Goal: Task Accomplishment & Management: Use online tool/utility

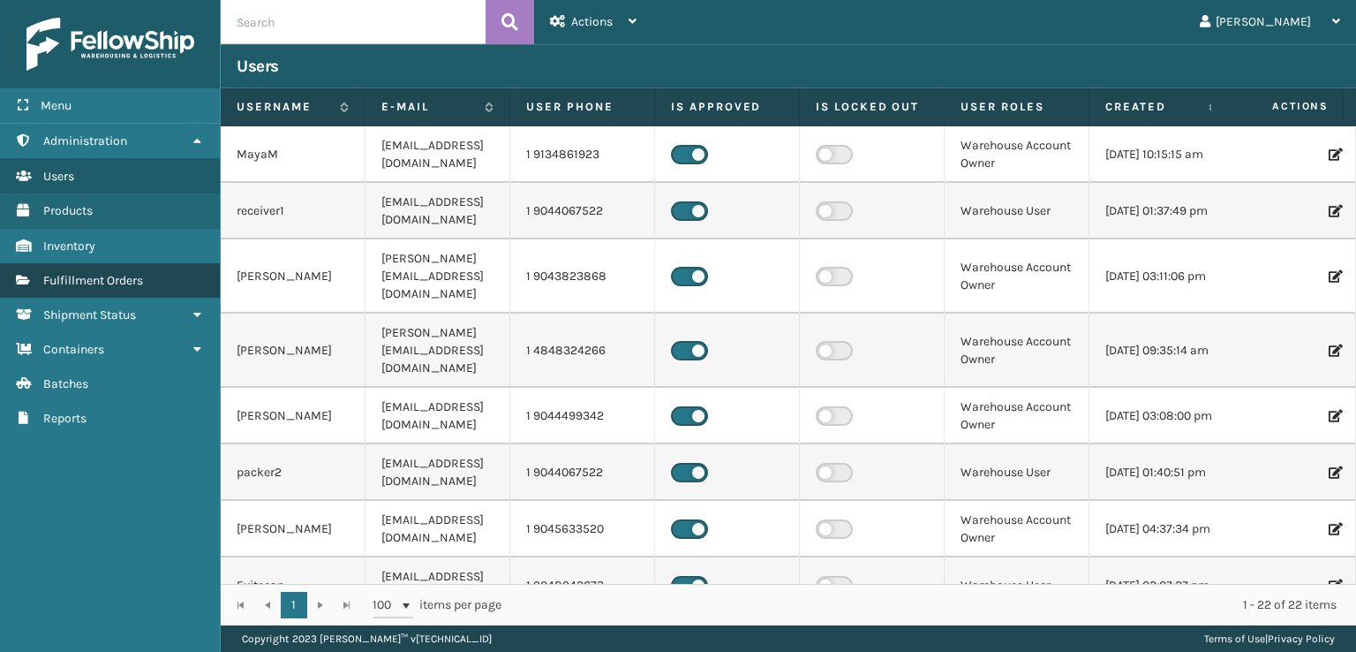
click at [170, 278] on link "Fulfillment Orders" at bounding box center [110, 280] width 220 height 34
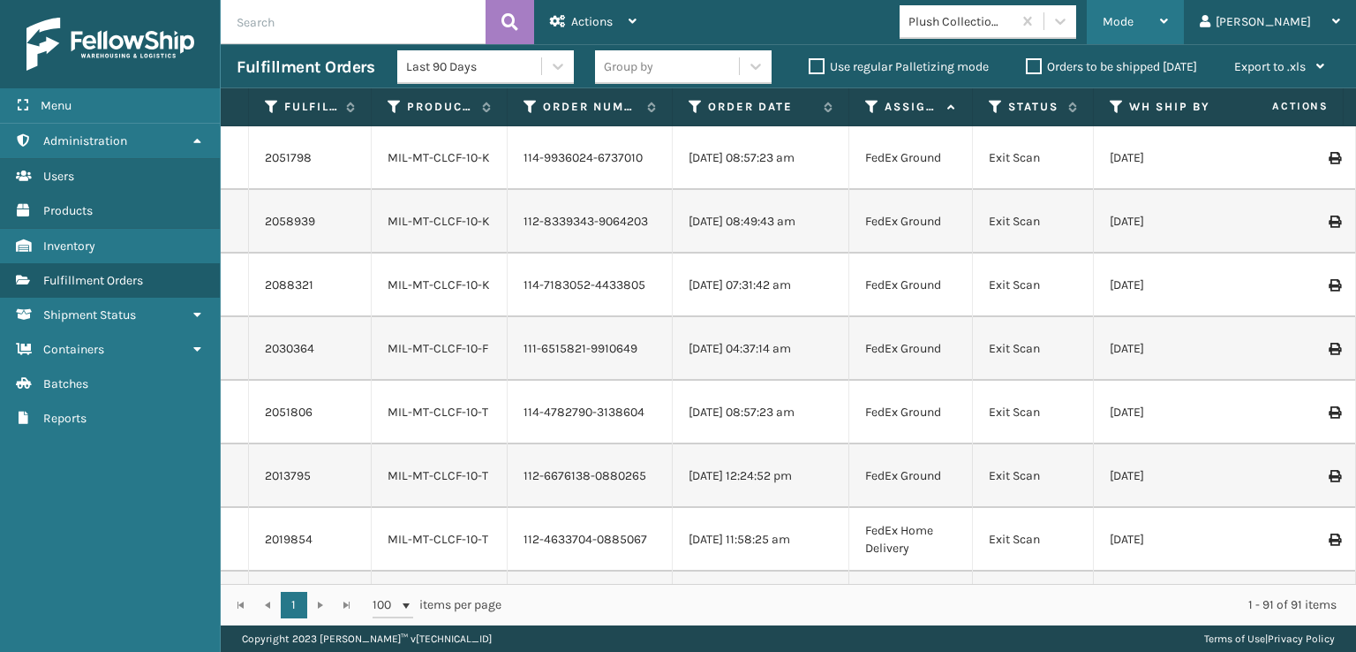
click at [1168, 29] on div "Mode" at bounding box center [1135, 22] width 65 height 44
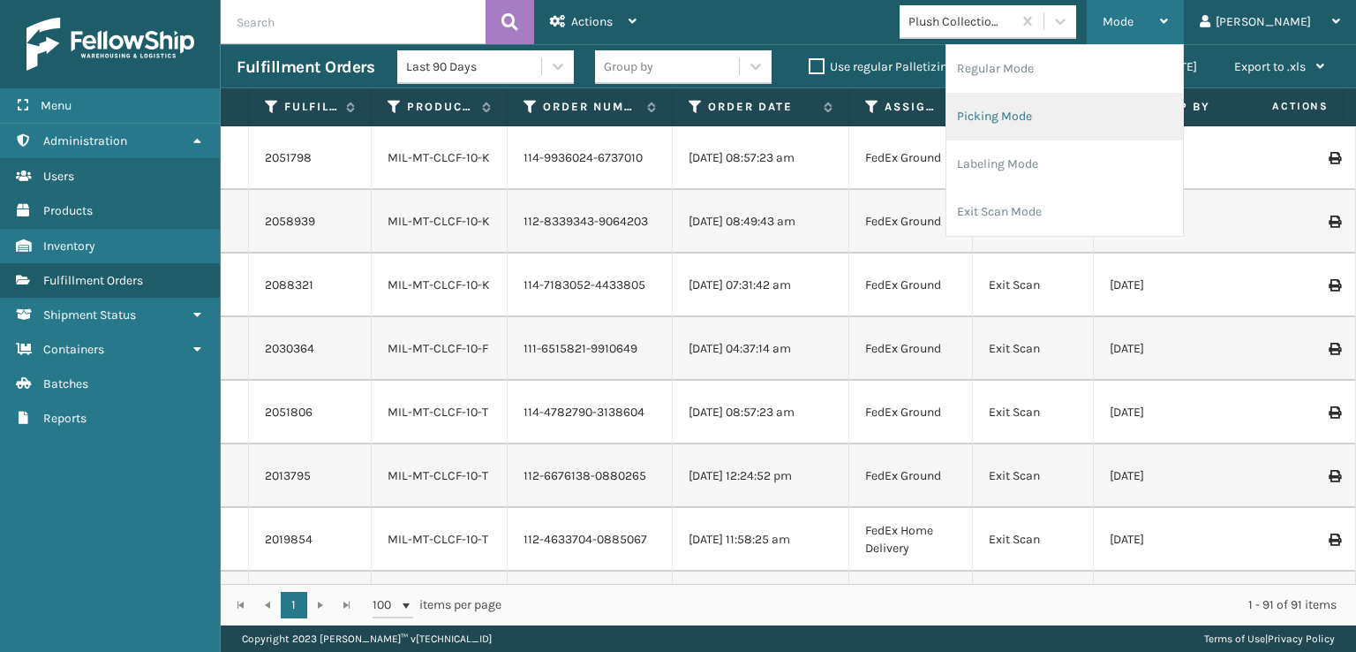
drag, startPoint x: 1063, startPoint y: 102, endPoint x: 1060, endPoint y: 128, distance: 26.7
click at [1060, 128] on li "Picking Mode" at bounding box center [1065, 117] width 237 height 48
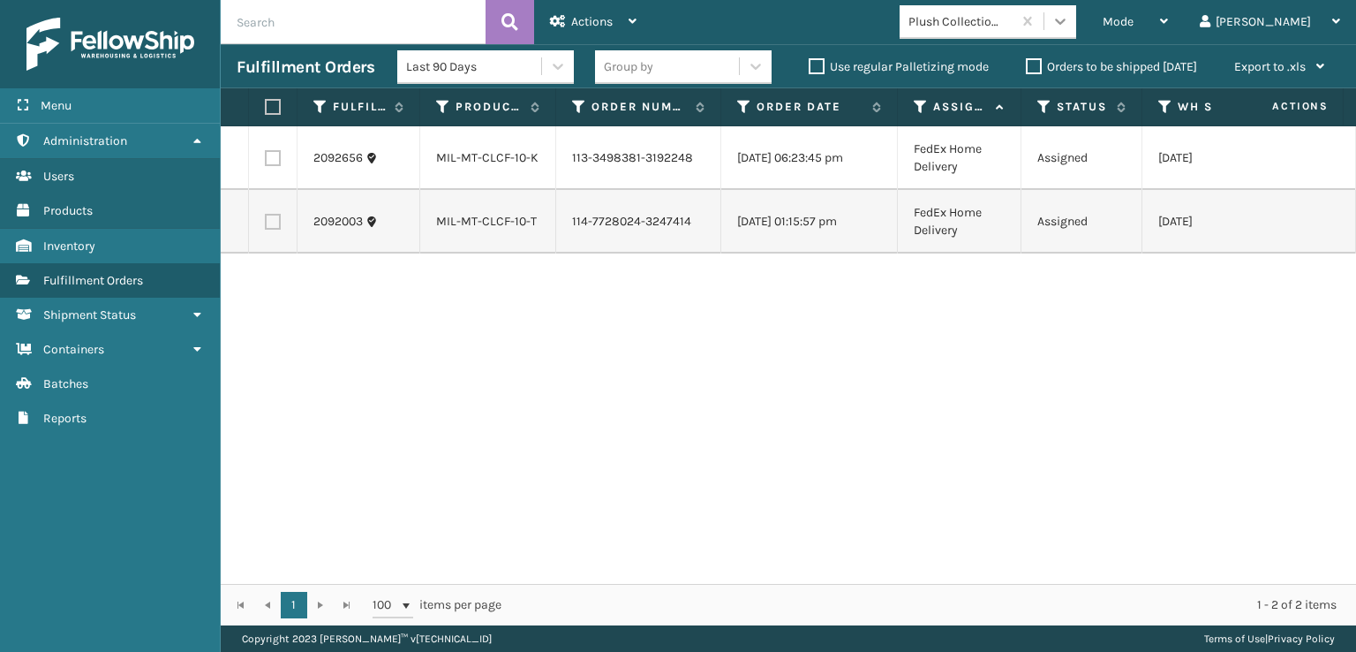
click at [1069, 28] on icon at bounding box center [1061, 21] width 18 height 18
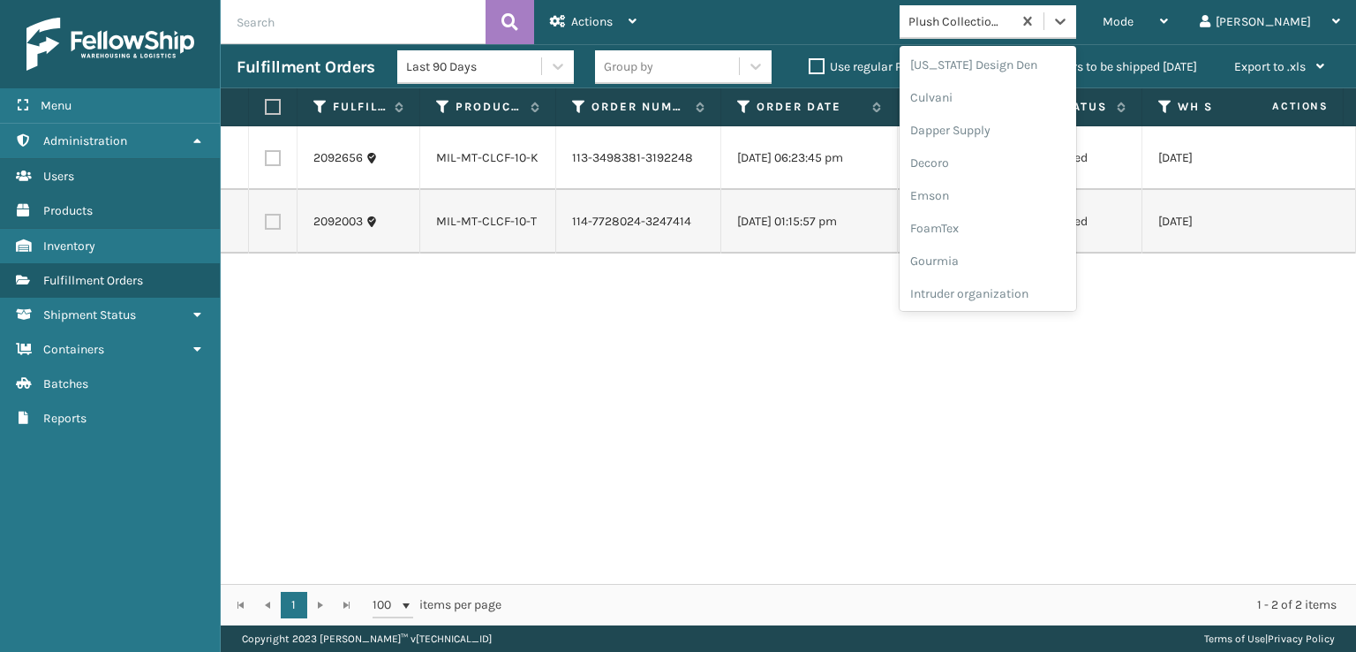
scroll to position [265, 0]
click at [1029, 235] on div "FoamTex" at bounding box center [988, 225] width 177 height 33
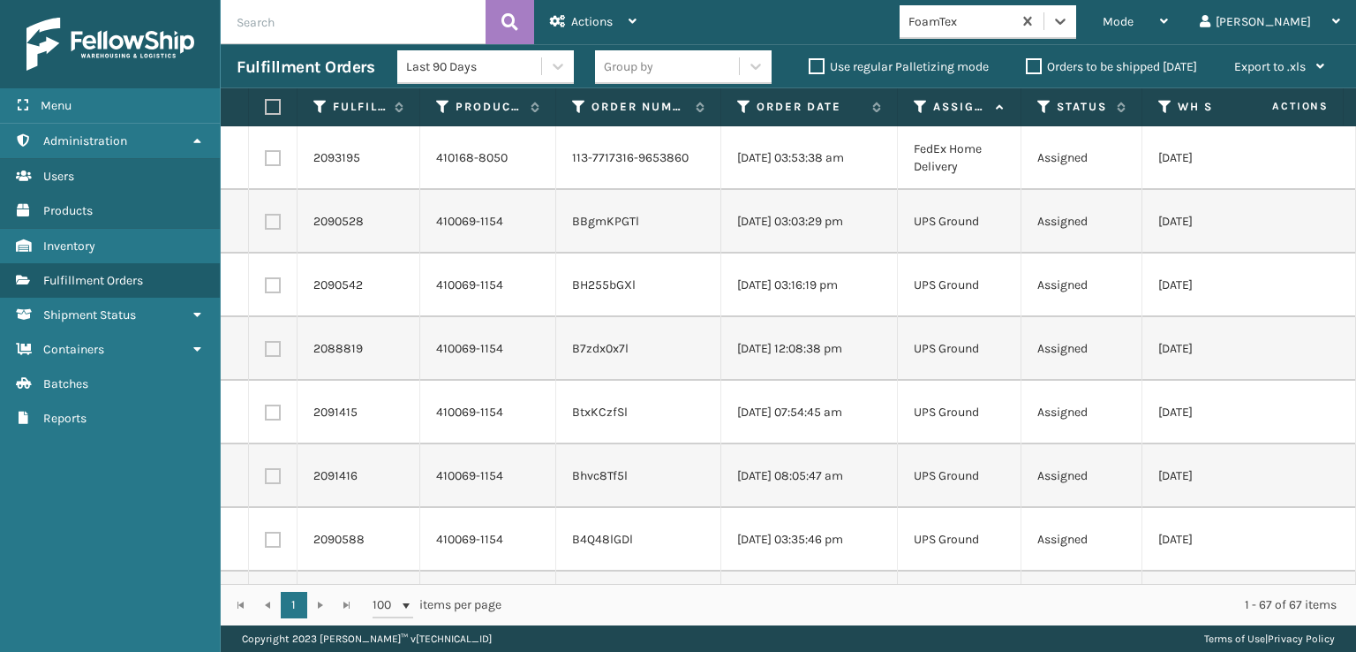
click at [266, 100] on label at bounding box center [270, 107] width 11 height 16
click at [266, 102] on input "checkbox" at bounding box center [265, 107] width 1 height 11
checkbox input "true"
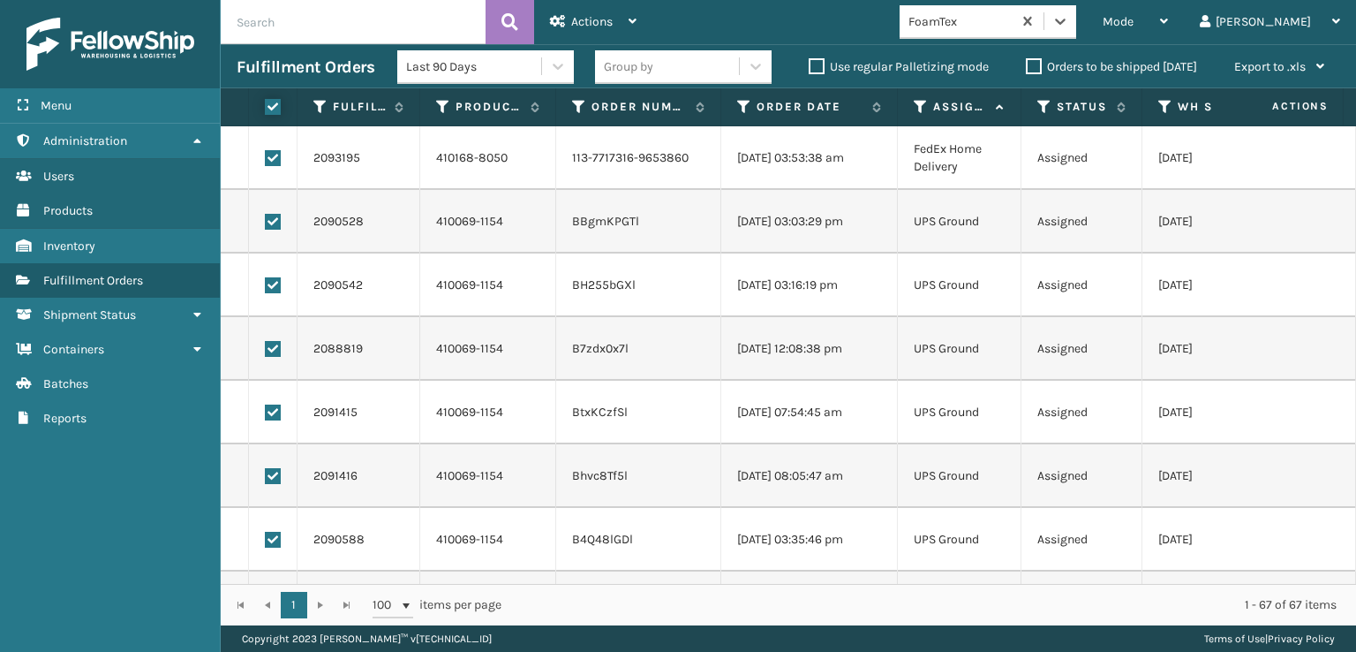
checkbox input "true"
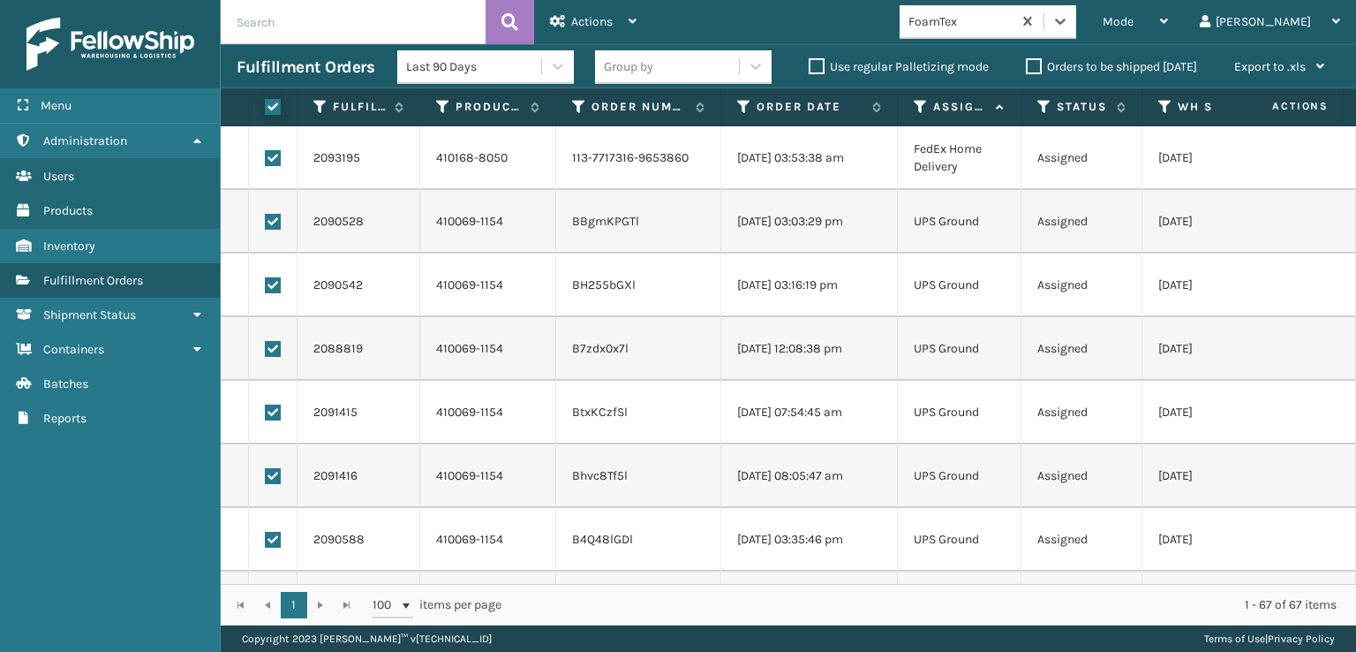
checkbox input "true"
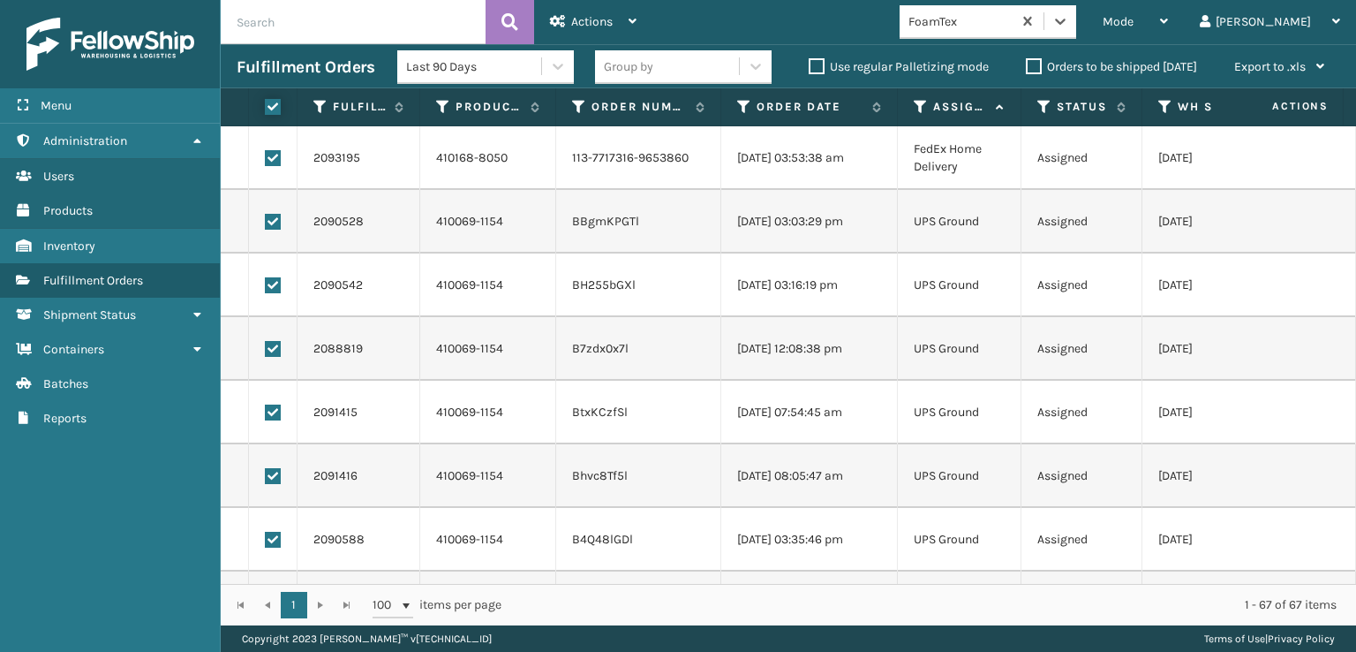
checkbox input "true"
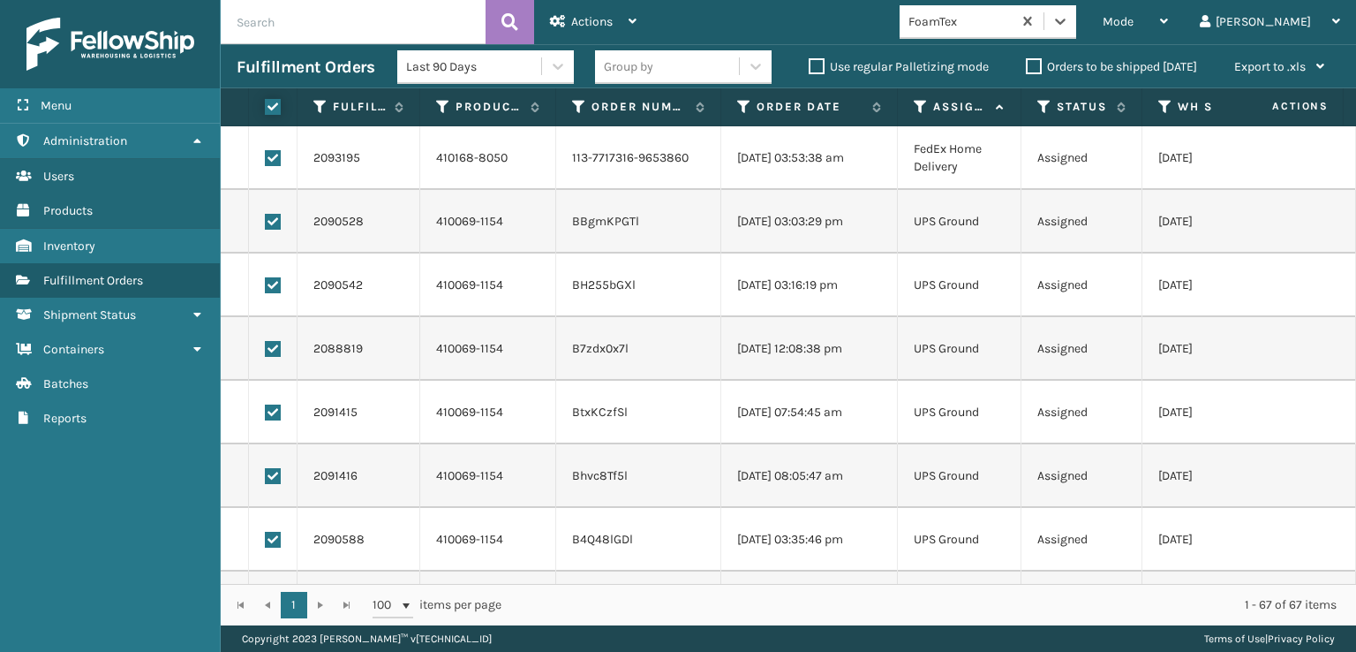
checkbox input "true"
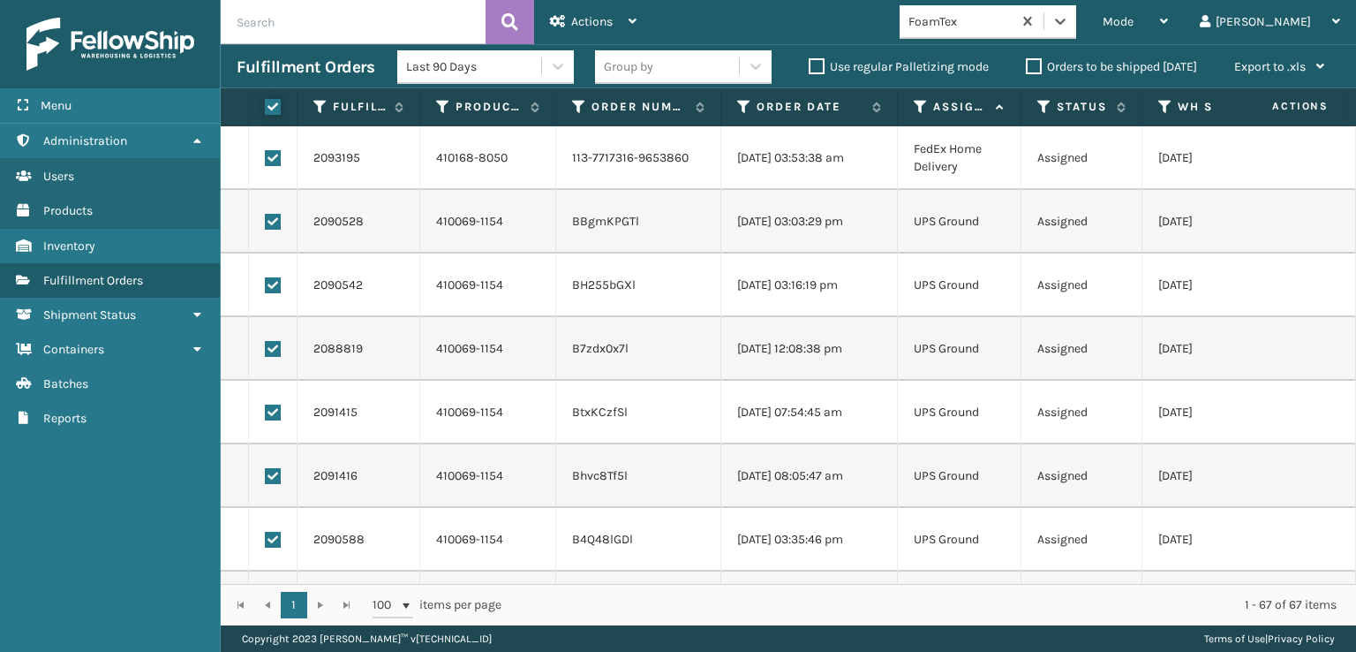
checkbox input "true"
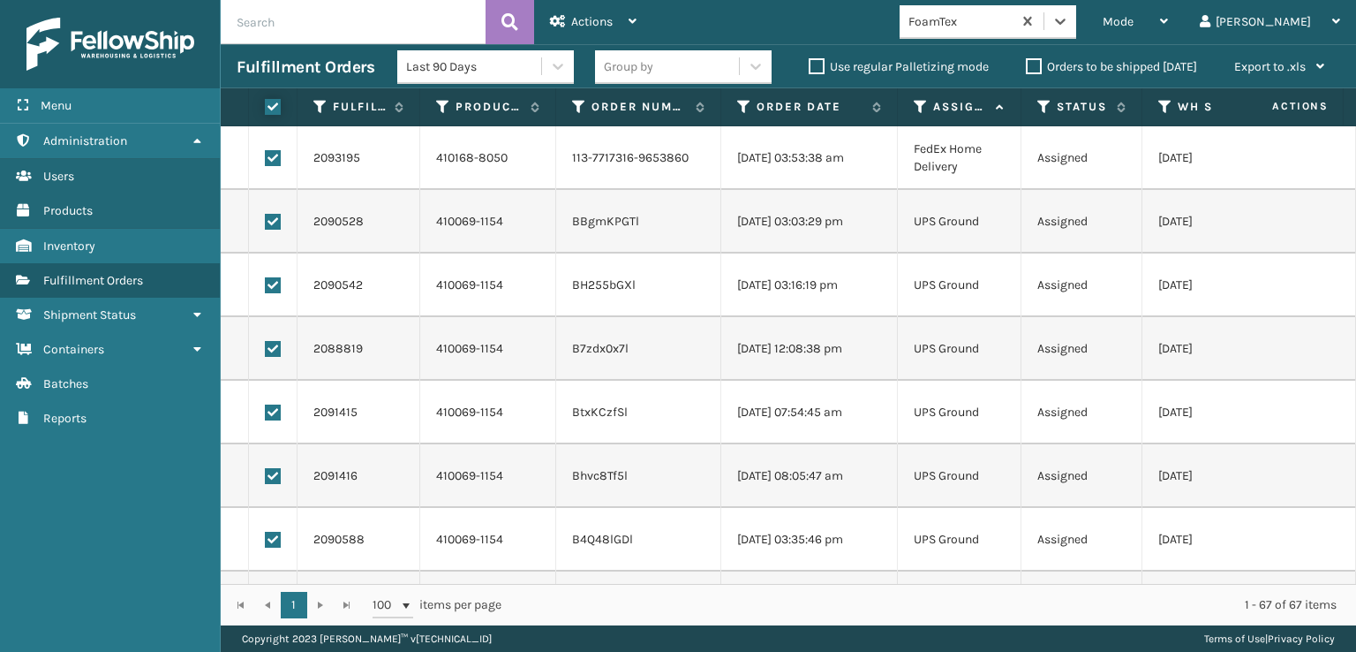
checkbox input "true"
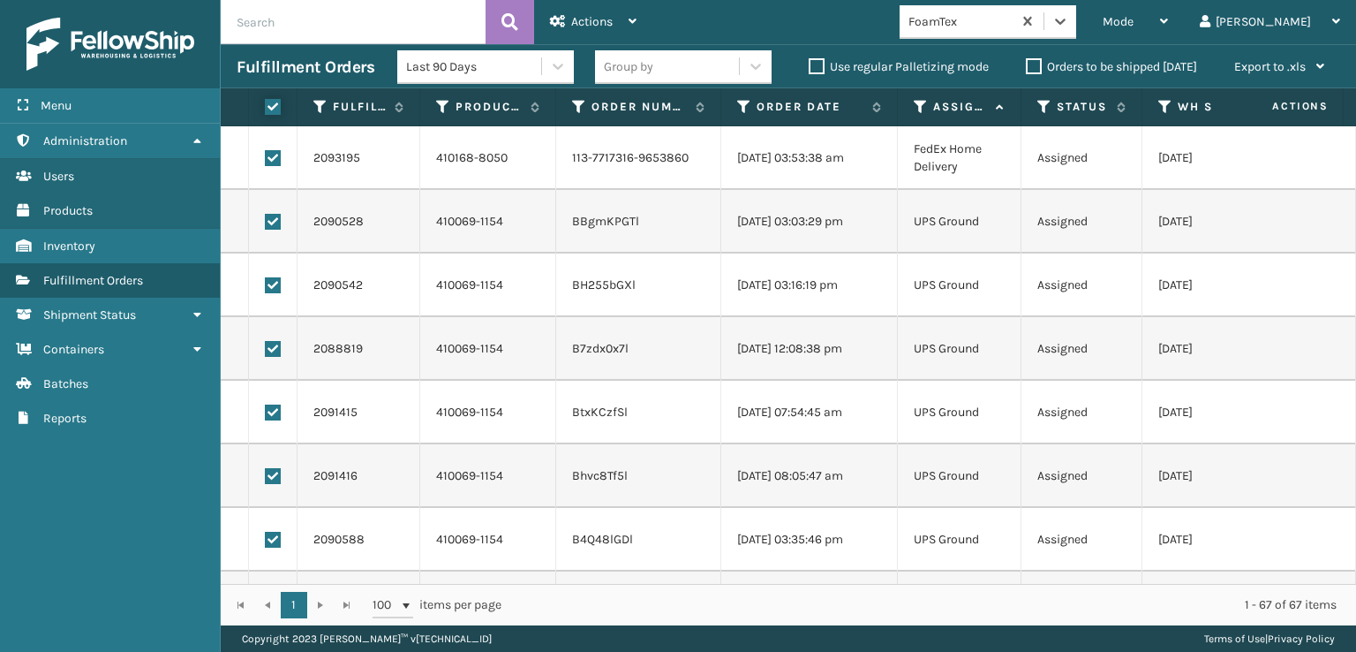
checkbox input "true"
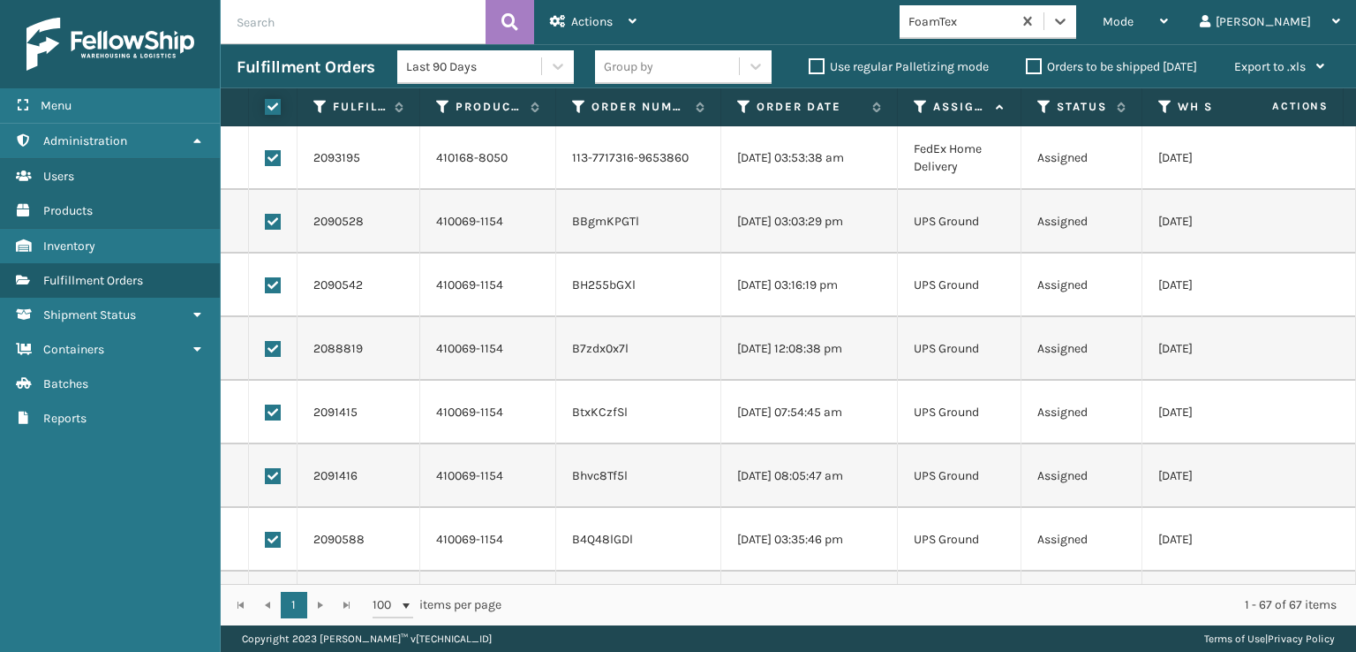
checkbox input "true"
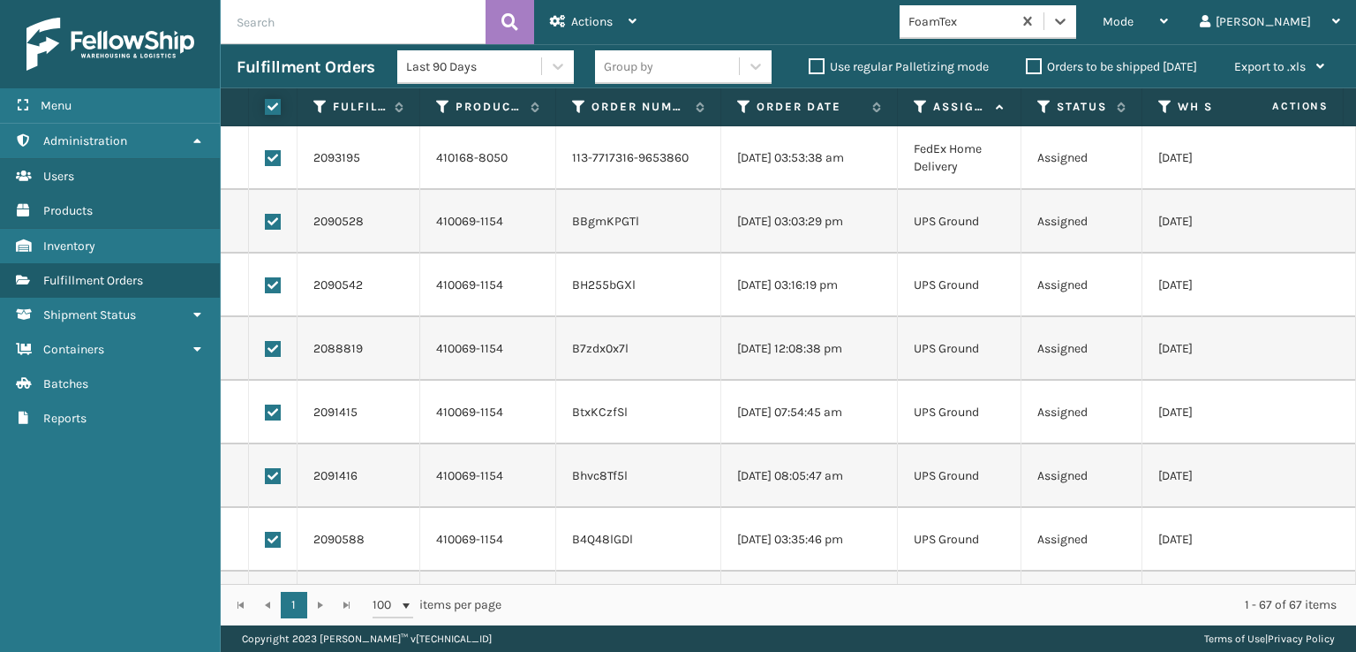
checkbox input "true"
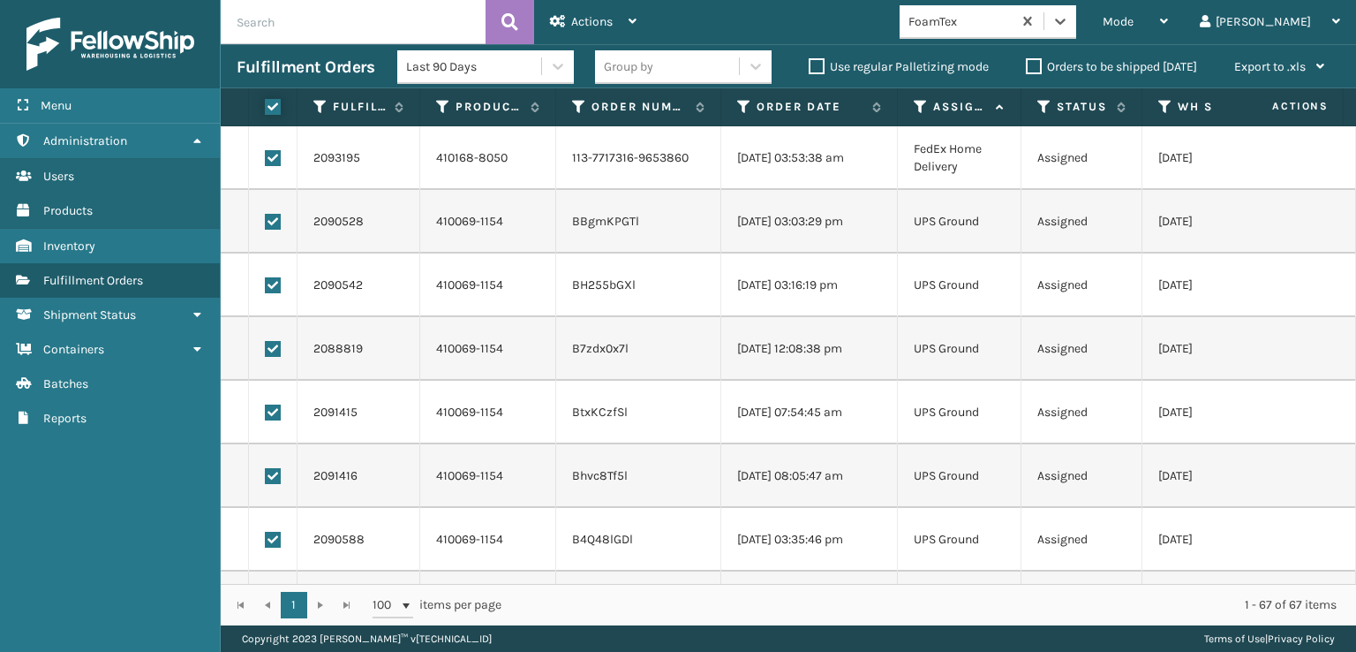
checkbox input "true"
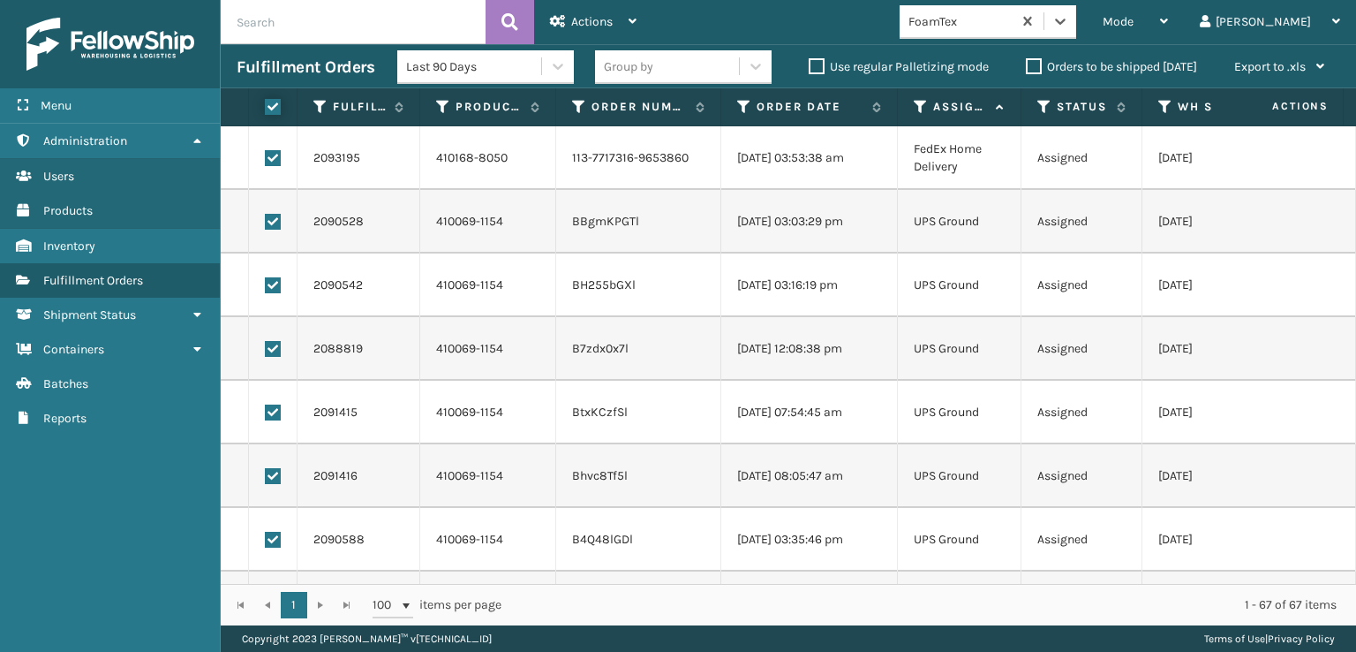
checkbox input "true"
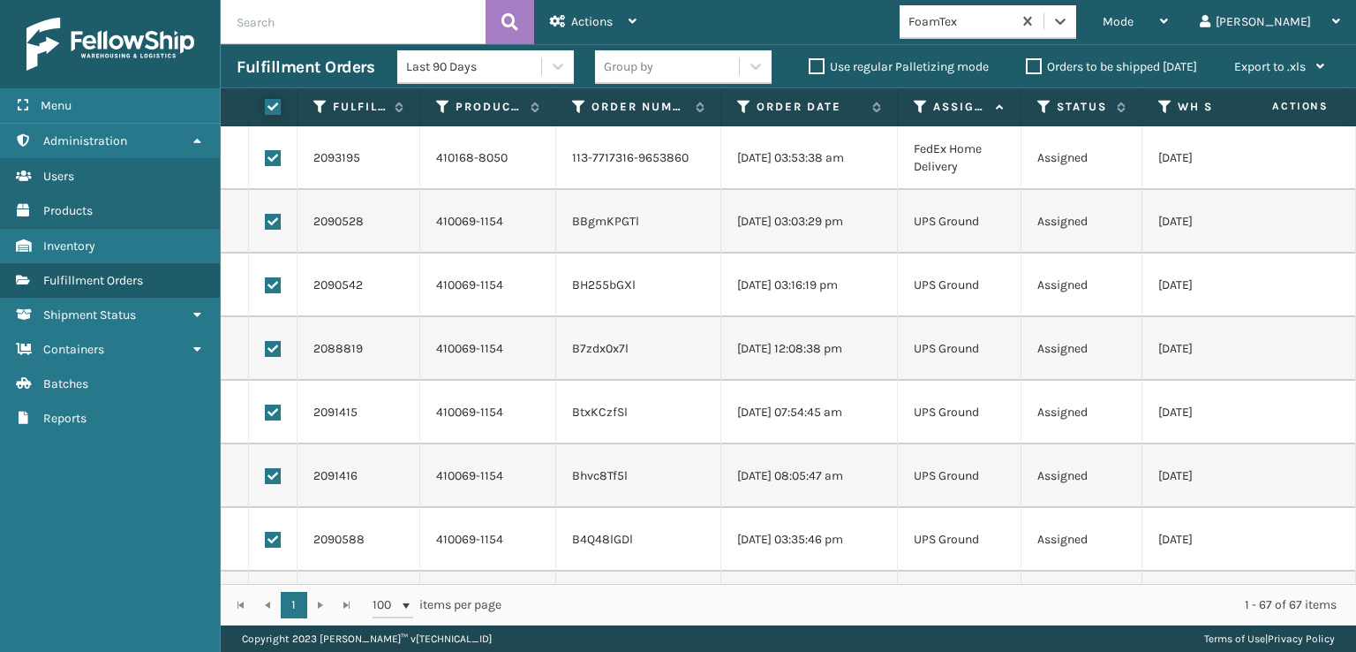
checkbox input "true"
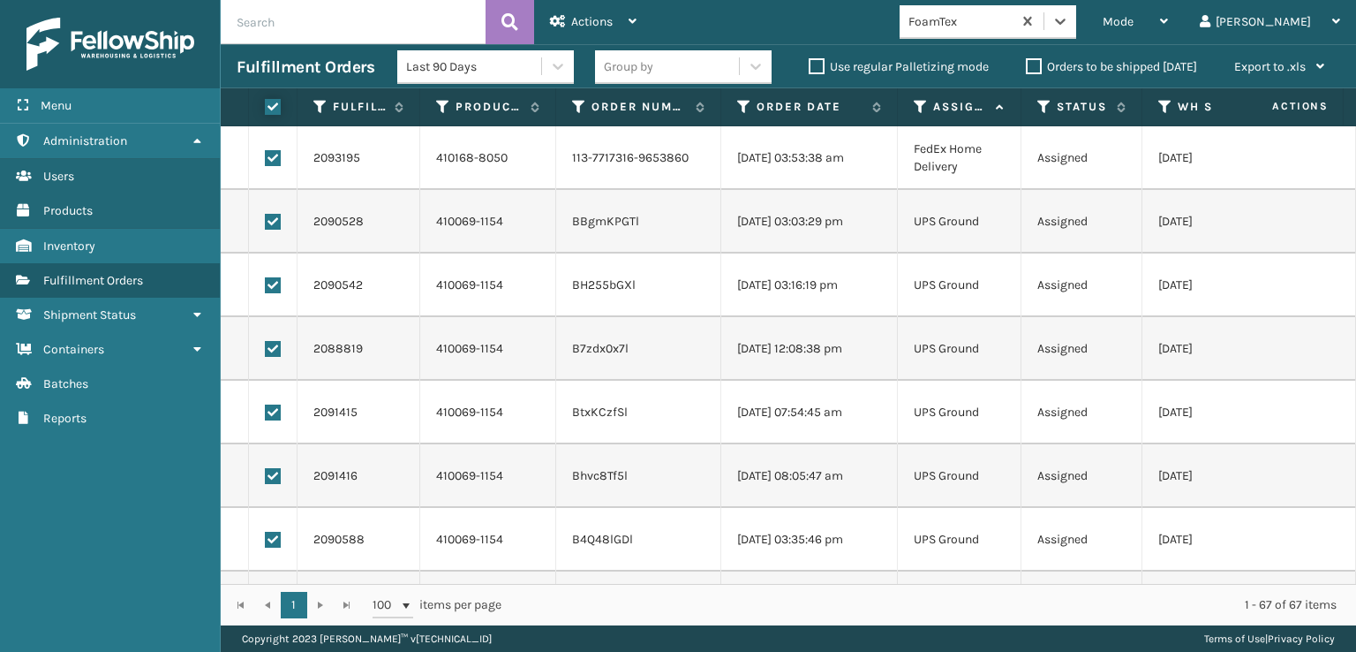
checkbox input "true"
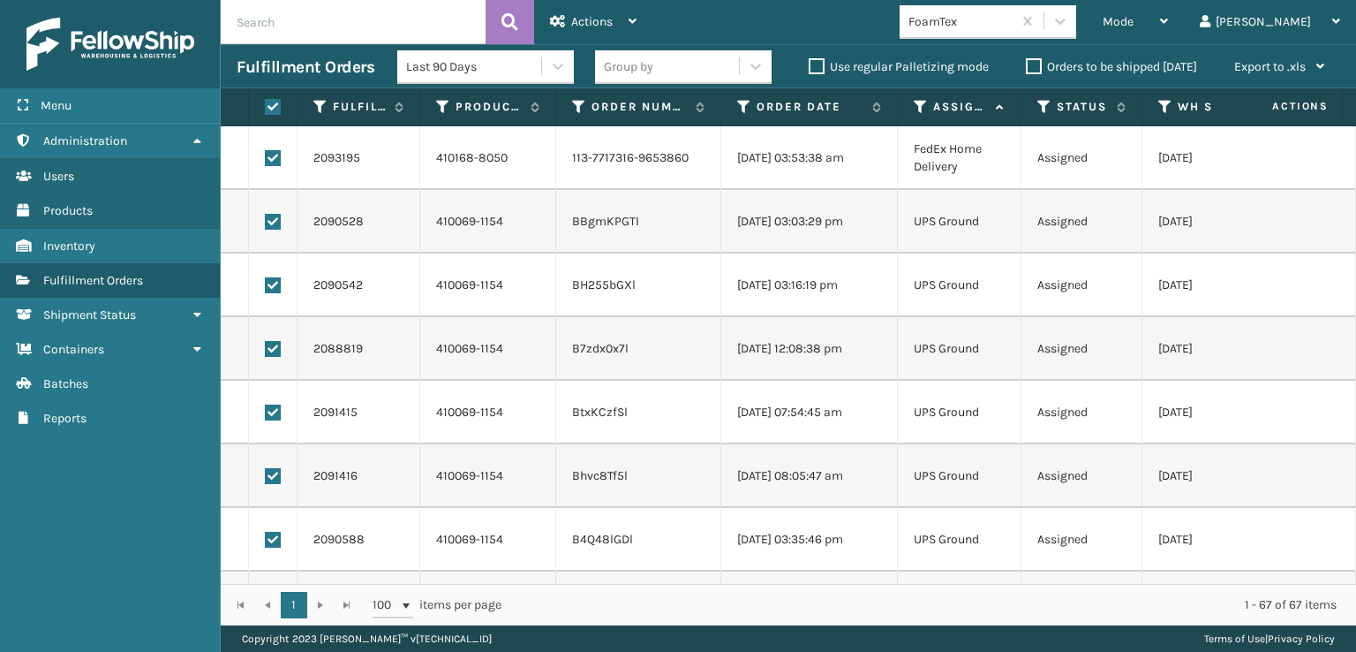
click at [268, 147] on td at bounding box center [273, 158] width 49 height 64
click at [270, 150] on label at bounding box center [273, 158] width 16 height 16
click at [266, 150] on input "checkbox" at bounding box center [265, 155] width 1 height 11
checkbox input "false"
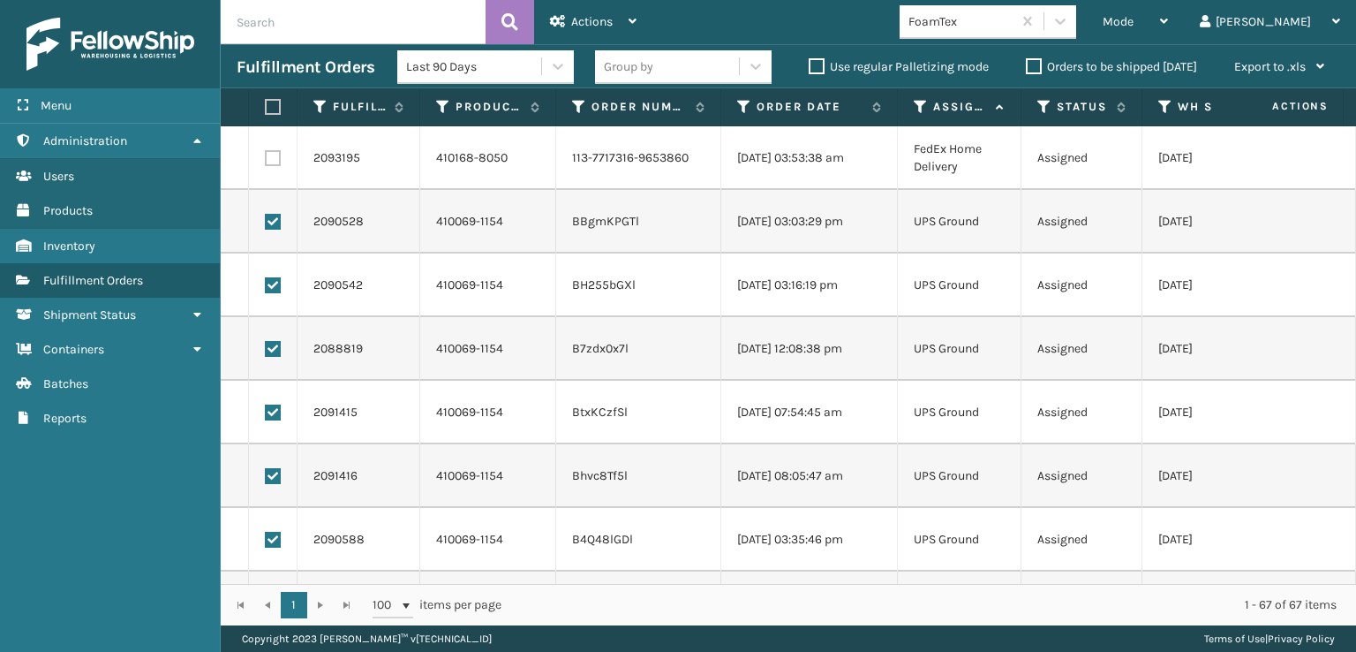
click at [592, 47] on div "Last 90 Days Group by Use regular Palletizing mode Orders to be shipped [DATE] …" at bounding box center [868, 67] width 943 height 44
click at [595, 40] on div "Actions" at bounding box center [593, 22] width 87 height 44
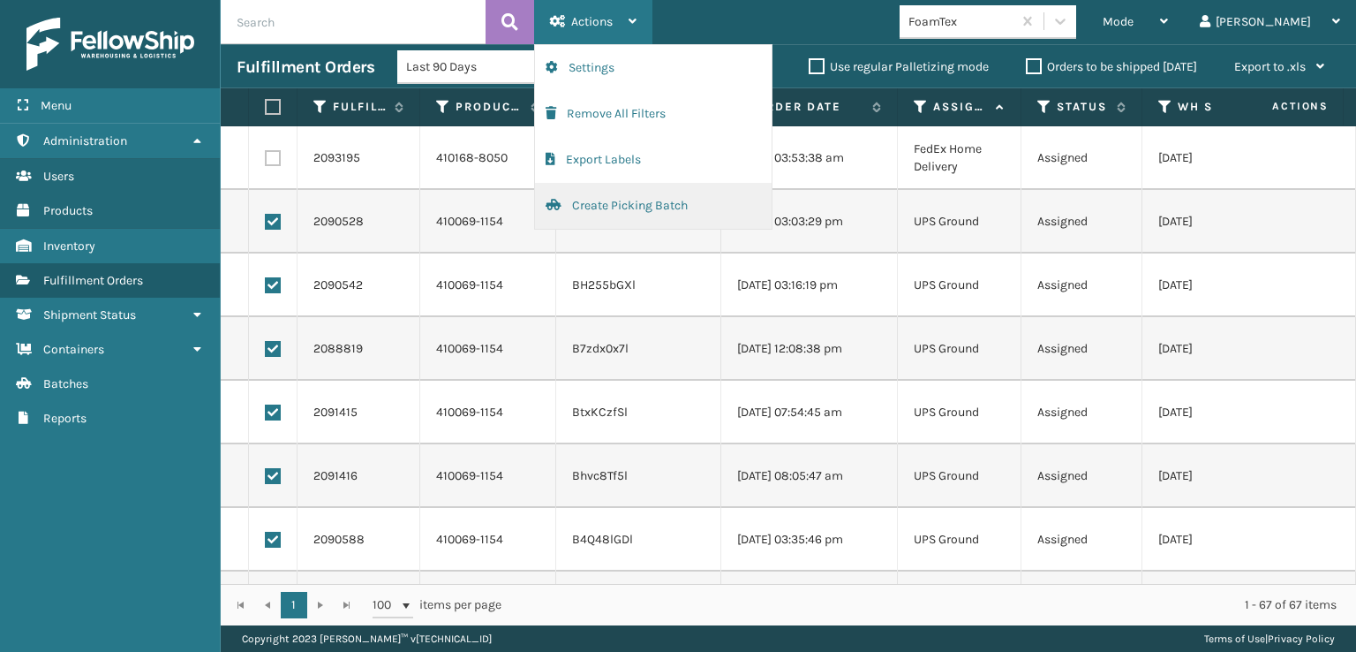
click at [638, 195] on button "Create Picking Batch" at bounding box center [653, 206] width 237 height 46
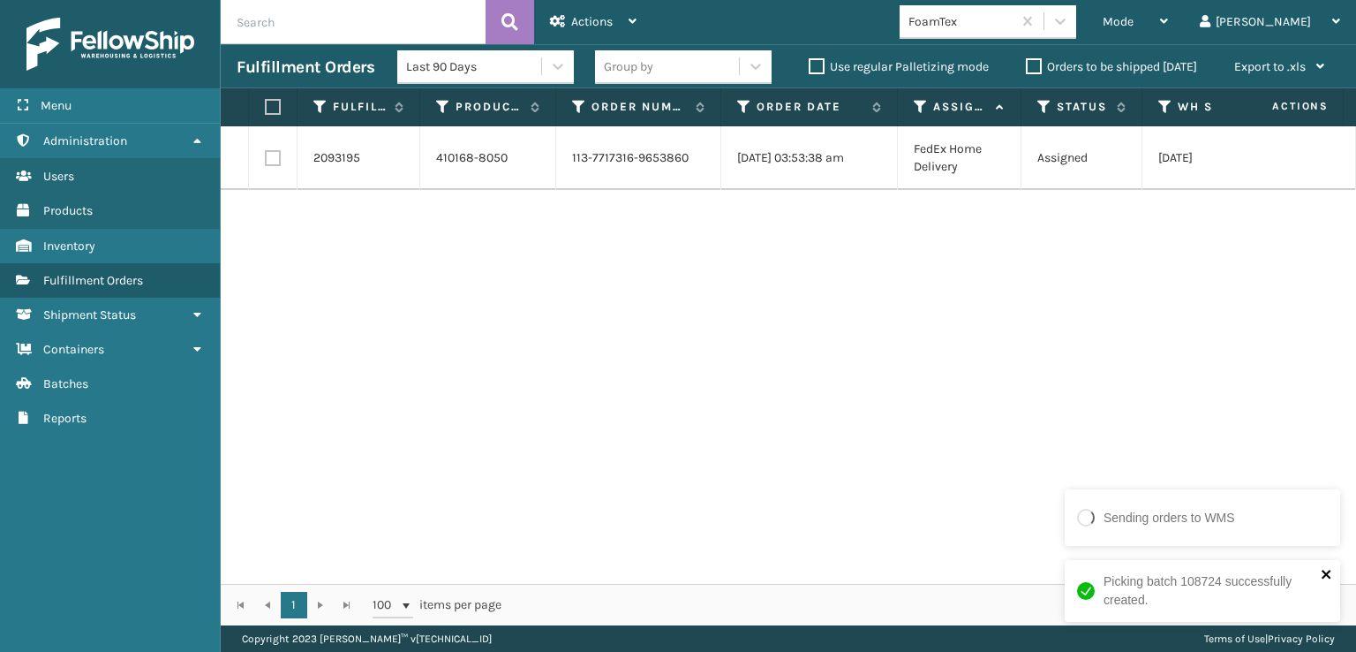
click at [1322, 572] on icon "close" at bounding box center [1327, 574] width 12 height 14
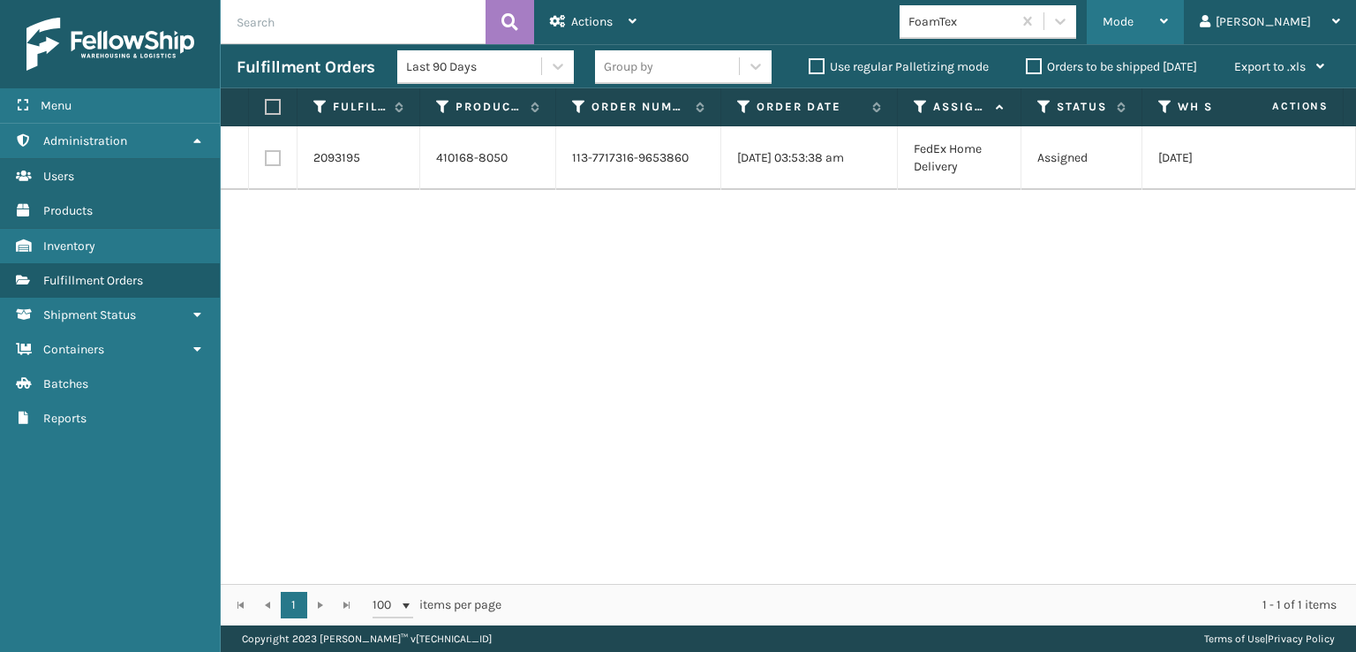
click at [1134, 26] on span "Mode" at bounding box center [1118, 21] width 31 height 15
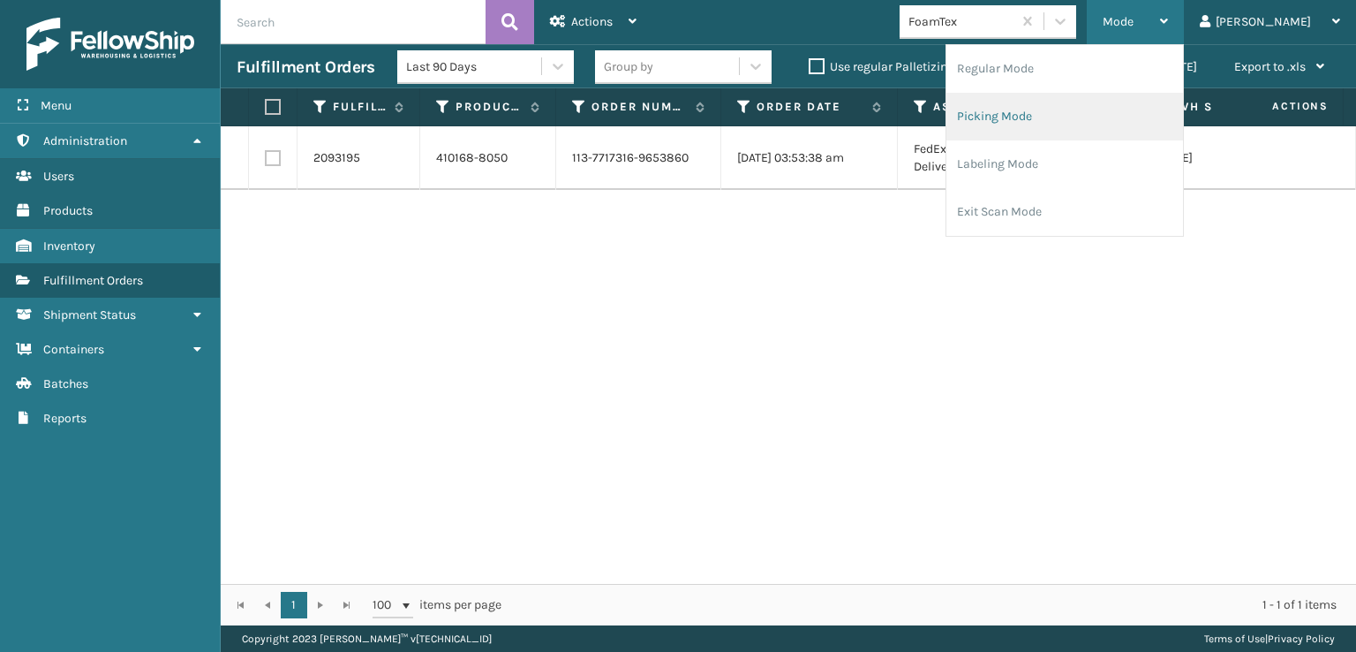
click at [1096, 114] on li "Picking Mode" at bounding box center [1065, 117] width 237 height 48
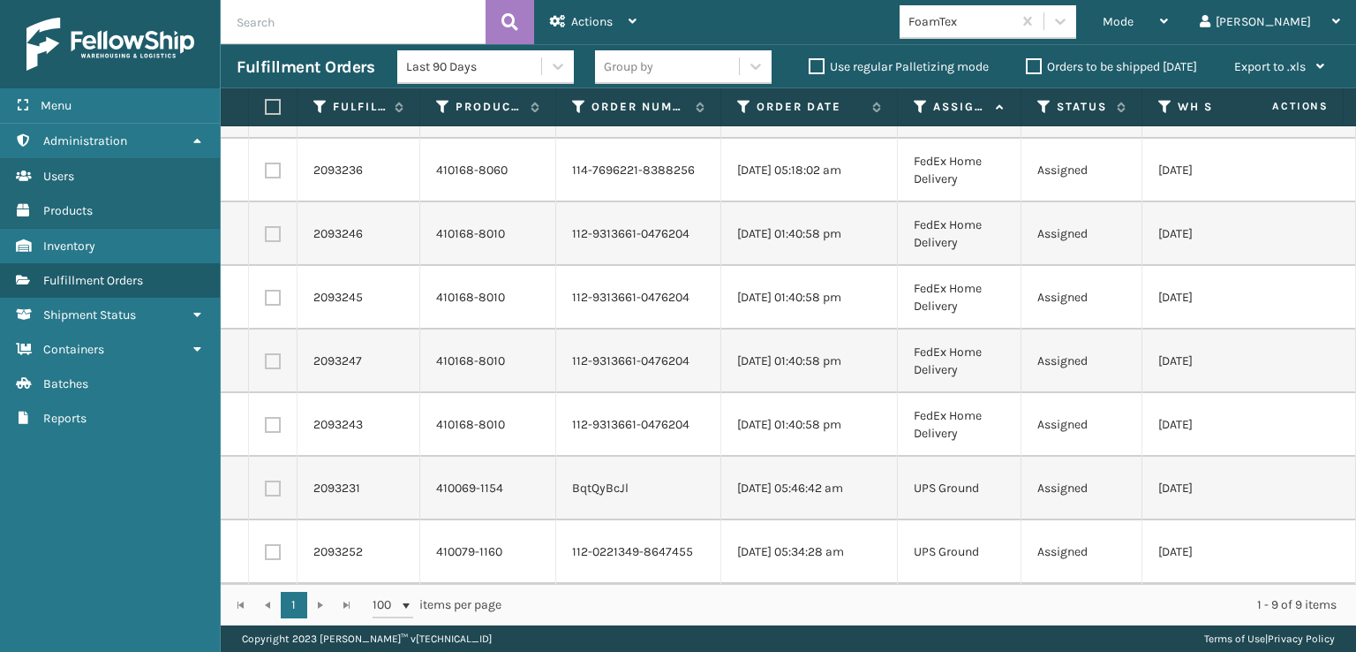
scroll to position [127, 0]
click at [1134, 14] on span "Mode" at bounding box center [1118, 21] width 31 height 15
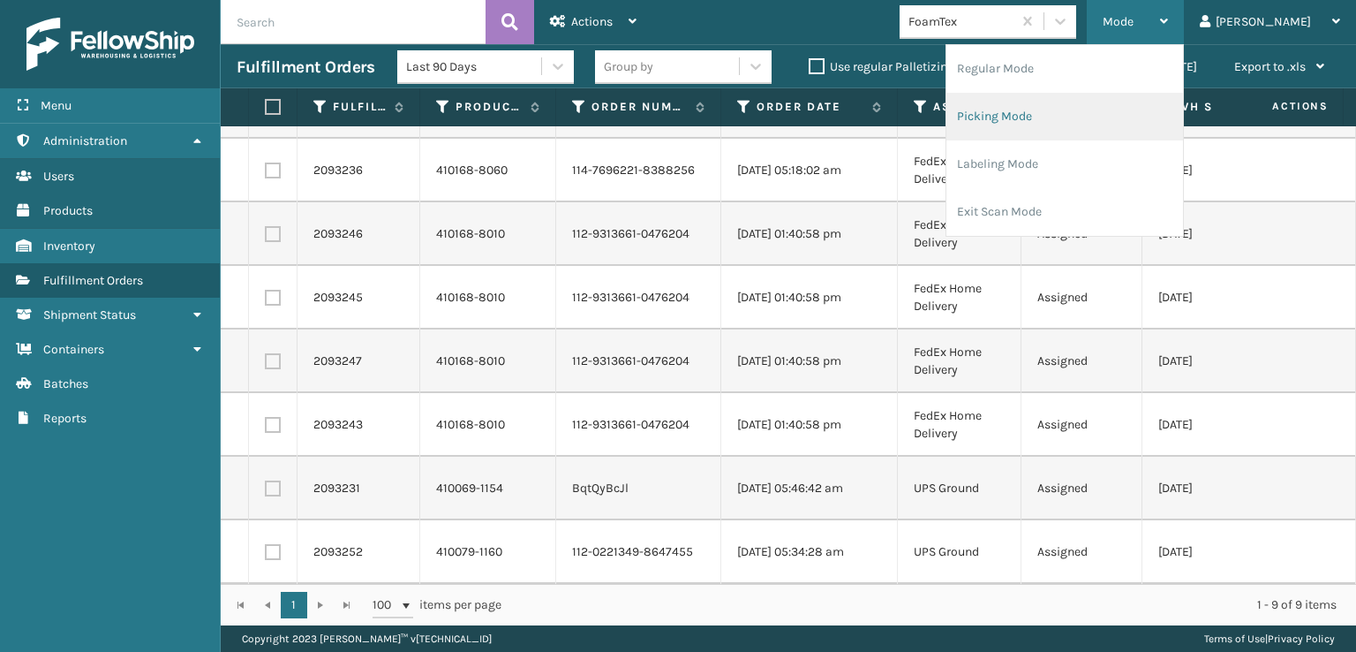
click at [1060, 107] on li "Picking Mode" at bounding box center [1065, 117] width 237 height 48
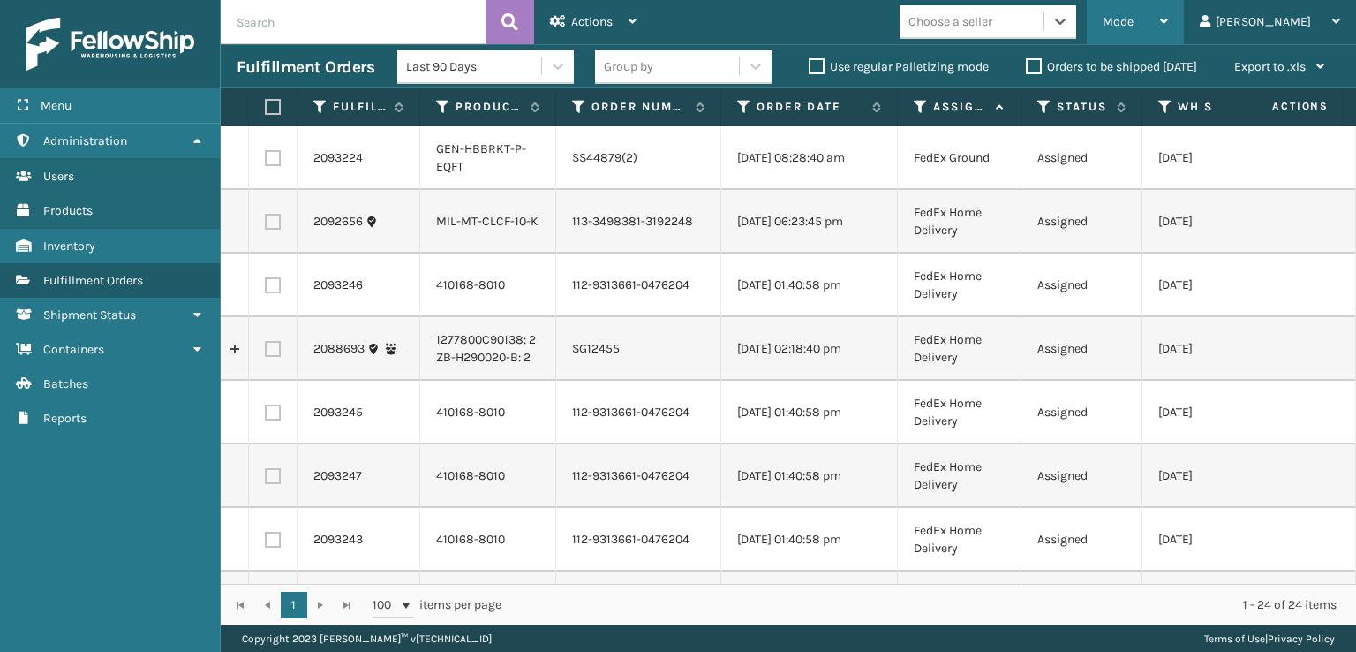
click at [1168, 26] on icon at bounding box center [1164, 21] width 8 height 12
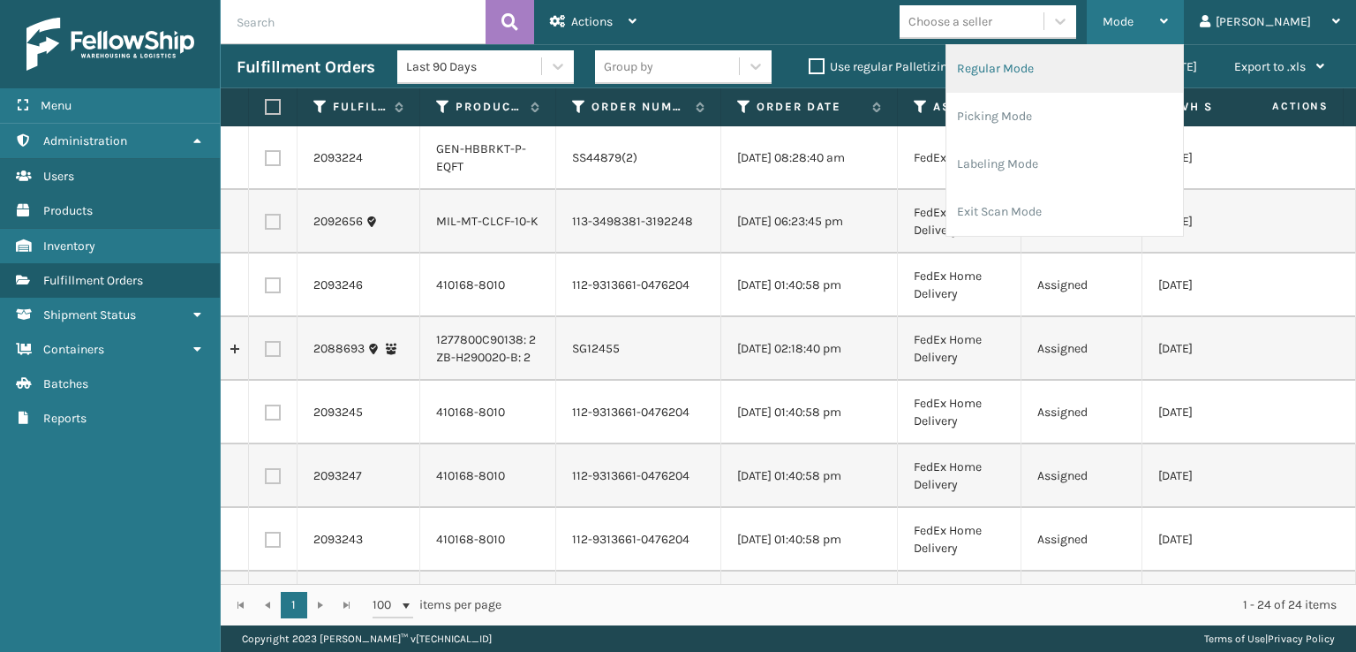
click at [1147, 78] on li "Regular Mode" at bounding box center [1065, 69] width 237 height 48
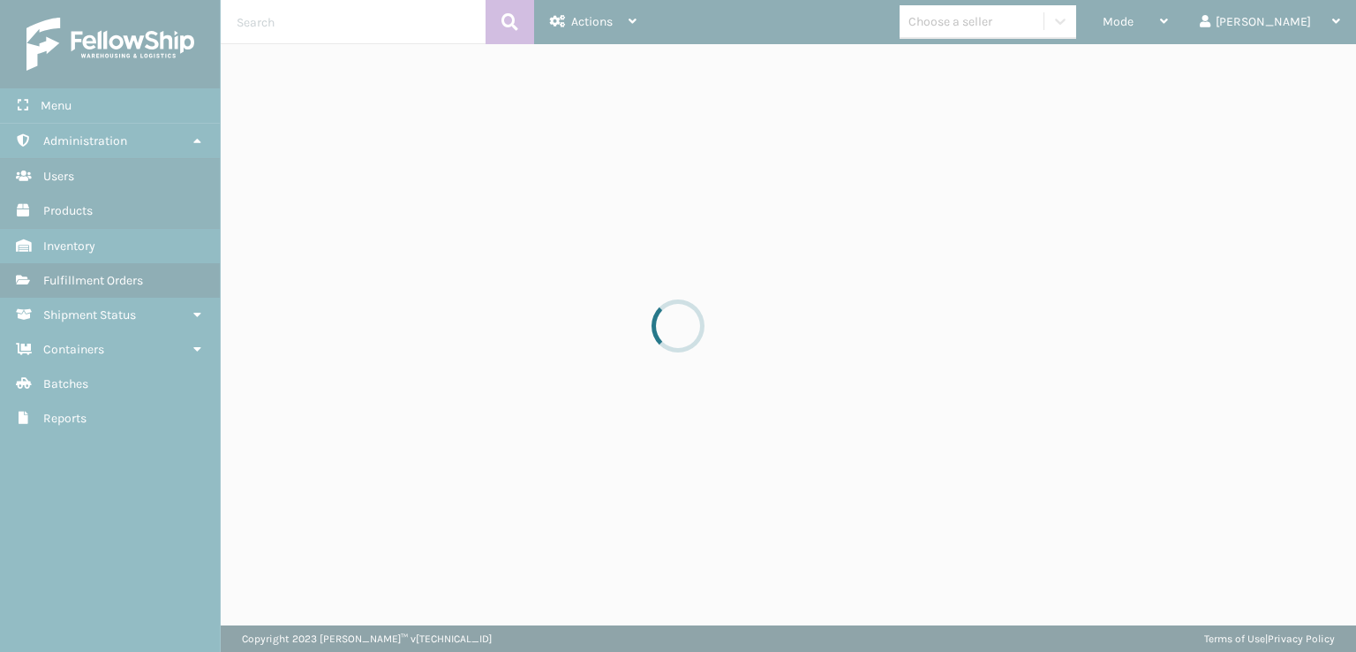
click at [336, 19] on div at bounding box center [678, 326] width 1356 height 652
click at [335, 18] on div at bounding box center [678, 326] width 1356 height 652
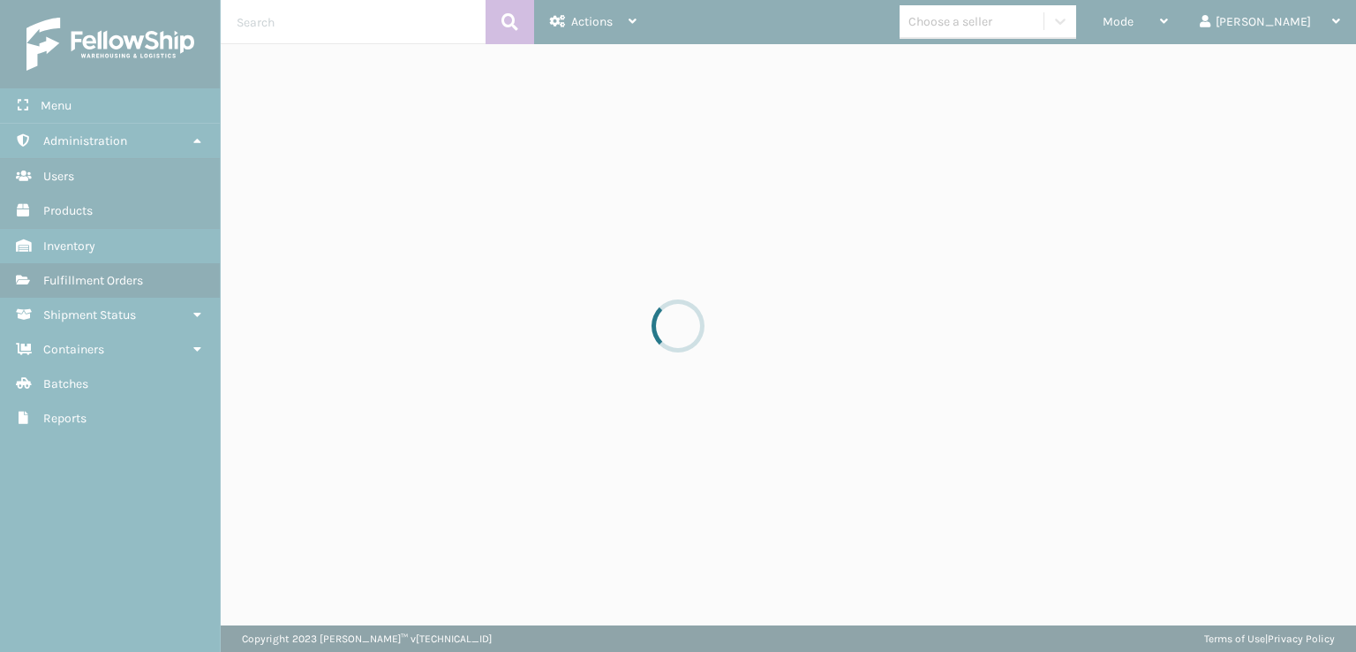
click at [335, 18] on div at bounding box center [678, 326] width 1356 height 652
click at [359, 39] on div at bounding box center [678, 326] width 1356 height 652
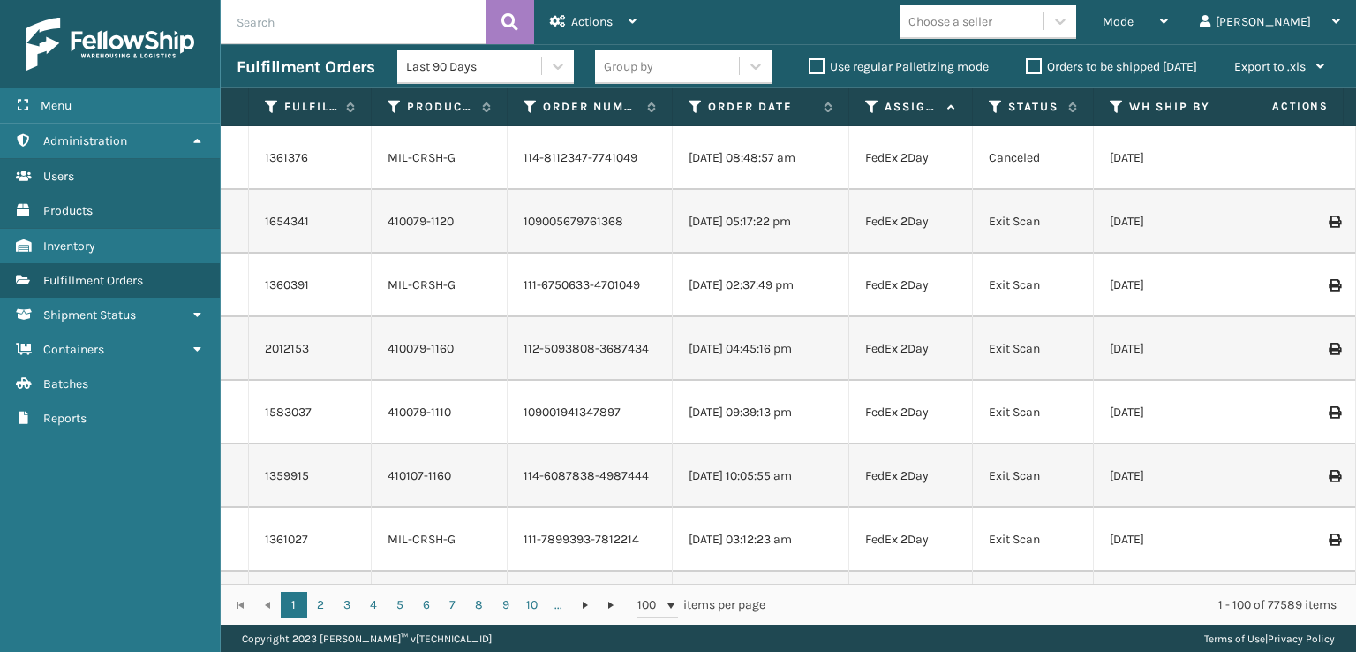
click at [347, 33] on input "text" at bounding box center [353, 22] width 265 height 44
type input "1ZXH04530397787938"
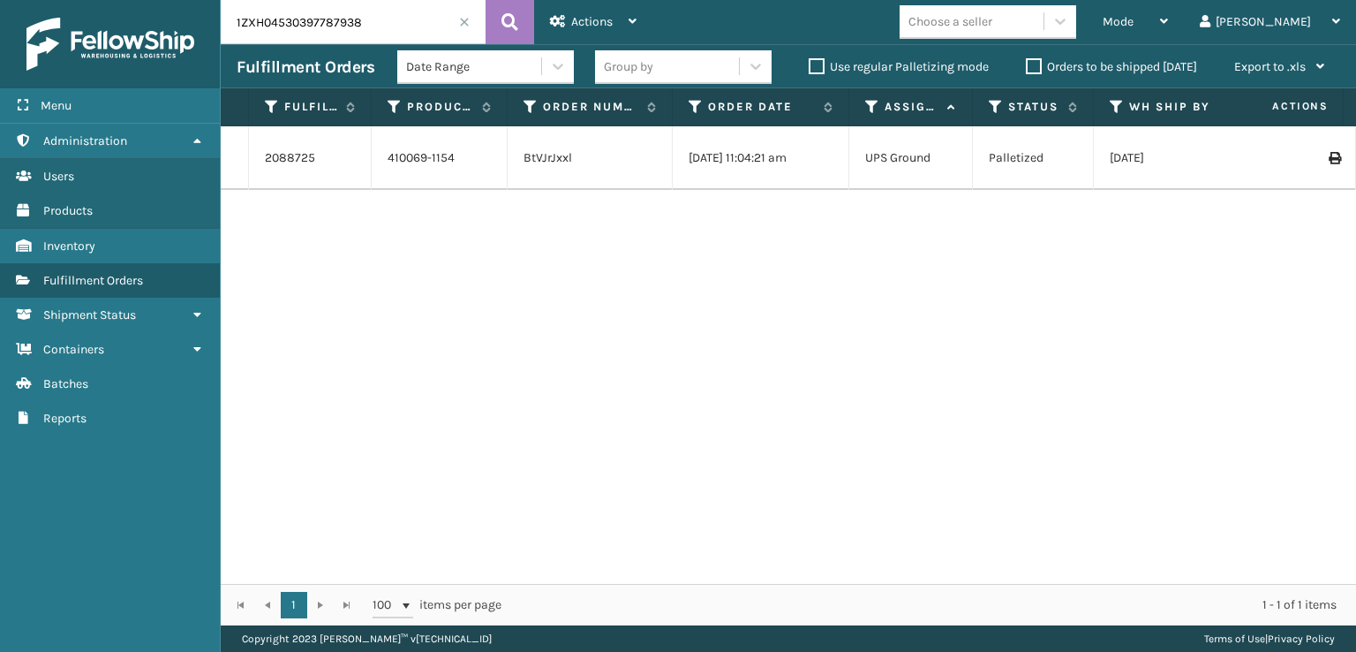
drag, startPoint x: 479, startPoint y: 151, endPoint x: 474, endPoint y: 172, distance: 21.6
click at [474, 172] on td "410069-1154" at bounding box center [440, 158] width 136 height 64
click at [463, 19] on span at bounding box center [464, 22] width 11 height 11
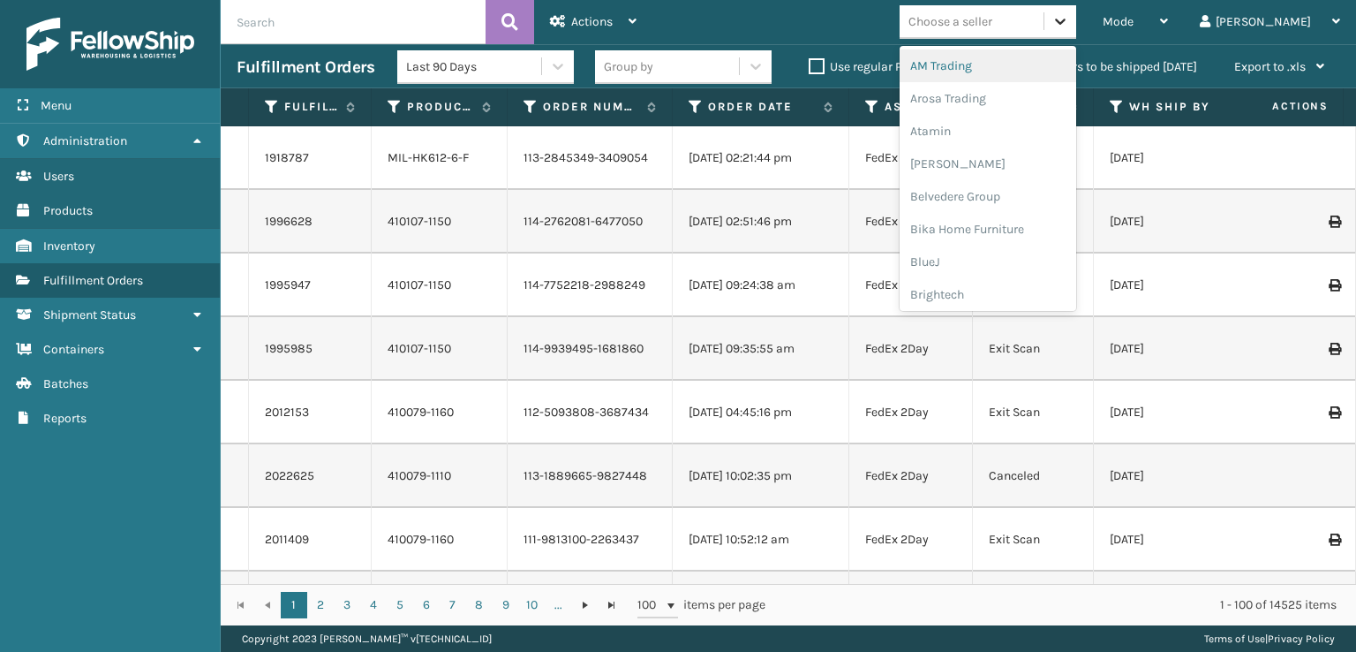
click at [1069, 13] on icon at bounding box center [1061, 21] width 18 height 18
click at [1012, 255] on div "SleepGeekz" at bounding box center [988, 258] width 177 height 33
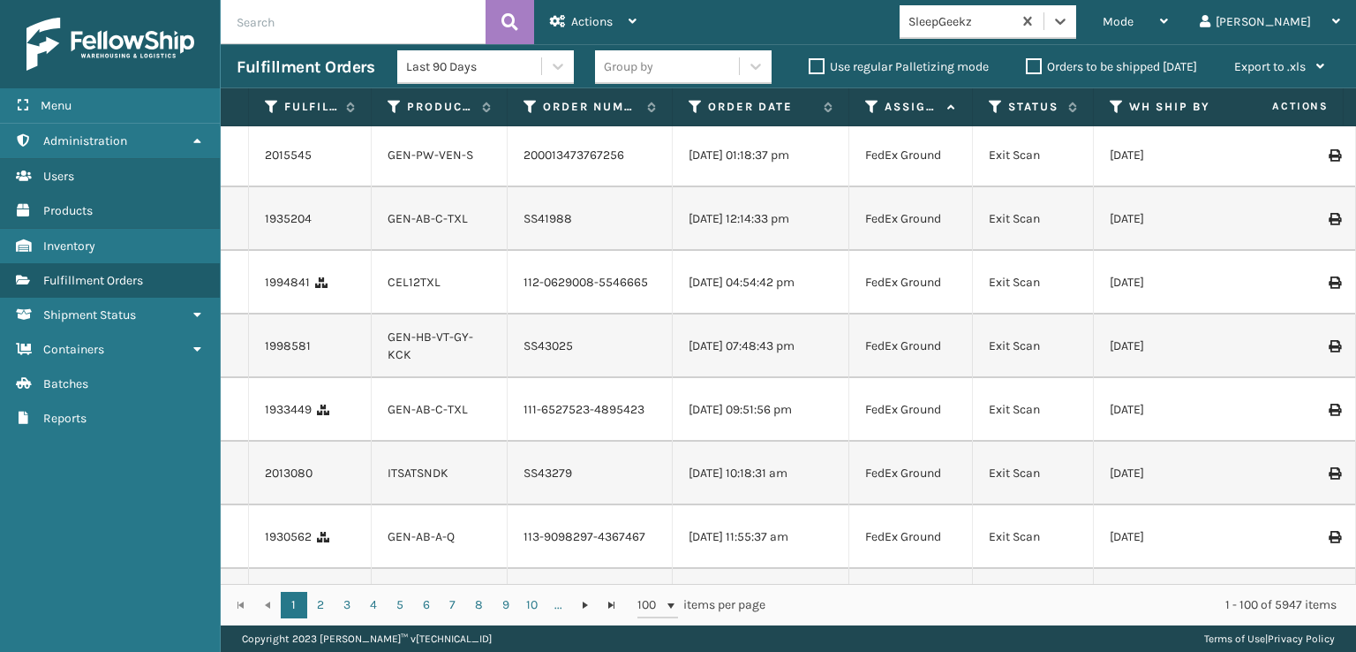
scroll to position [0, 0]
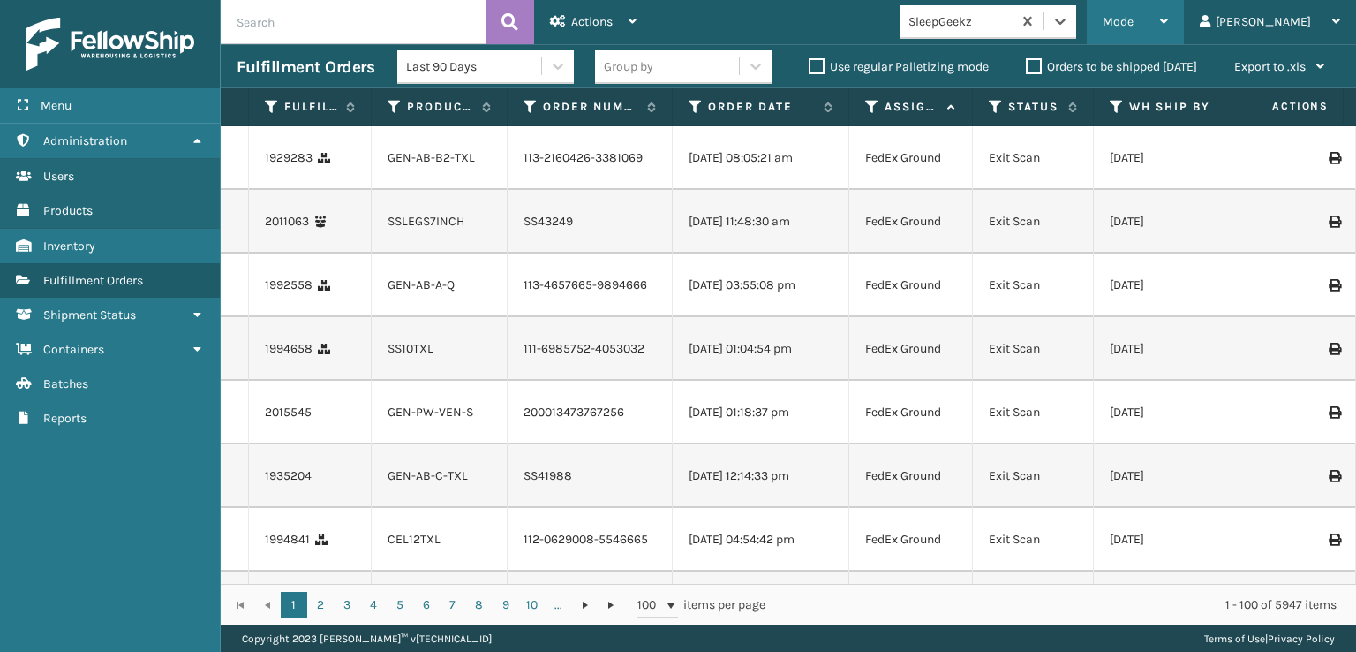
click at [1134, 17] on span "Mode" at bounding box center [1118, 21] width 31 height 15
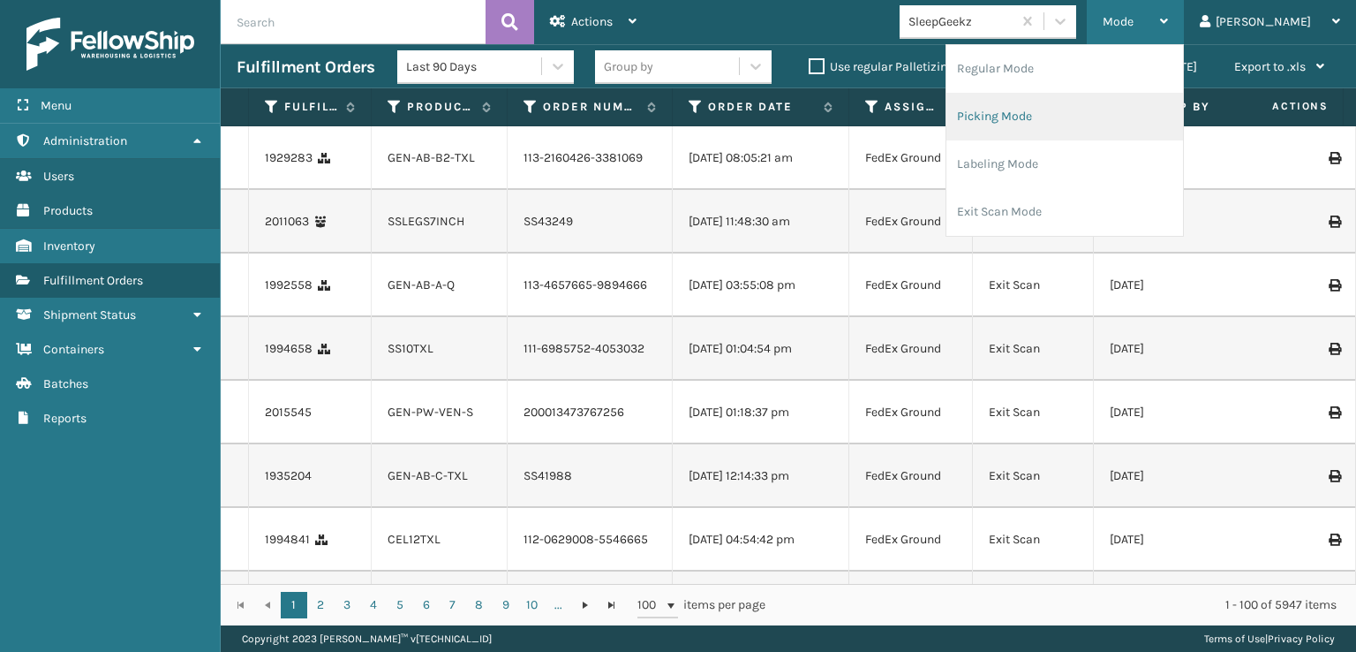
click at [1052, 115] on li "Picking Mode" at bounding box center [1065, 117] width 237 height 48
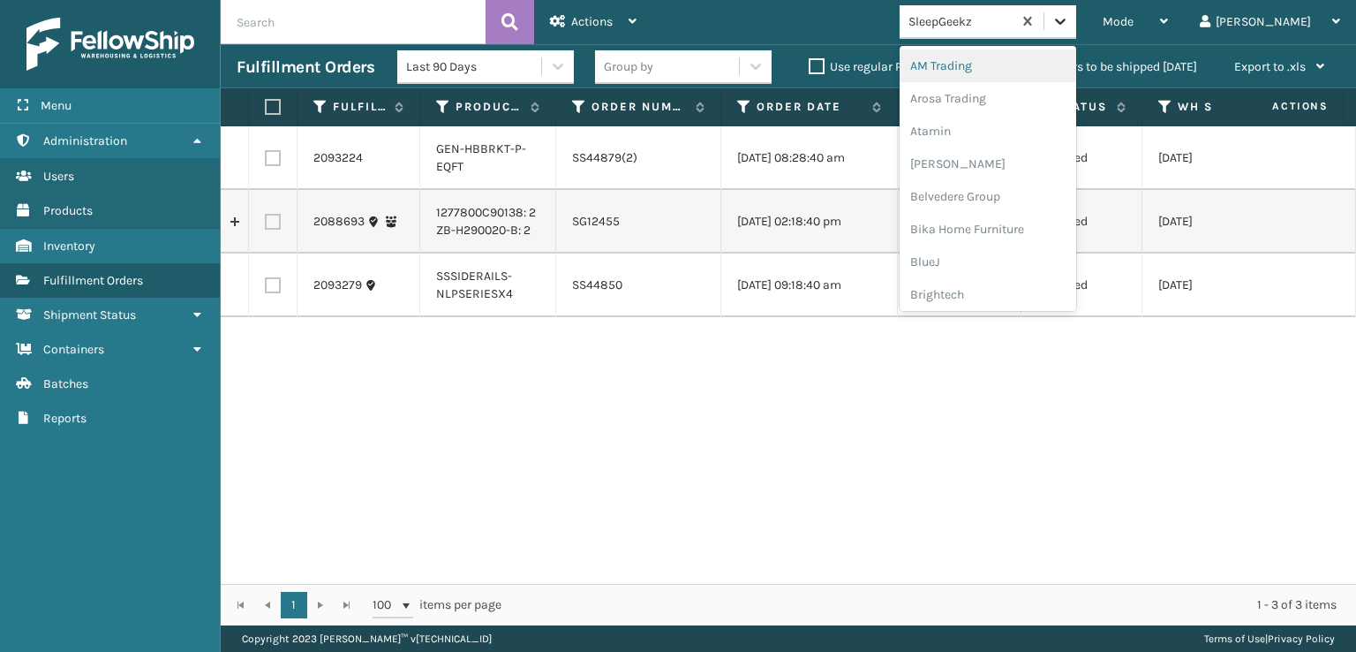
click at [1069, 22] on icon at bounding box center [1061, 21] width 18 height 18
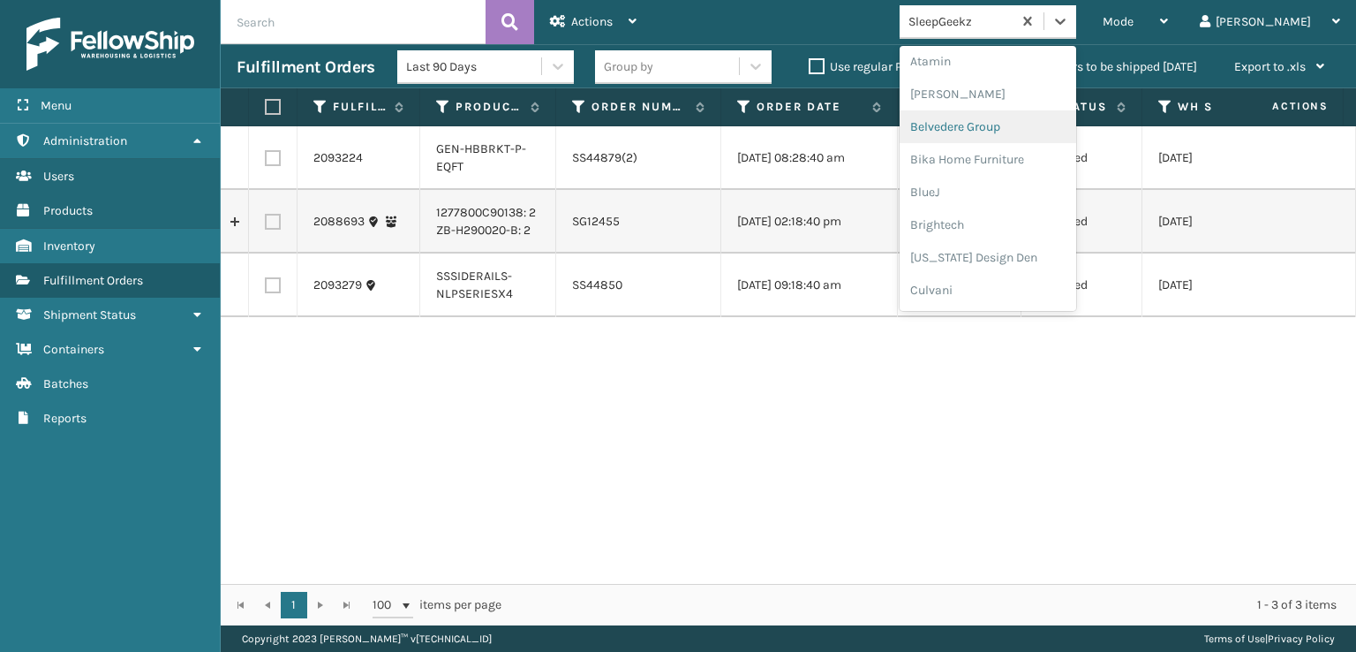
scroll to position [265, 0]
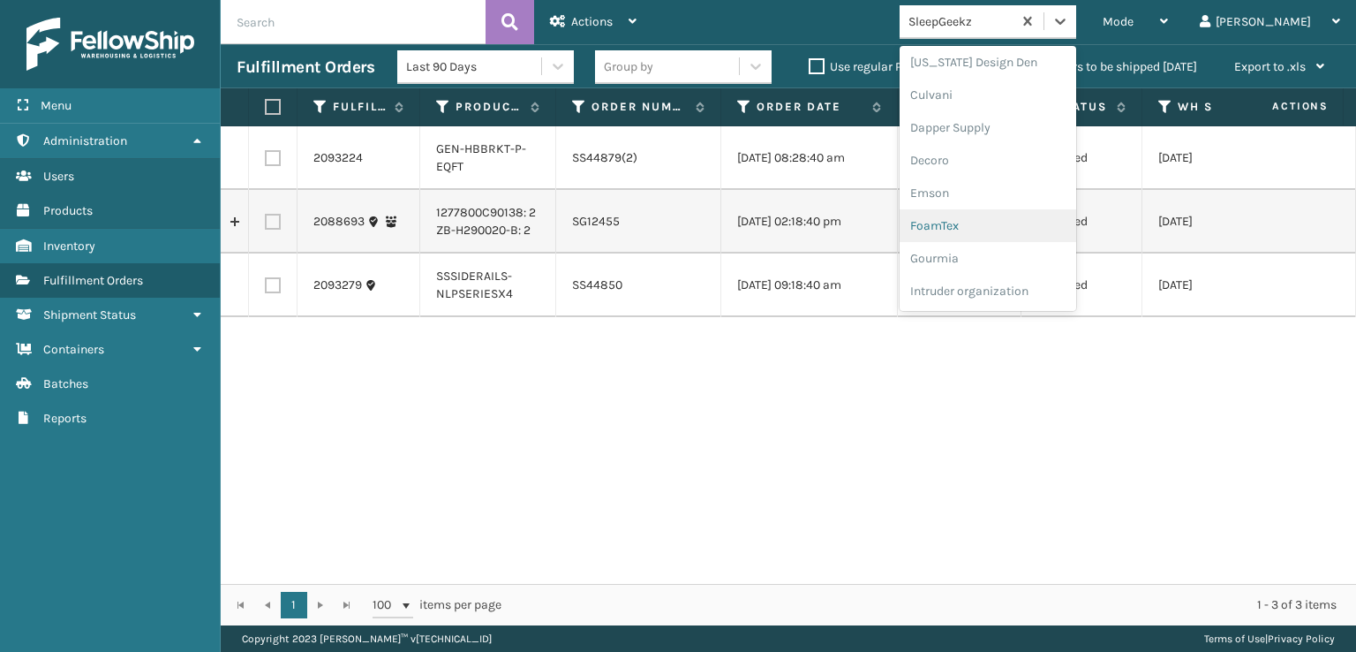
click at [1007, 223] on div "FoamTex" at bounding box center [988, 225] width 177 height 33
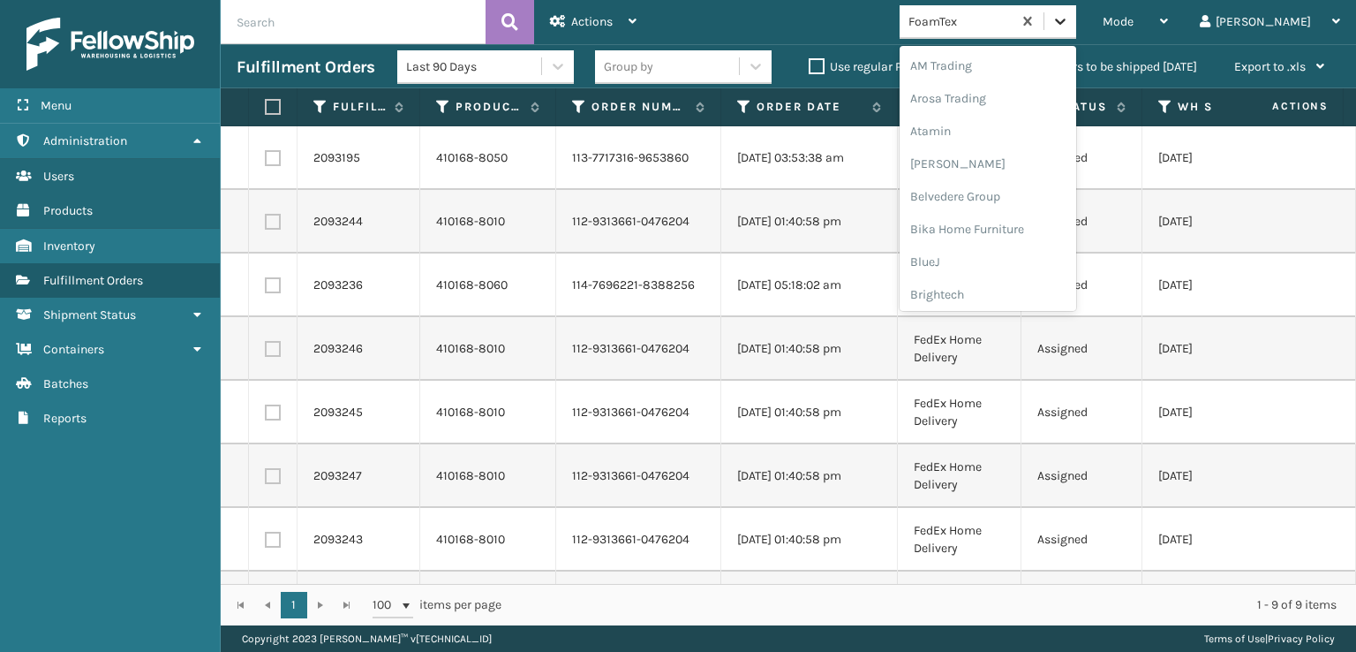
click at [1069, 27] on icon at bounding box center [1061, 21] width 18 height 18
click at [1015, 234] on div "[PERSON_NAME] Brands" at bounding box center [988, 236] width 177 height 33
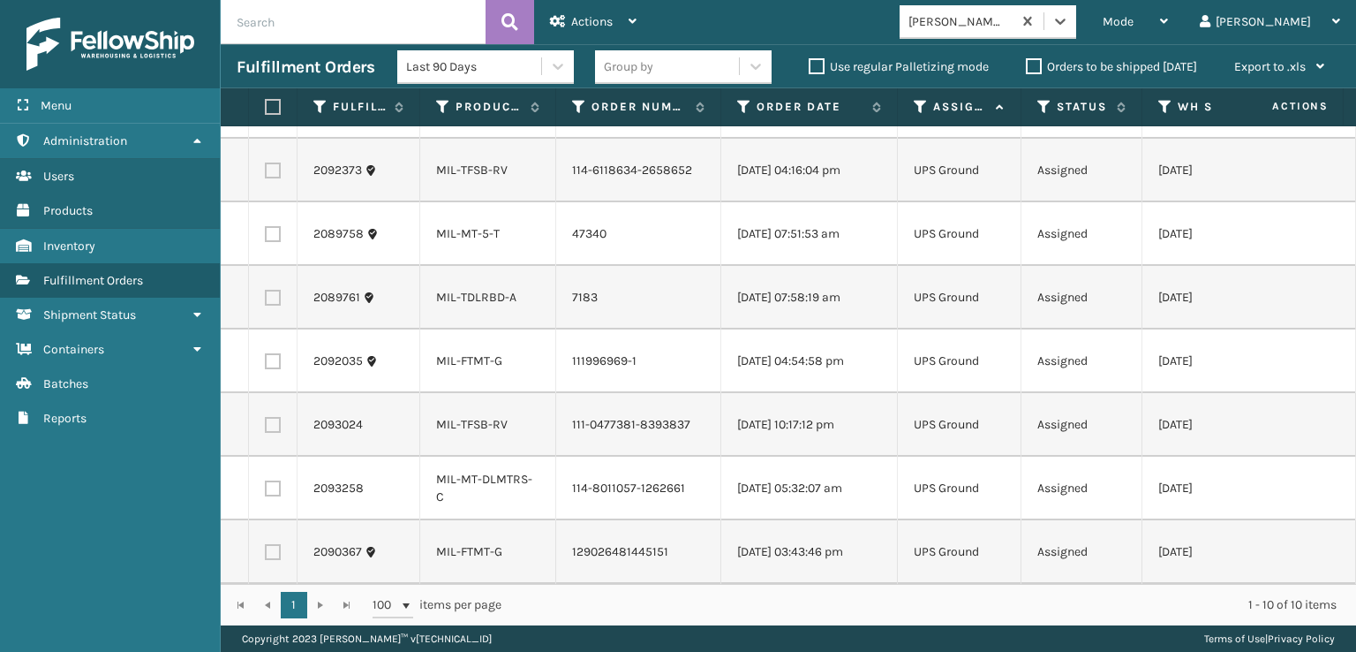
scroll to position [0, 0]
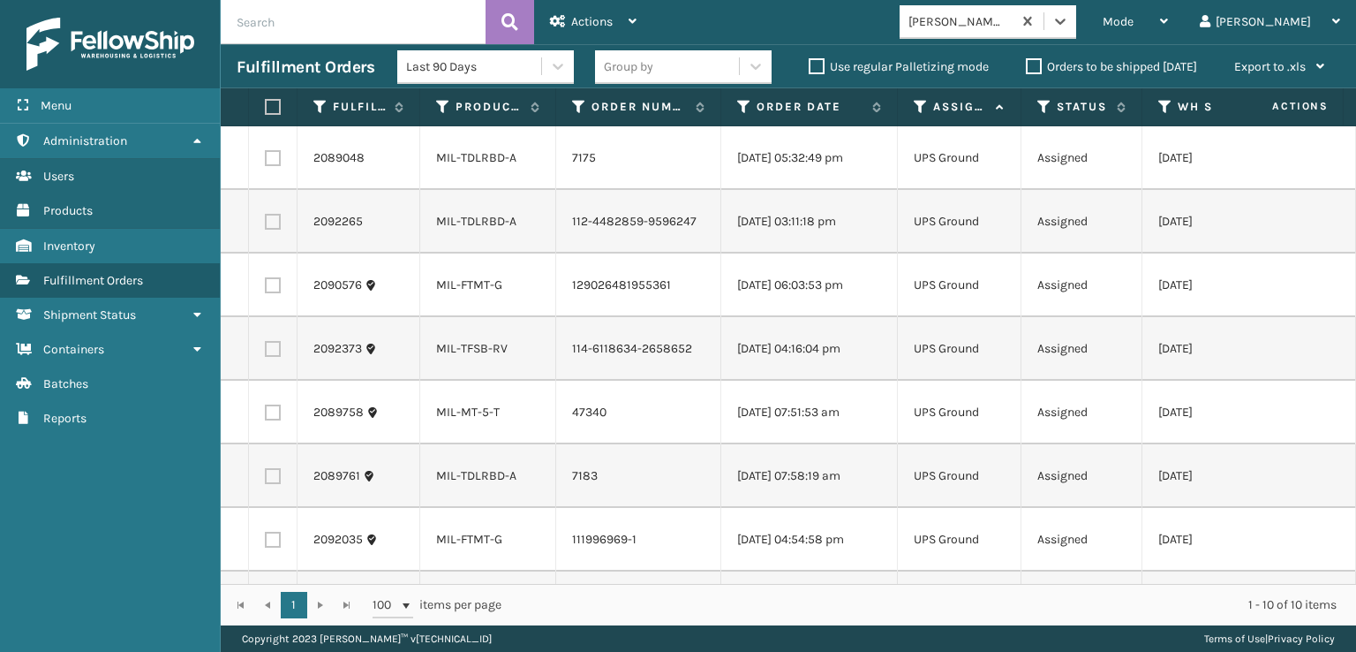
click at [271, 100] on label at bounding box center [270, 107] width 11 height 16
click at [266, 102] on input "checkbox" at bounding box center [265, 107] width 1 height 11
checkbox input "true"
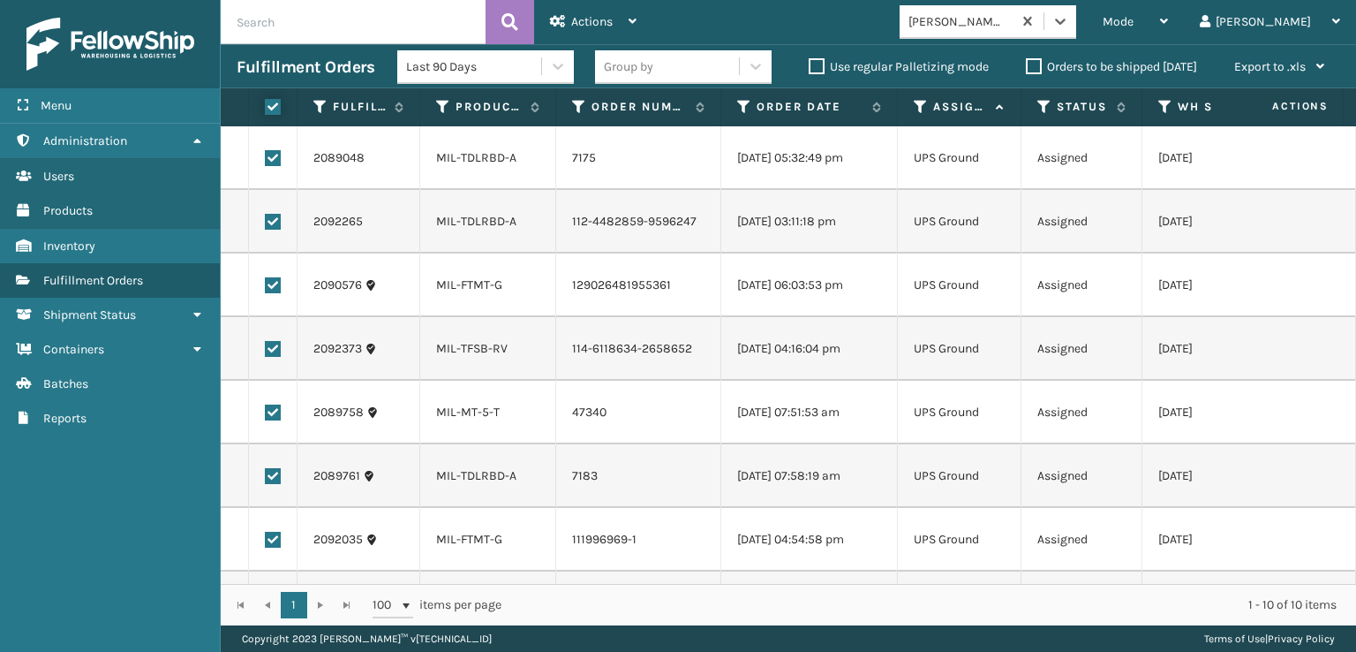
checkbox input "true"
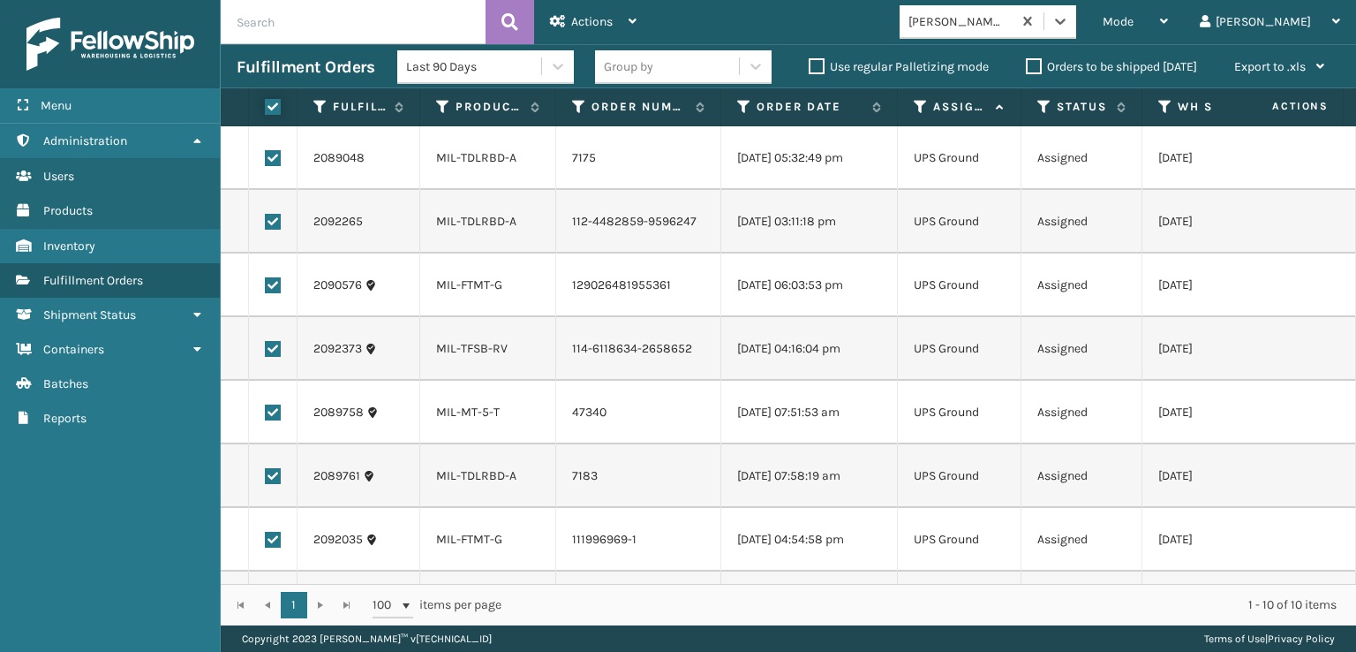
checkbox input "true"
click at [577, 19] on span "Actions" at bounding box center [592, 21] width 42 height 15
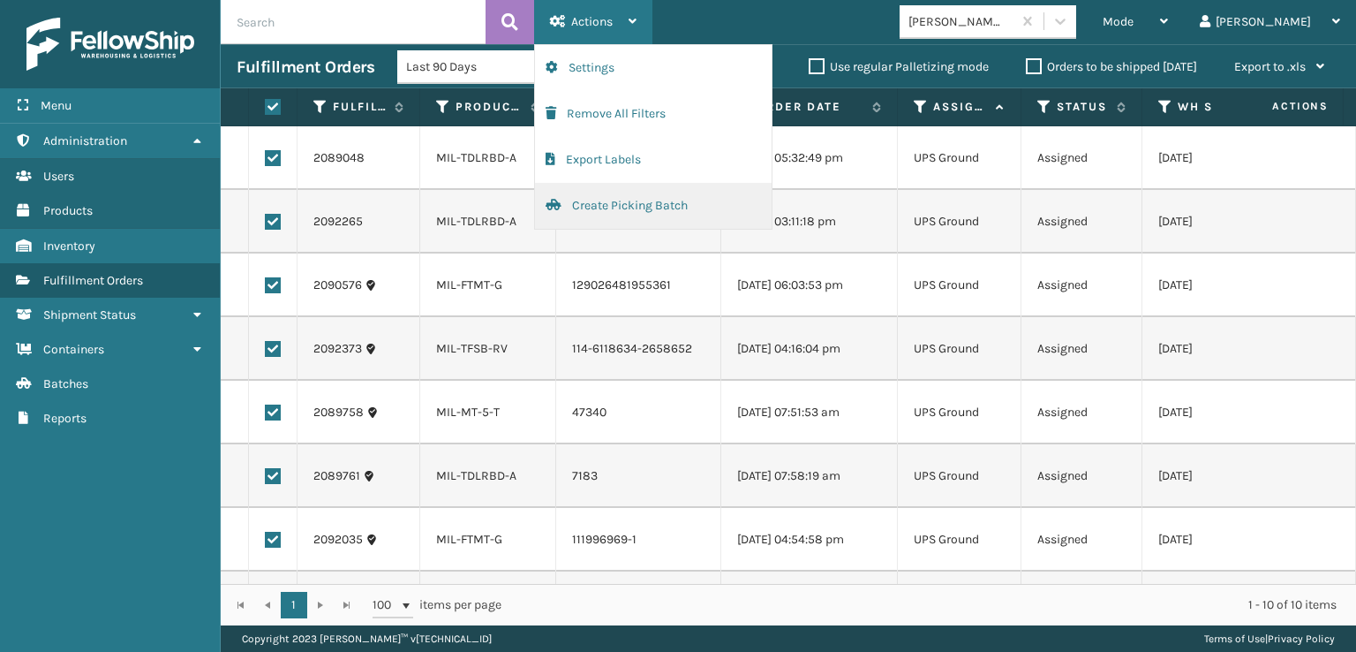
click at [598, 208] on button "Create Picking Batch" at bounding box center [653, 206] width 237 height 46
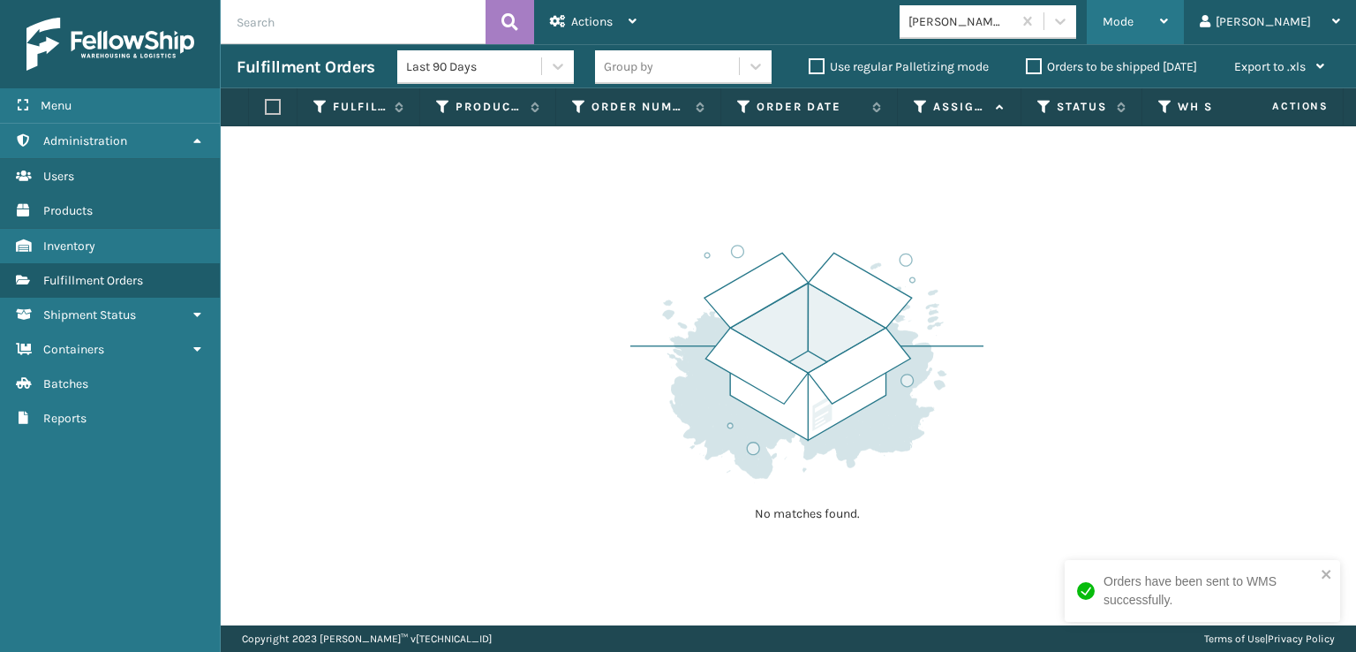
click at [1134, 22] on span "Mode" at bounding box center [1118, 21] width 31 height 15
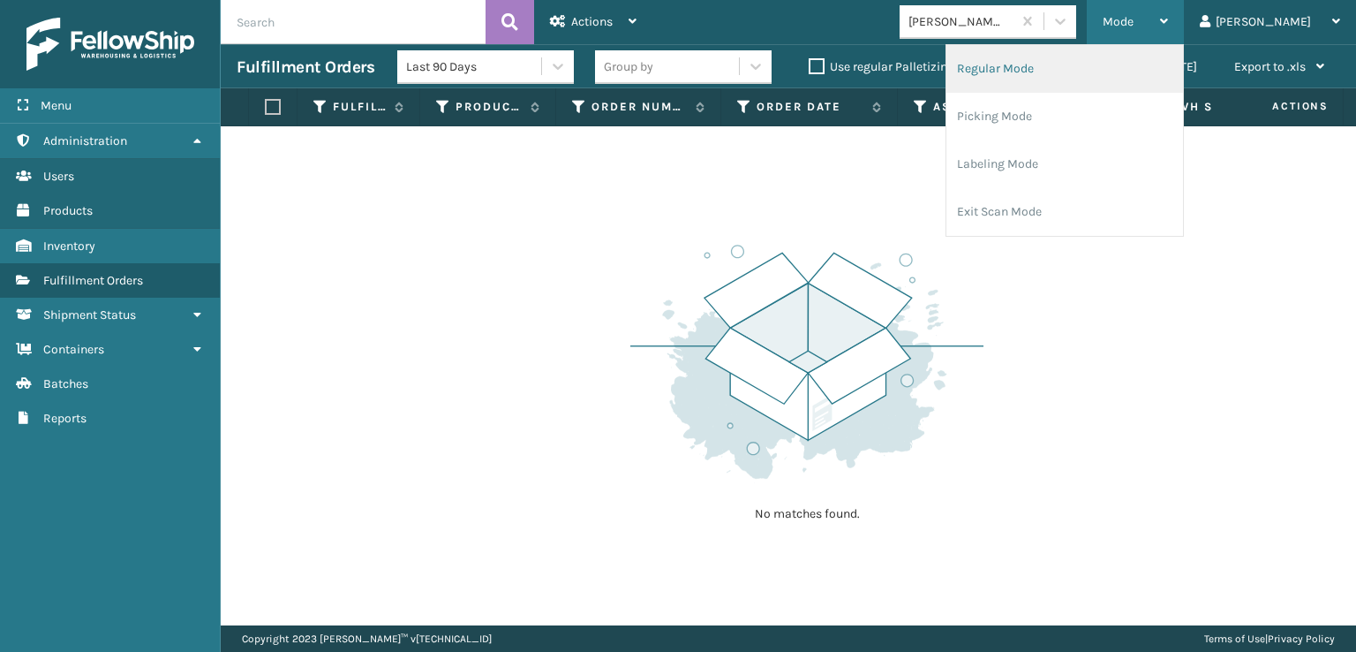
click at [1049, 67] on li "Regular Mode" at bounding box center [1065, 69] width 237 height 48
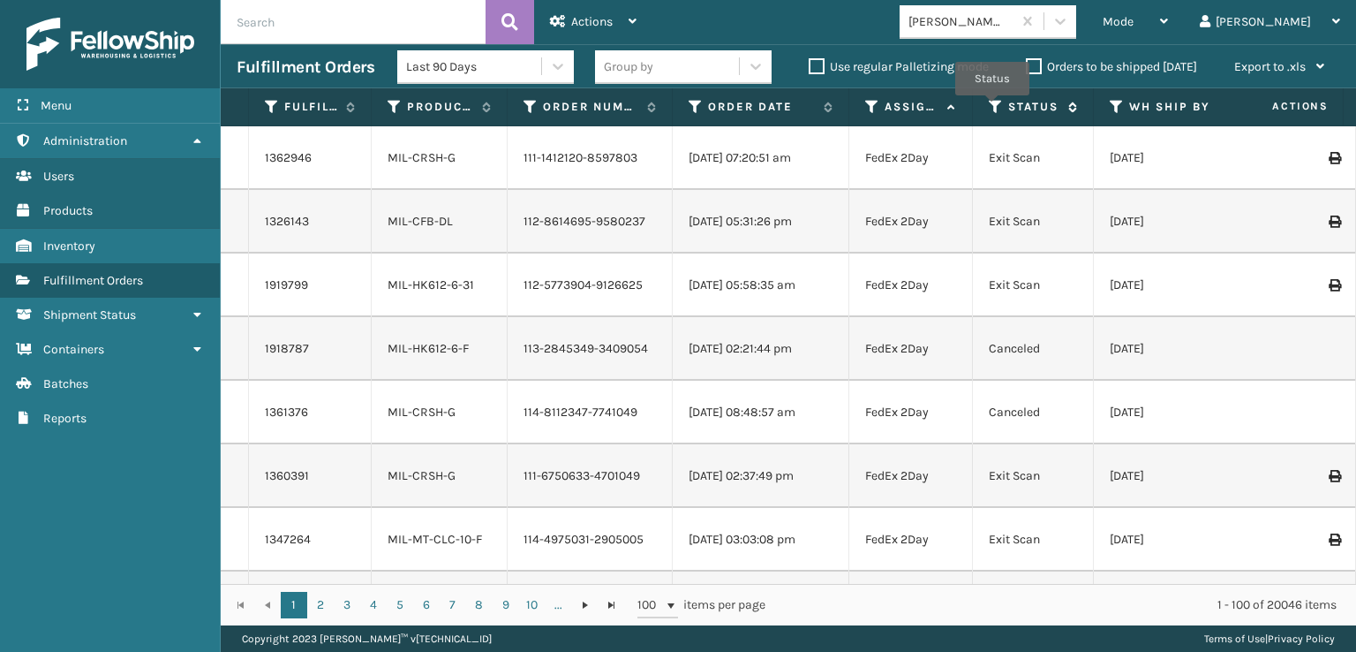
click at [993, 108] on icon at bounding box center [996, 107] width 14 height 16
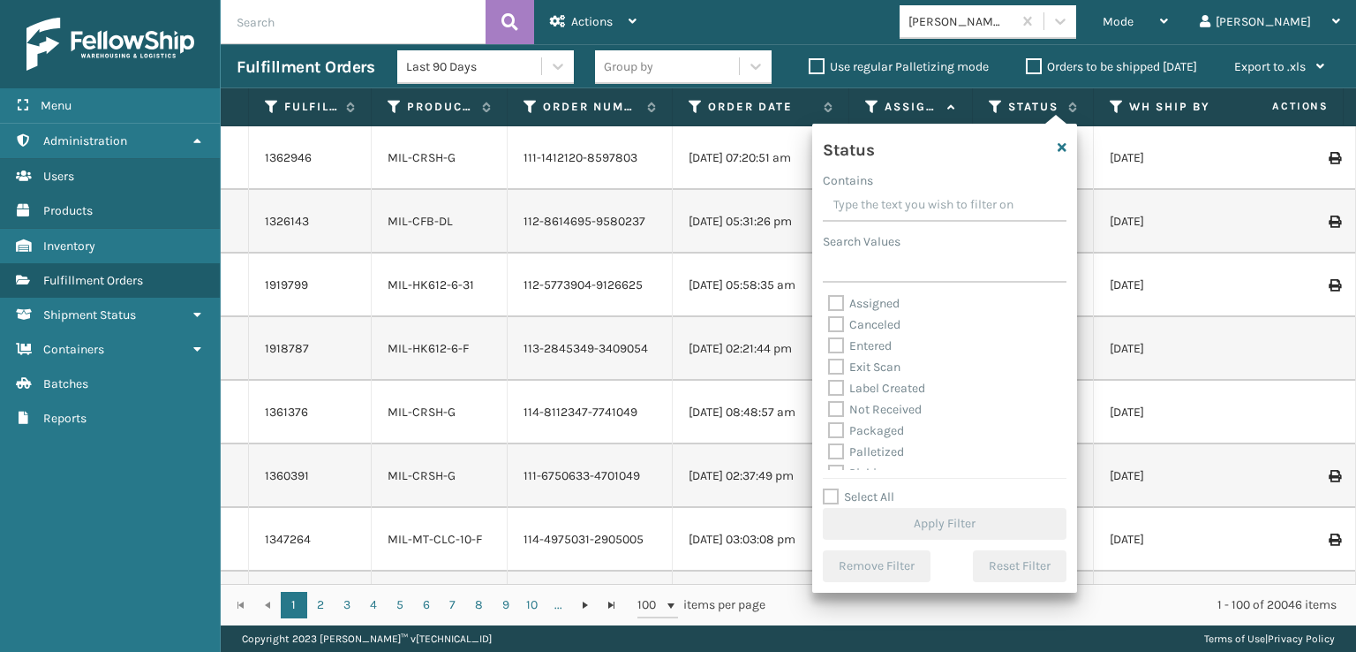
scroll to position [88, 0]
click at [830, 386] on label "Picking" at bounding box center [859, 384] width 63 height 15
click at [829, 386] on input "Picking" at bounding box center [828, 379] width 1 height 11
checkbox input "true"
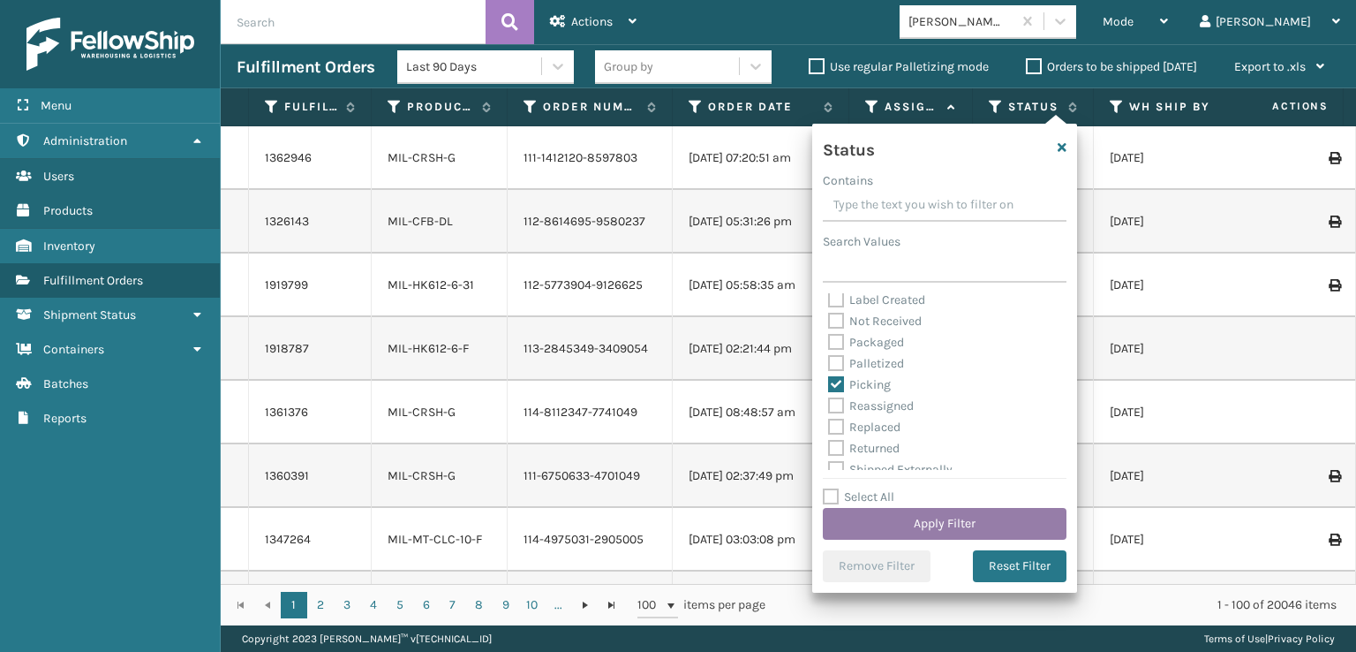
click at [887, 524] on button "Apply Filter" at bounding box center [945, 524] width 244 height 32
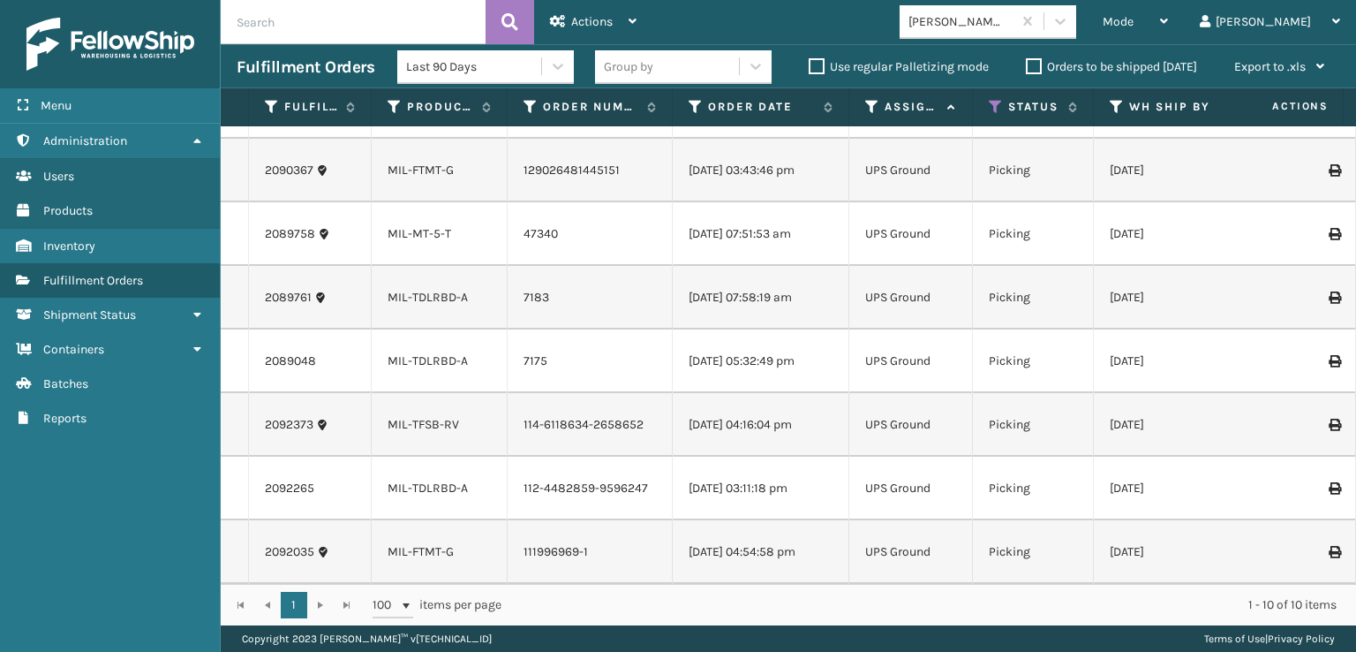
scroll to position [0, 0]
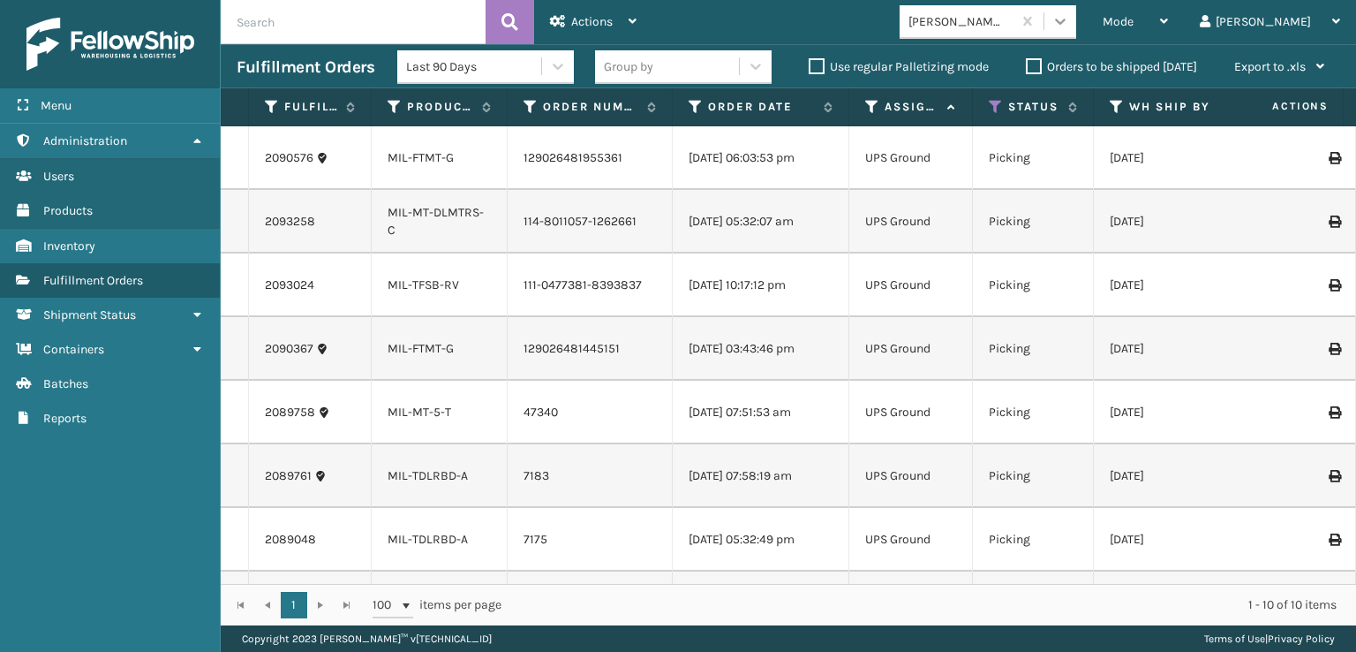
click at [1076, 31] on div at bounding box center [1061, 21] width 32 height 32
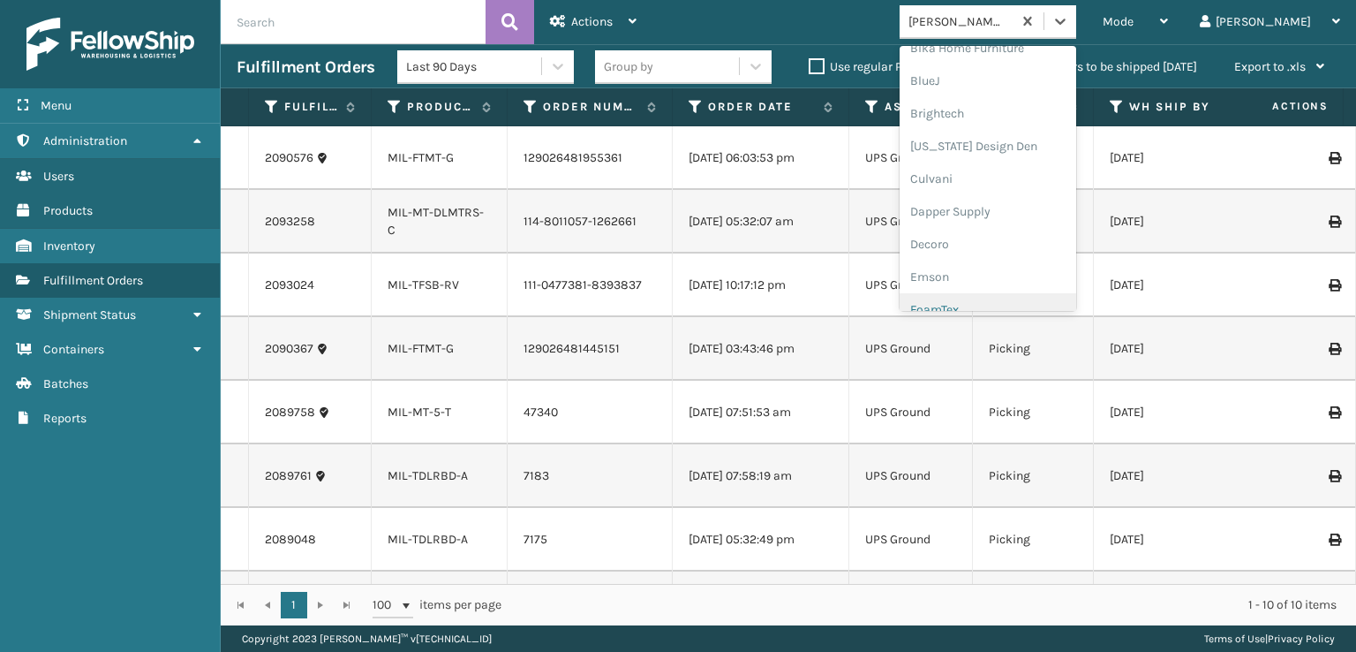
scroll to position [265, 0]
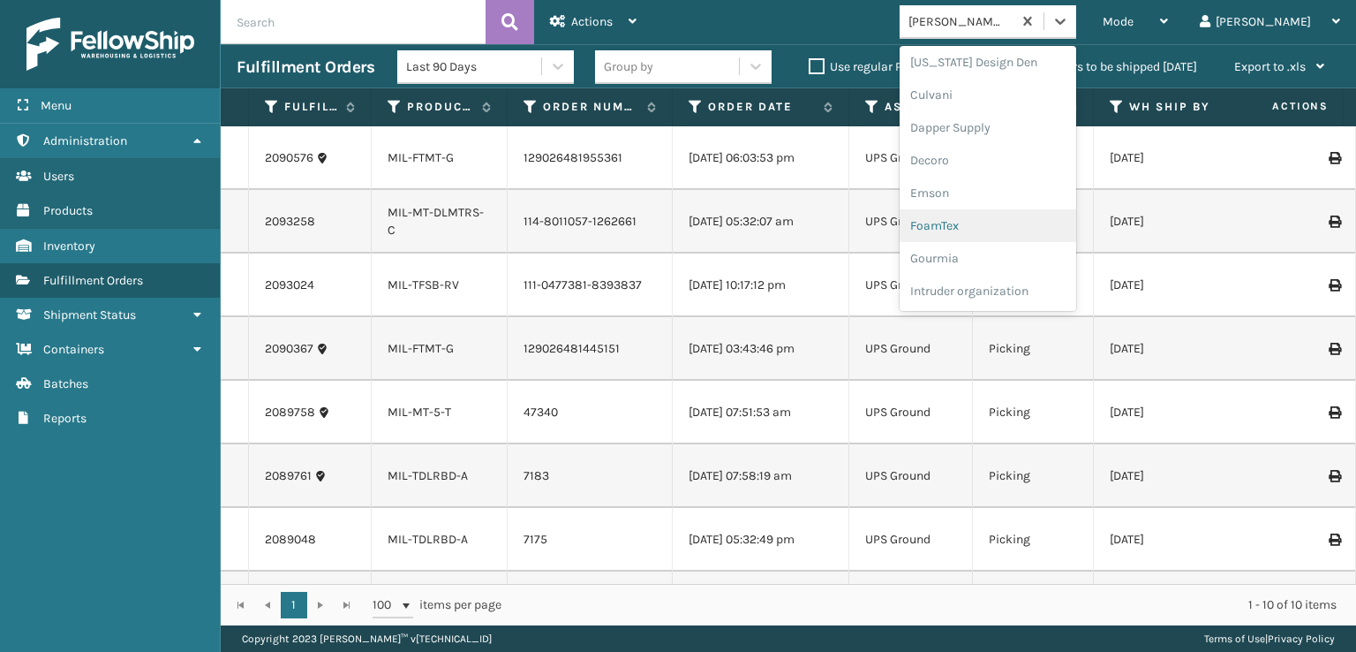
click at [1016, 227] on div "FoamTex" at bounding box center [988, 225] width 177 height 33
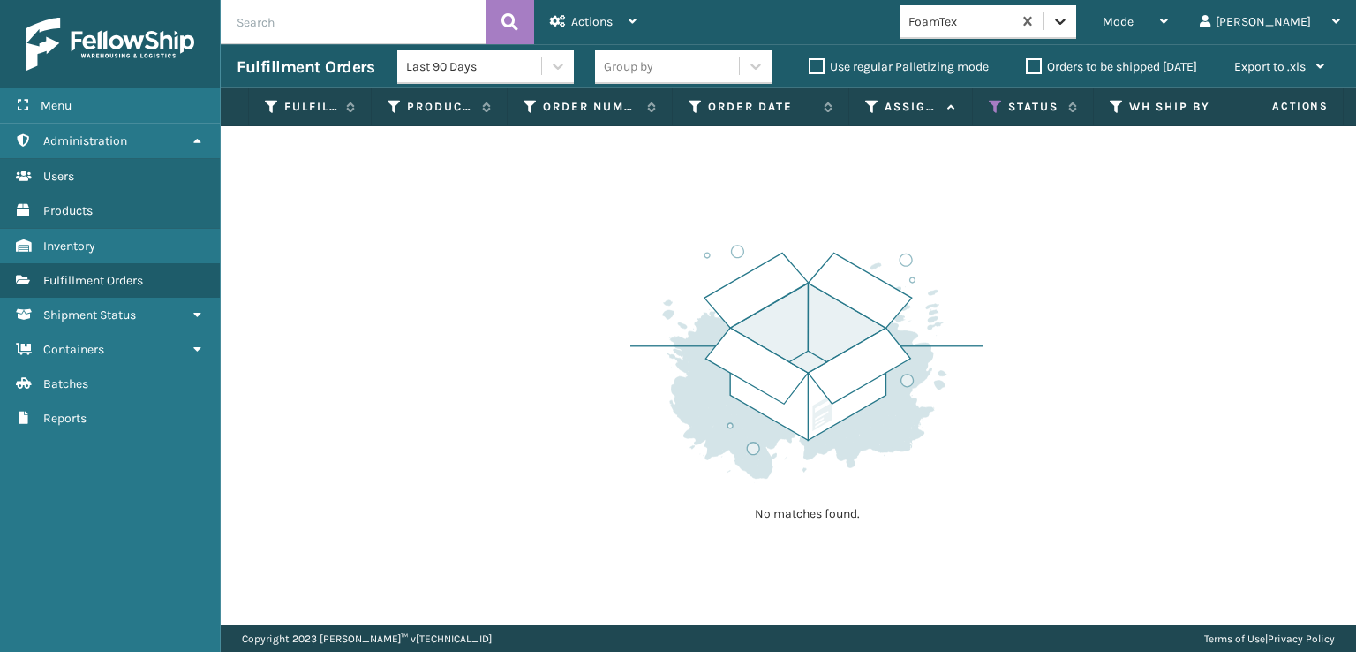
click at [1069, 15] on icon at bounding box center [1061, 21] width 18 height 18
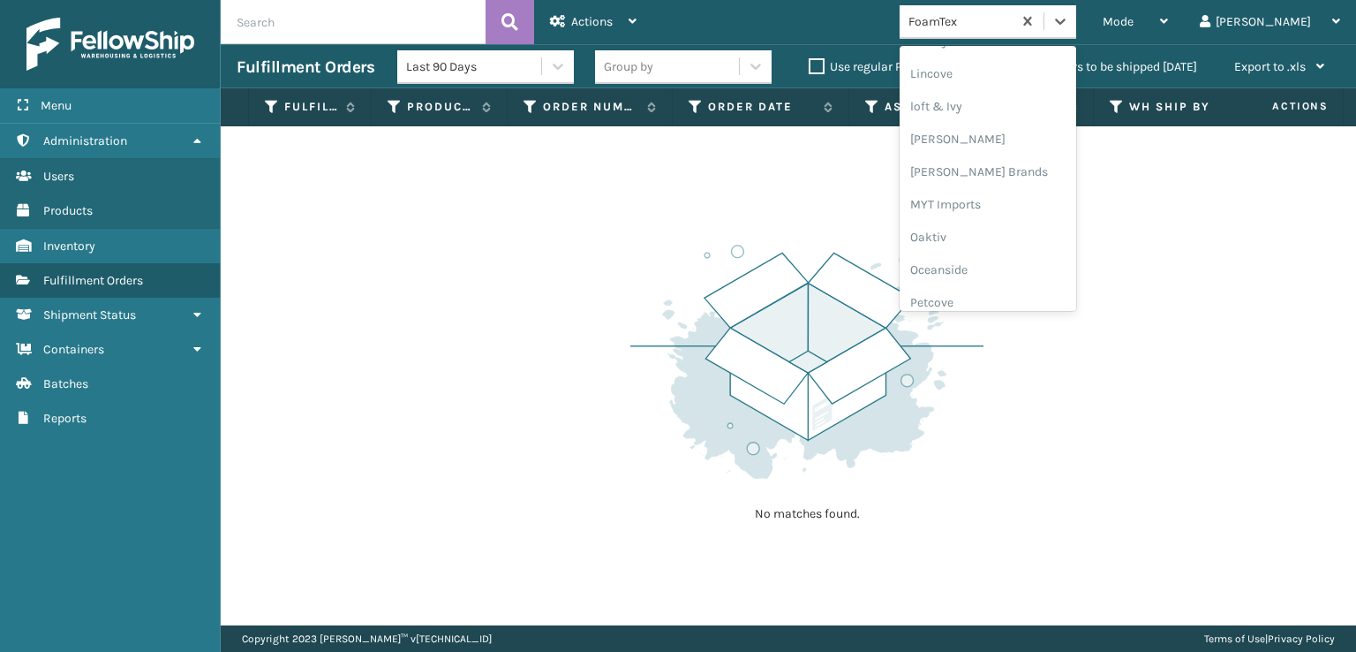
scroll to position [886, 0]
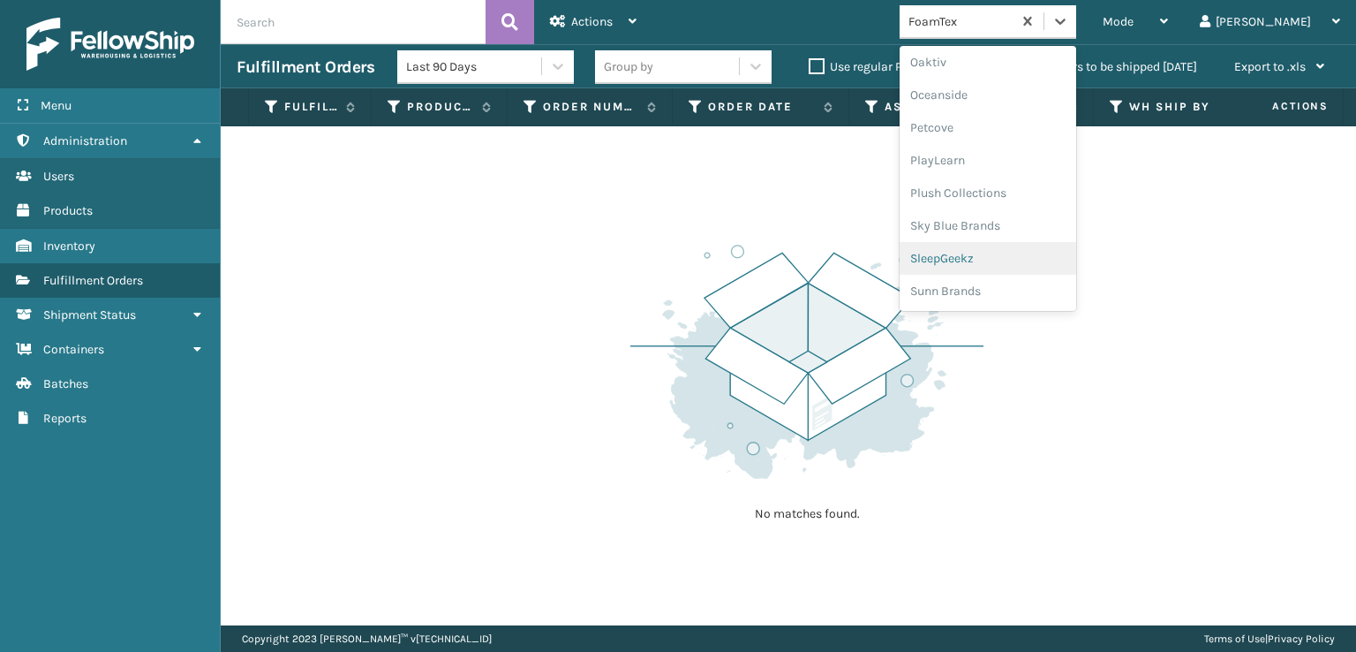
click at [1015, 255] on div "SleepGeekz" at bounding box center [988, 258] width 177 height 33
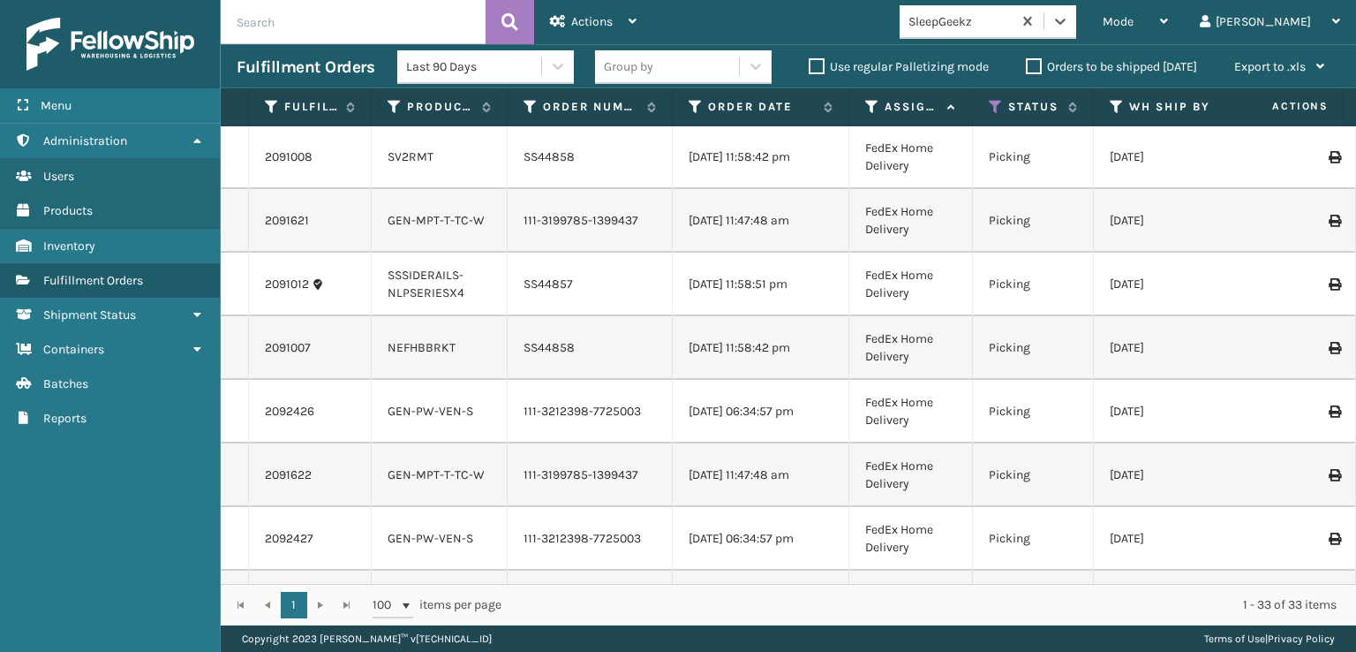
scroll to position [0, 0]
click at [995, 104] on icon at bounding box center [996, 107] width 14 height 16
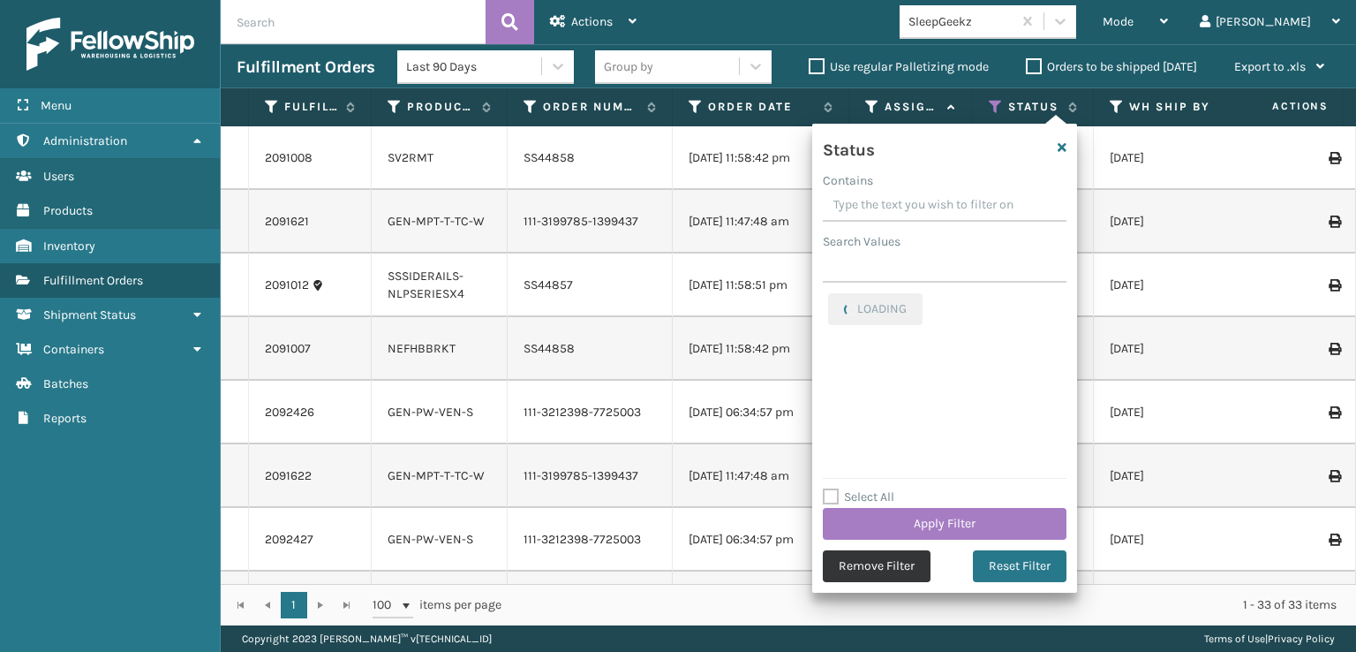
click at [857, 554] on button "Remove Filter" at bounding box center [877, 566] width 108 height 32
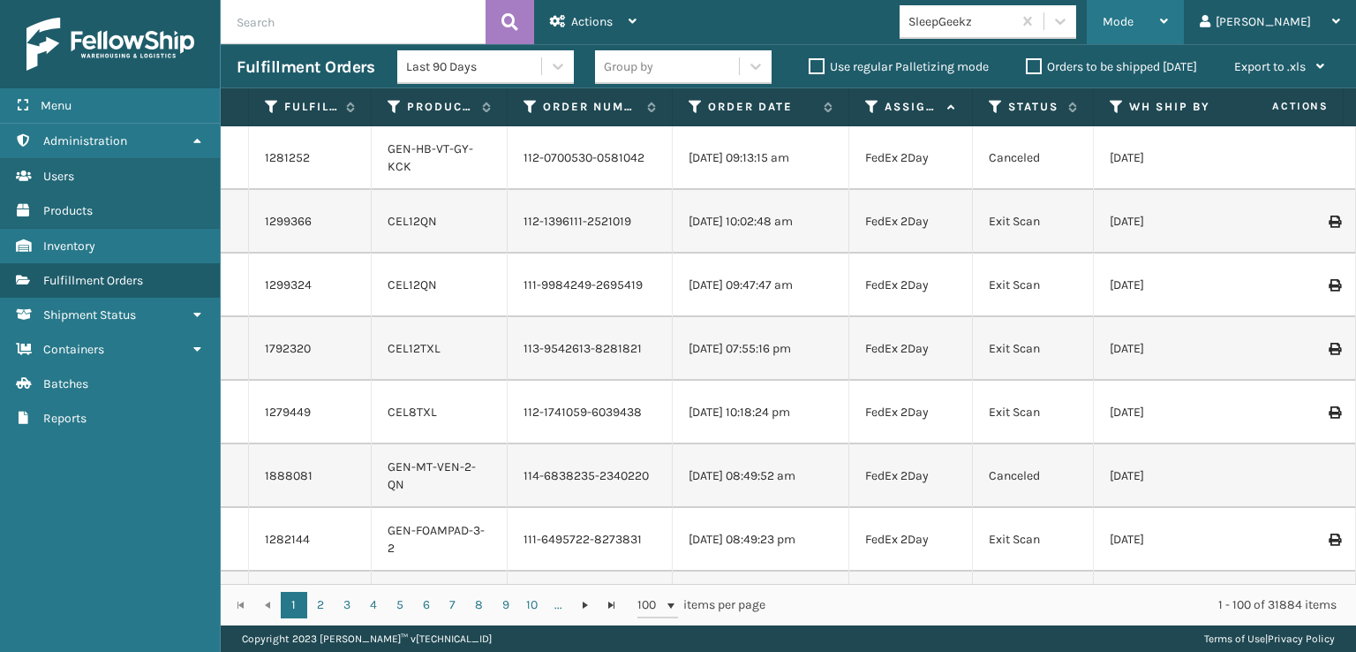
click at [1134, 25] on span "Mode" at bounding box center [1118, 21] width 31 height 15
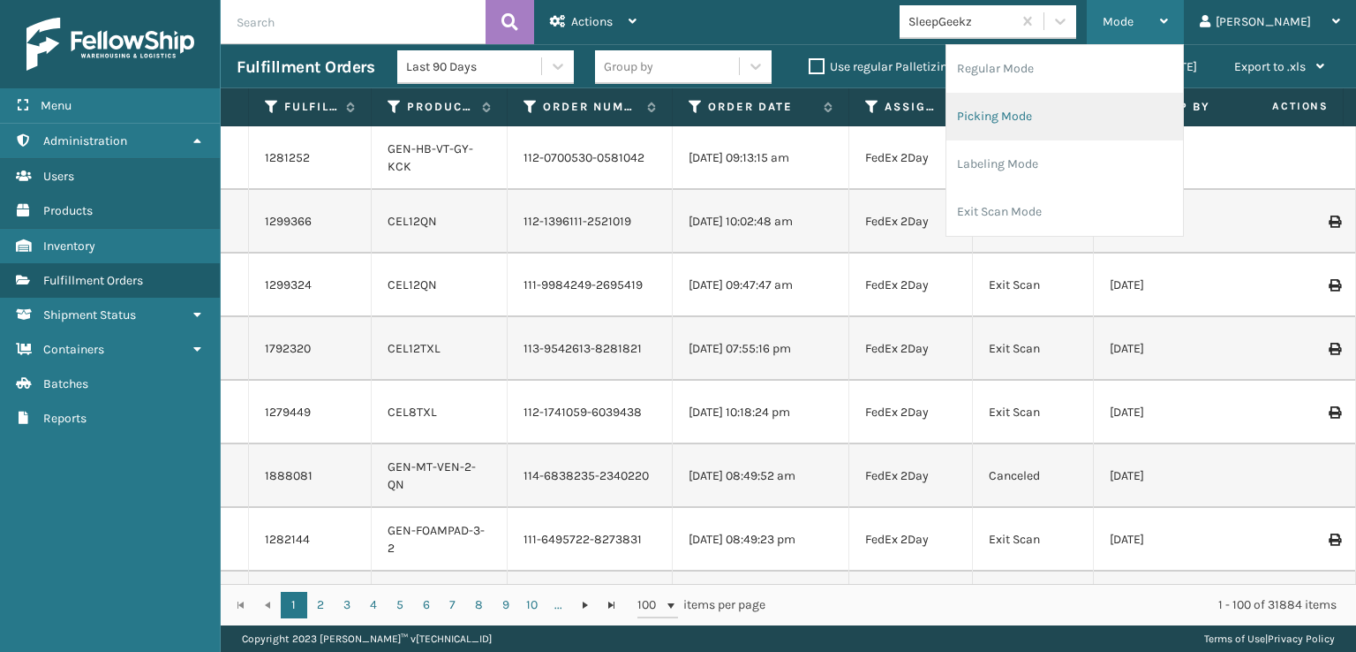
click at [1057, 113] on li "Picking Mode" at bounding box center [1065, 117] width 237 height 48
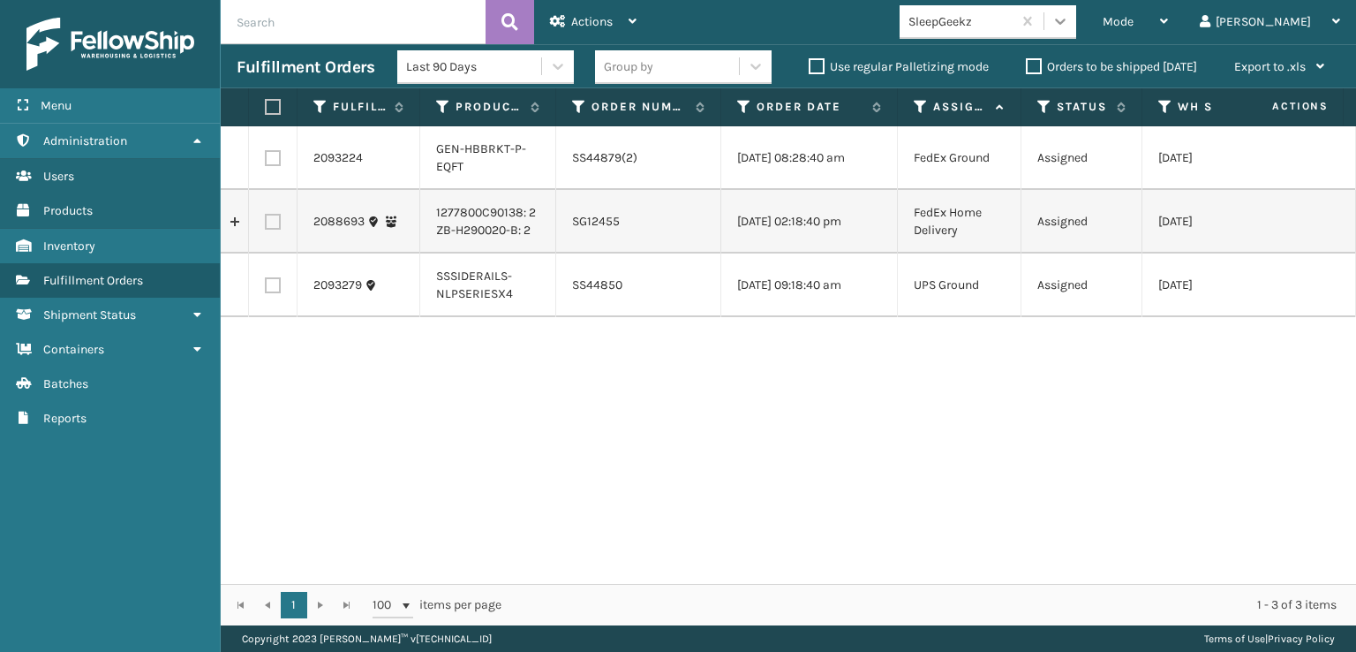
click at [1069, 26] on icon at bounding box center [1061, 21] width 18 height 18
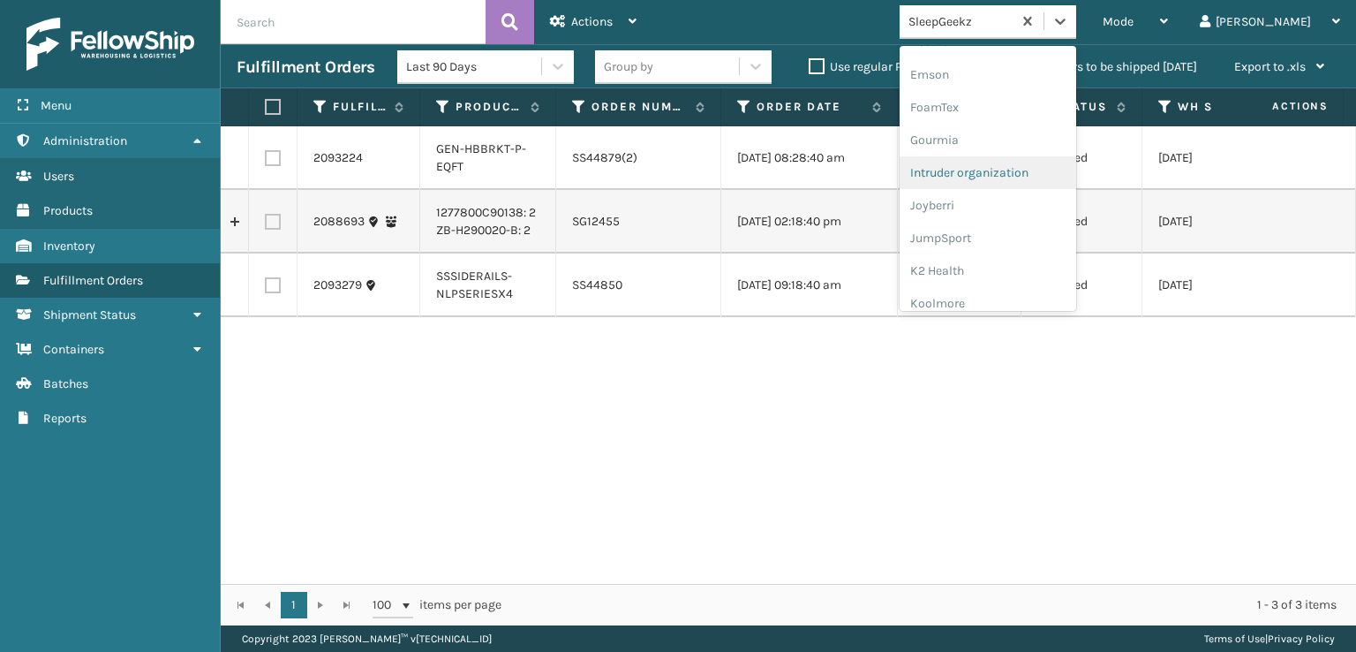
scroll to position [353, 0]
click at [1017, 127] on div "FoamTex" at bounding box center [988, 137] width 177 height 33
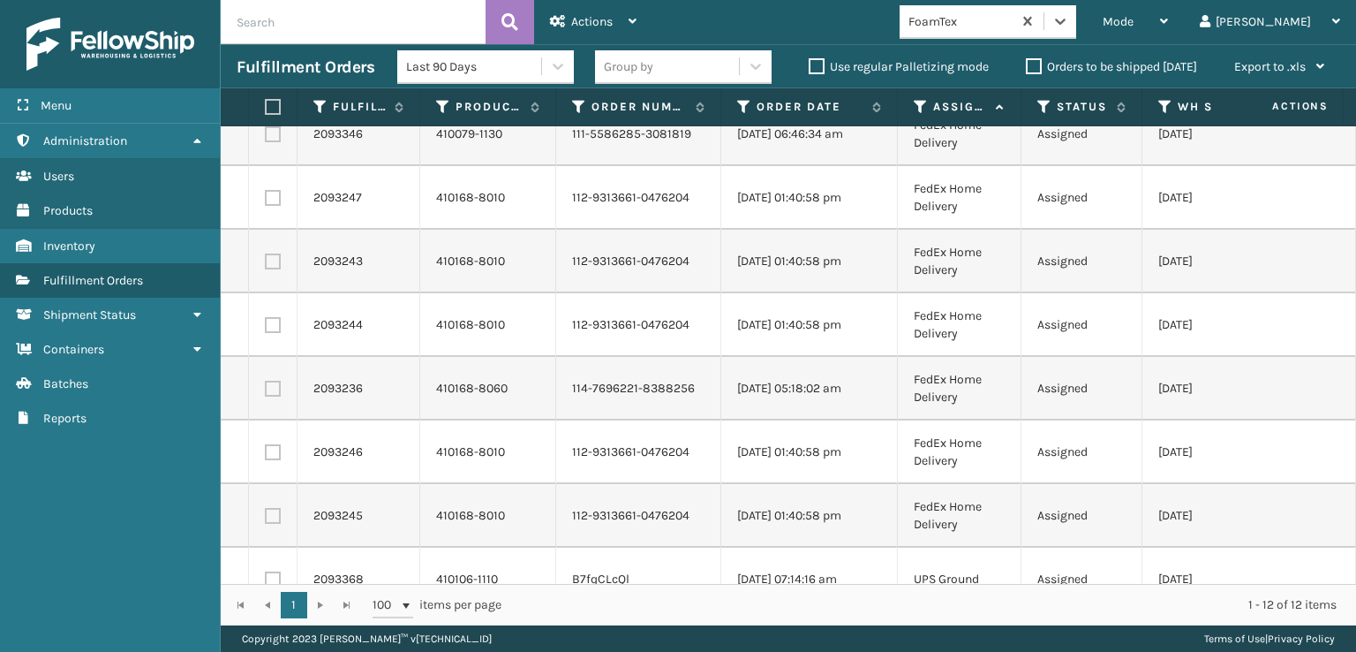
scroll to position [0, 0]
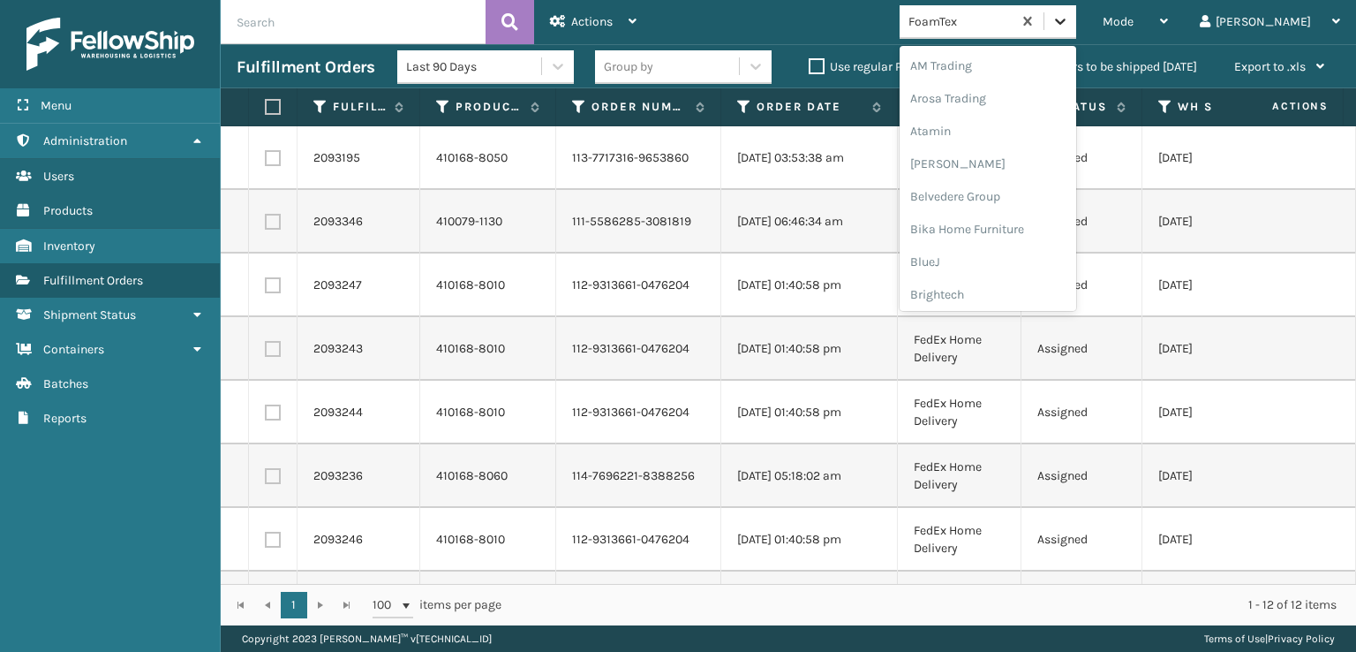
click at [1069, 28] on icon at bounding box center [1061, 21] width 18 height 18
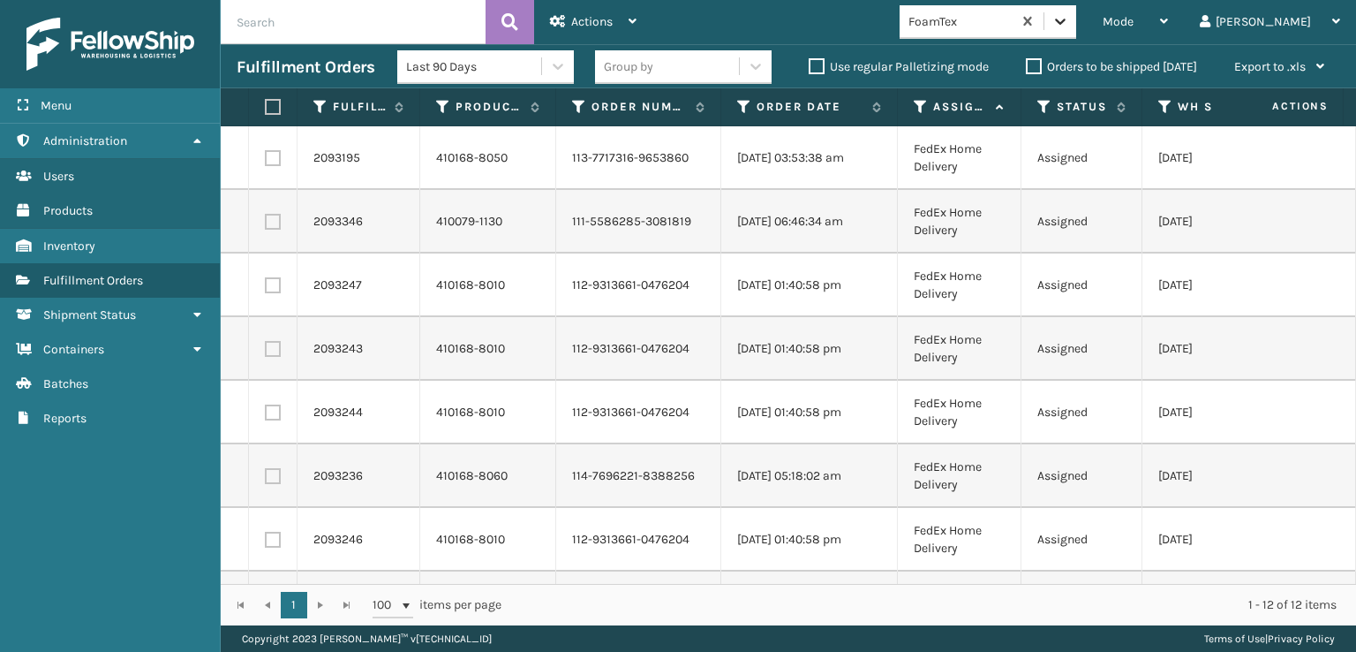
click at [1069, 24] on icon at bounding box center [1061, 21] width 18 height 18
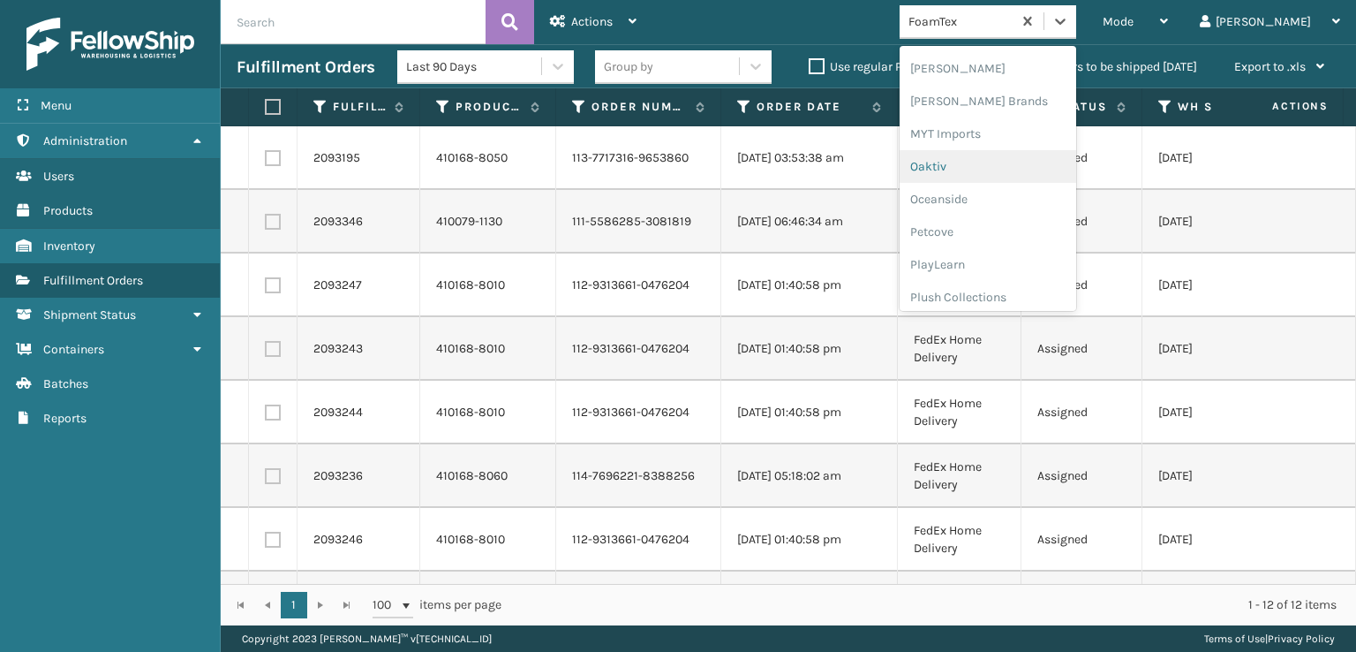
scroll to position [823, 0]
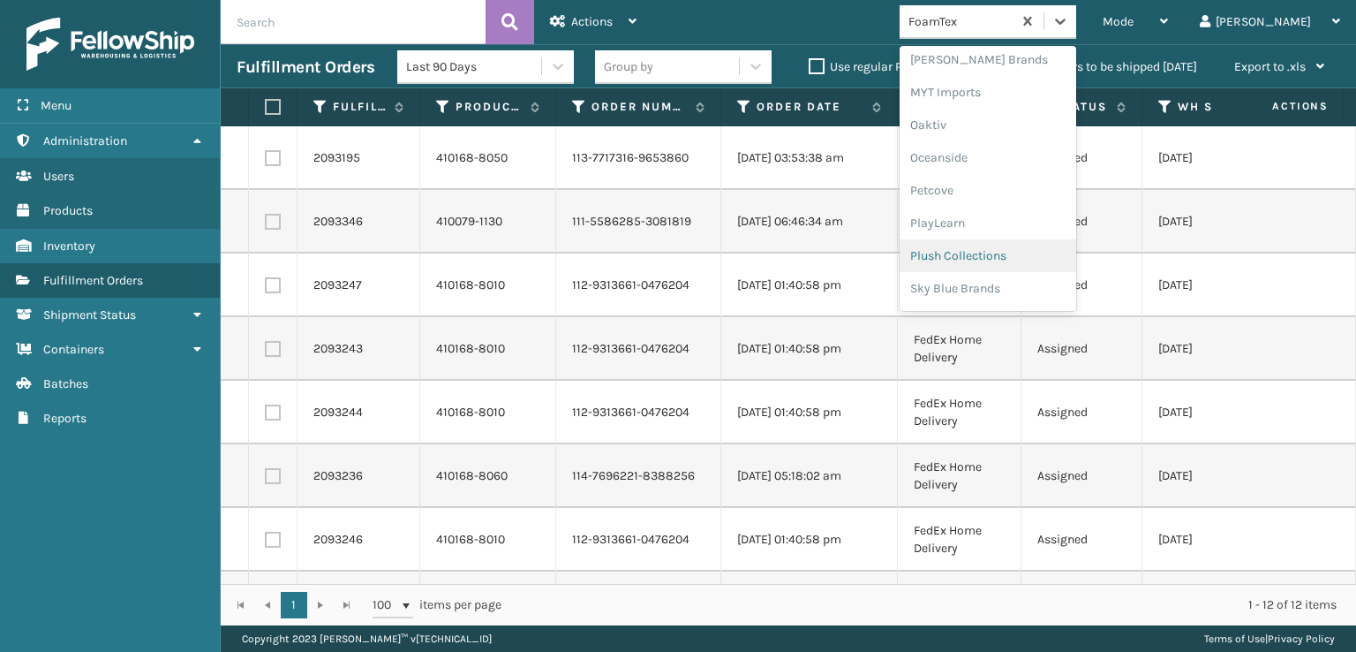
click at [1009, 257] on div "Plush Collections" at bounding box center [988, 255] width 177 height 33
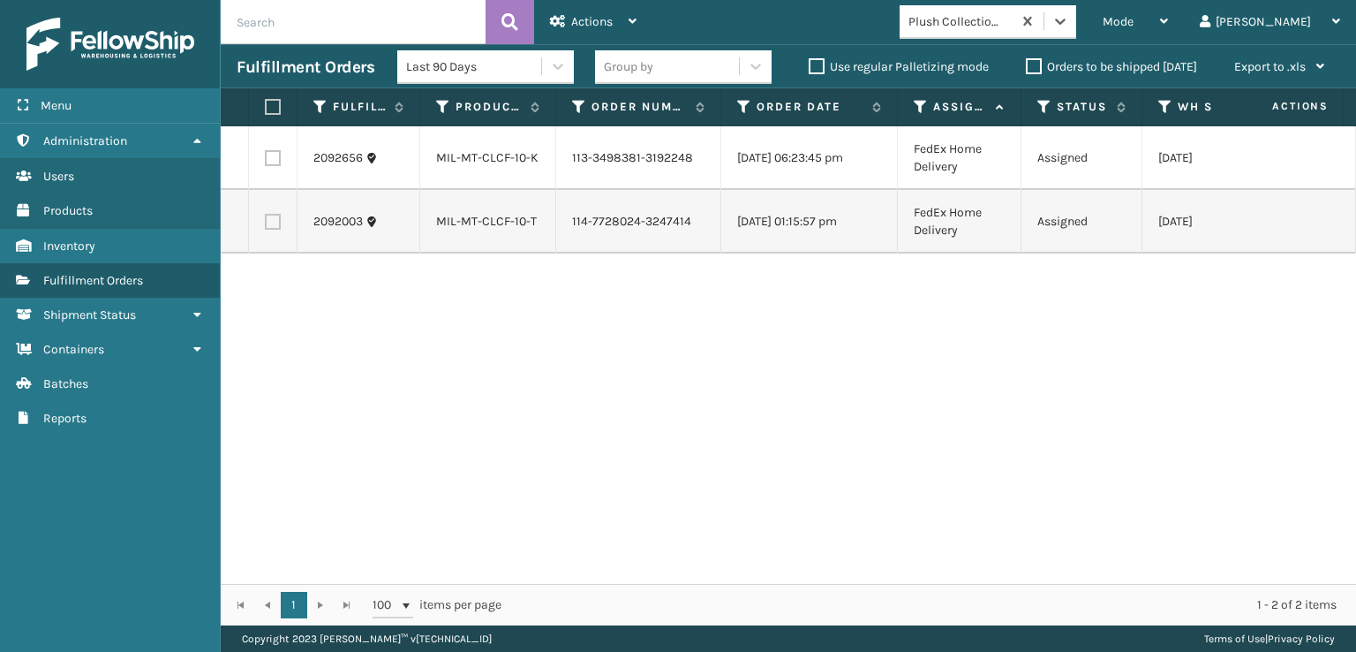
click at [272, 107] on label at bounding box center [270, 107] width 11 height 16
click at [266, 107] on input "checkbox" at bounding box center [265, 107] width 1 height 11
checkbox input "true"
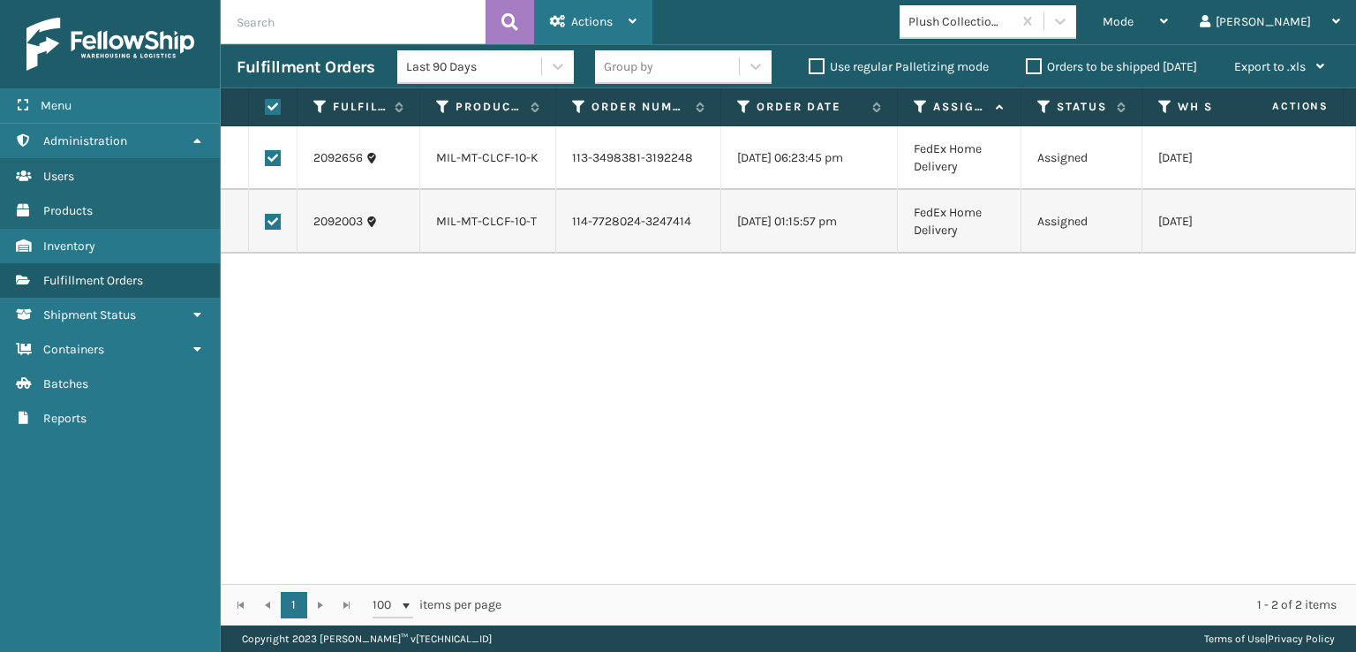
click at [581, 10] on div "Actions" at bounding box center [593, 22] width 87 height 44
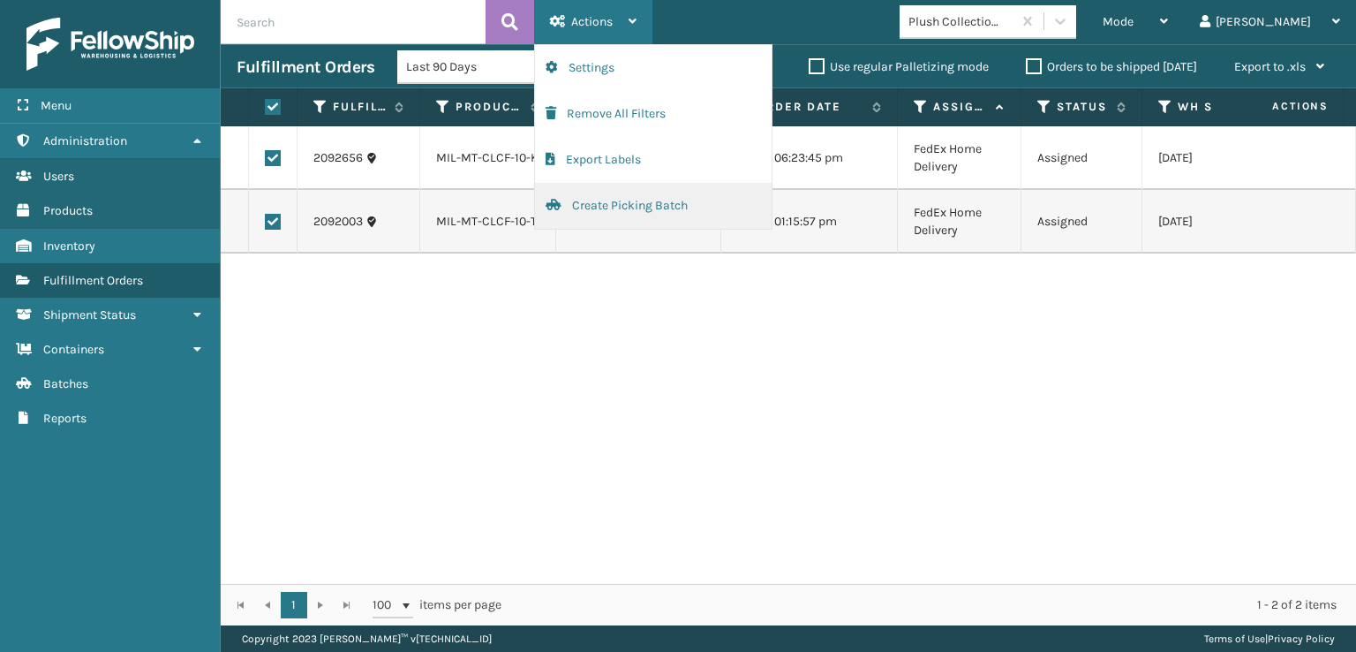
click at [593, 205] on button "Create Picking Batch" at bounding box center [653, 206] width 237 height 46
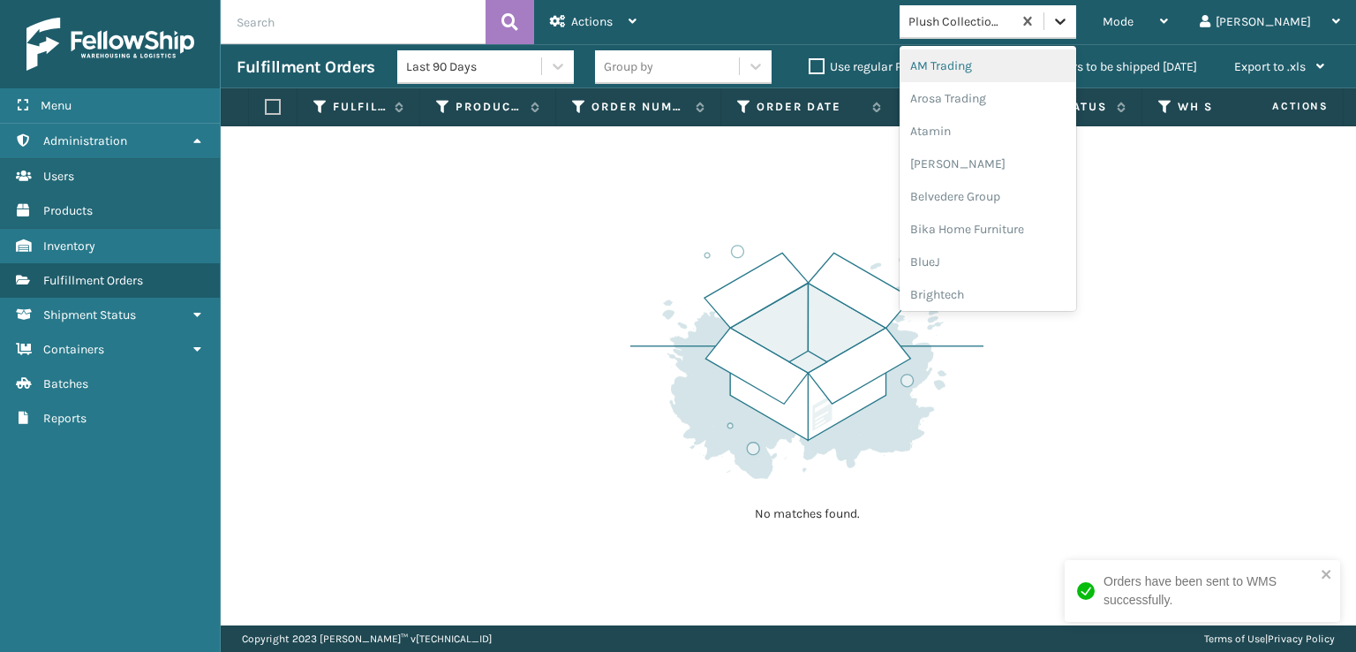
click at [1069, 24] on icon at bounding box center [1061, 21] width 18 height 18
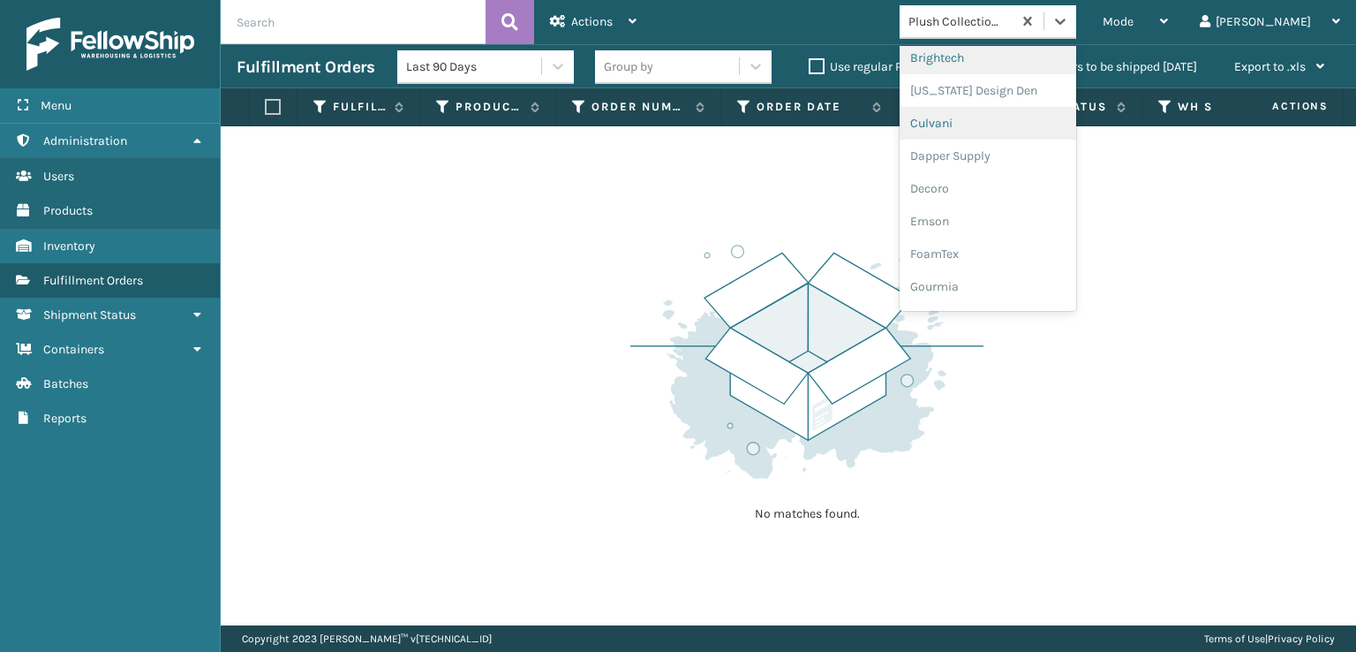
scroll to position [265, 0]
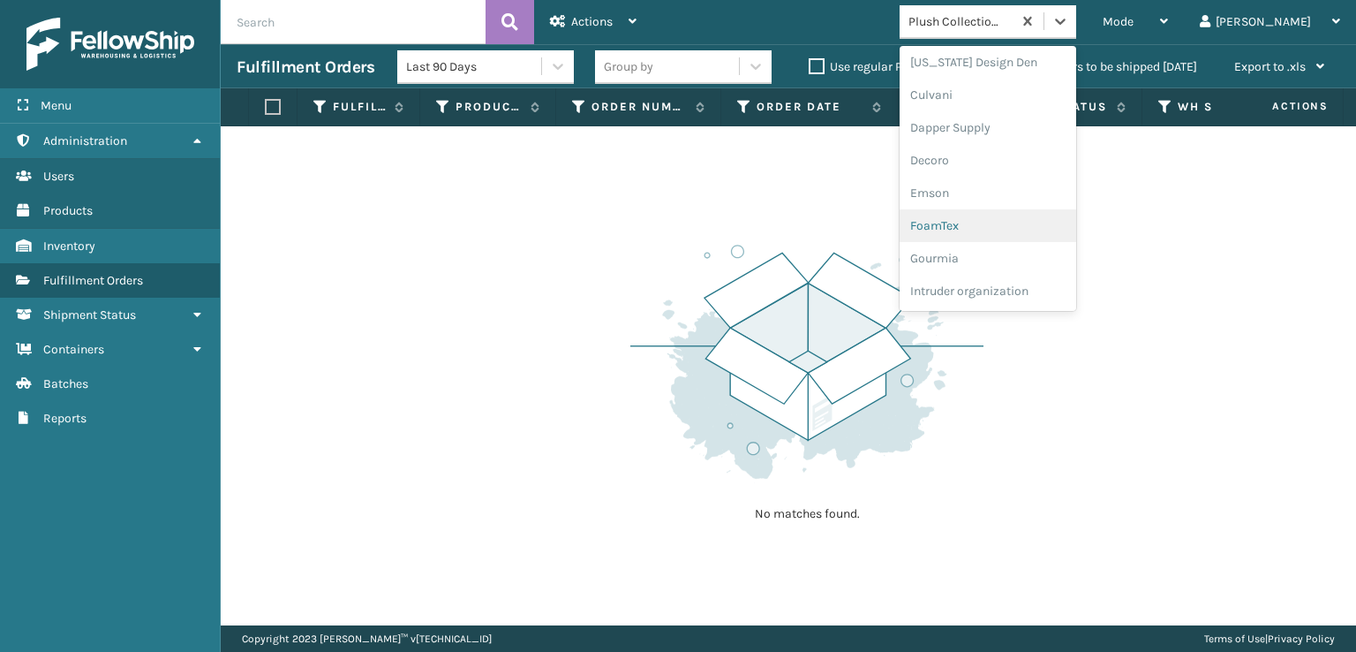
click at [1027, 223] on div "FoamTex" at bounding box center [988, 225] width 177 height 33
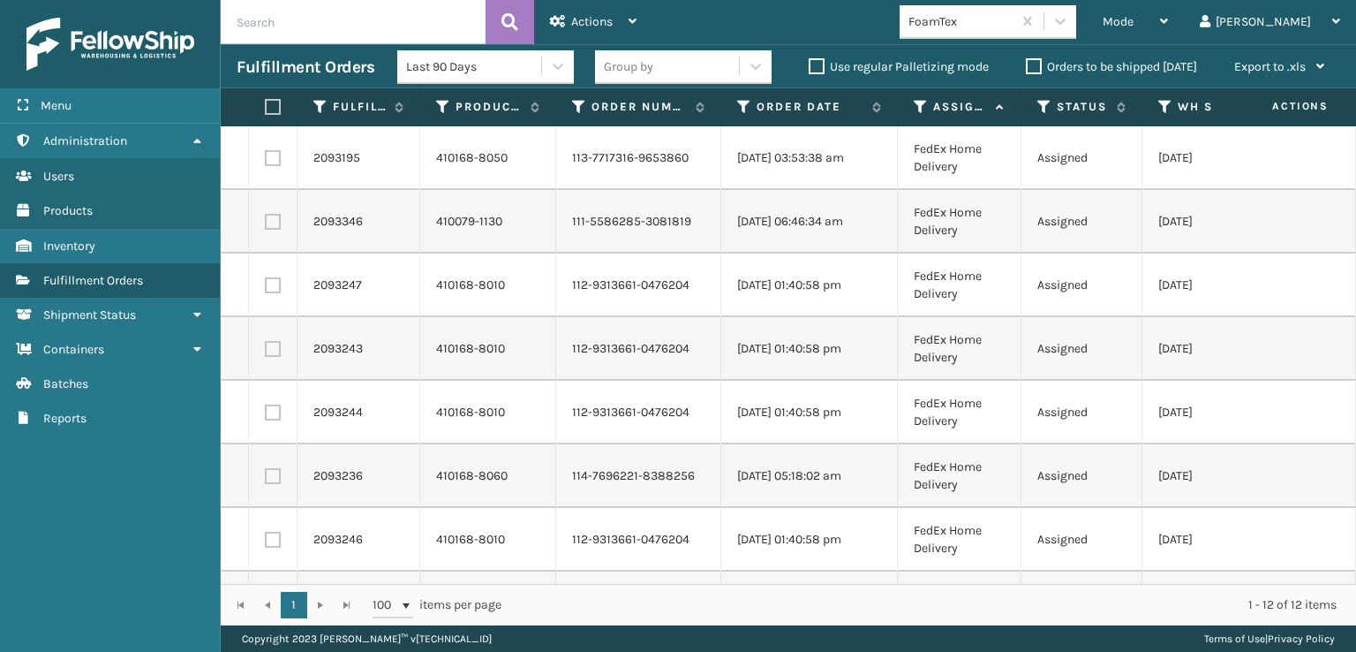
click at [272, 158] on label at bounding box center [273, 158] width 16 height 16
click at [266, 158] on input "checkbox" at bounding box center [265, 155] width 1 height 11
checkbox input "true"
click at [272, 225] on label at bounding box center [273, 222] width 16 height 16
click at [266, 225] on input "checkbox" at bounding box center [265, 219] width 1 height 11
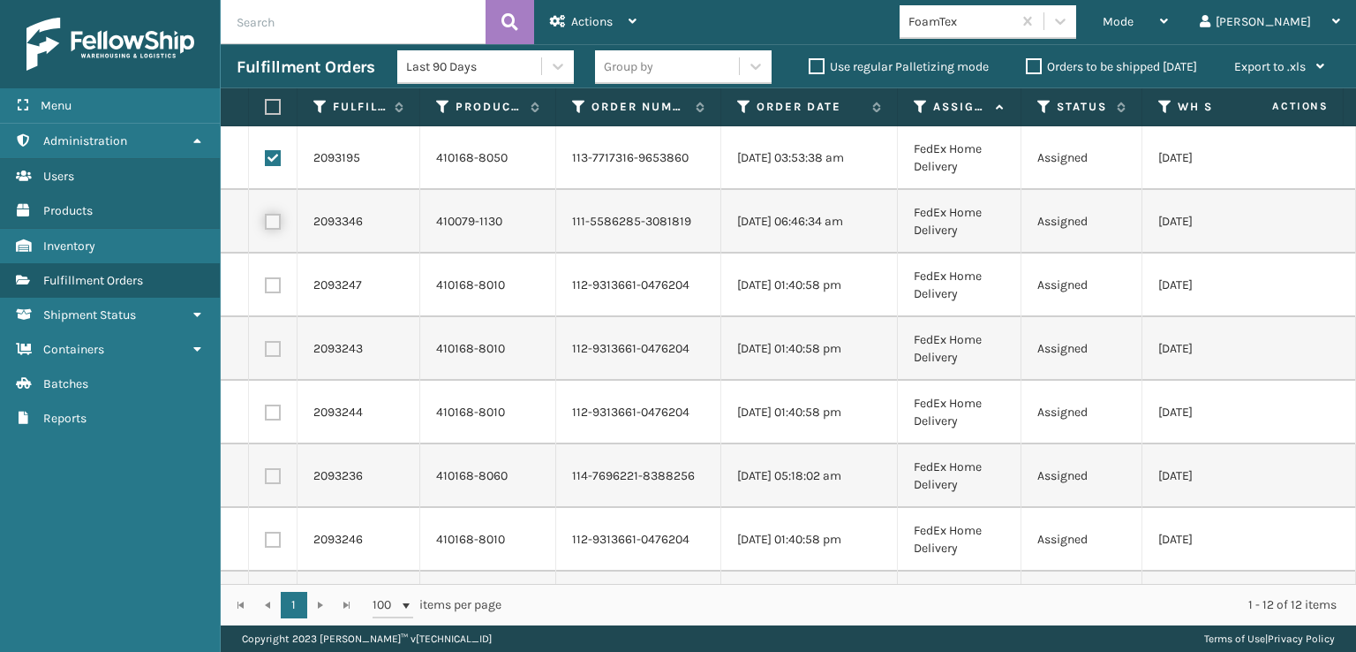
checkbox input "true"
click at [272, 281] on label at bounding box center [273, 285] width 16 height 16
click at [266, 281] on input "checkbox" at bounding box center [265, 282] width 1 height 11
checkbox input "true"
click at [266, 354] on label at bounding box center [273, 349] width 16 height 16
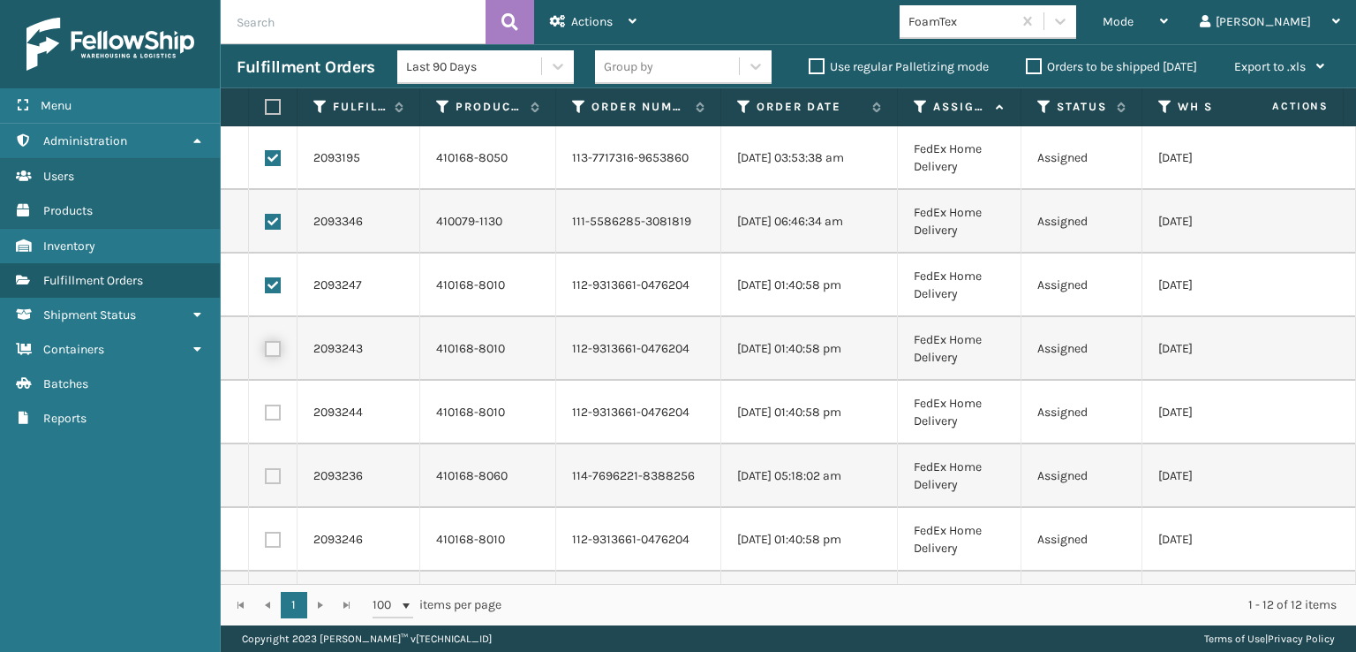
click at [266, 352] on input "checkbox" at bounding box center [265, 346] width 1 height 11
checkbox input "true"
click at [277, 410] on label at bounding box center [273, 412] width 16 height 16
click at [266, 410] on input "checkbox" at bounding box center [265, 409] width 1 height 11
checkbox input "true"
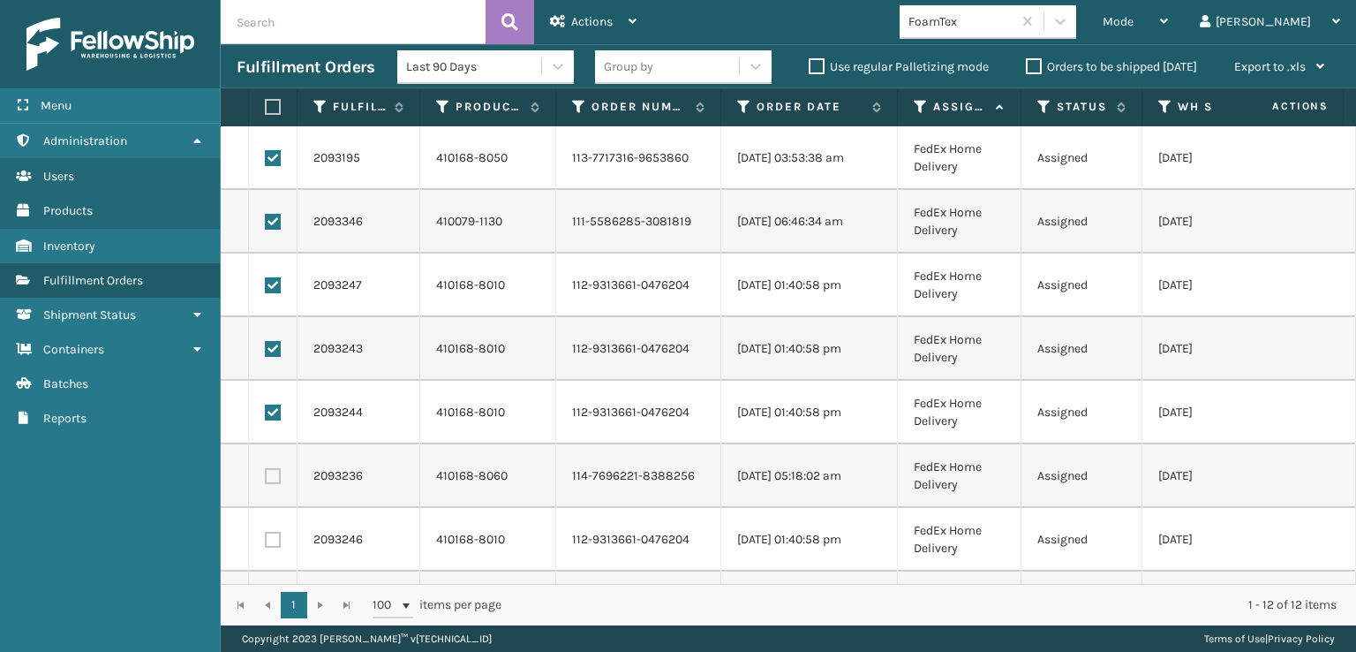
click at [269, 477] on label at bounding box center [273, 476] width 16 height 16
click at [266, 477] on input "checkbox" at bounding box center [265, 473] width 1 height 11
checkbox input "true"
click at [271, 545] on label at bounding box center [273, 540] width 16 height 16
click at [266, 543] on input "checkbox" at bounding box center [265, 537] width 1 height 11
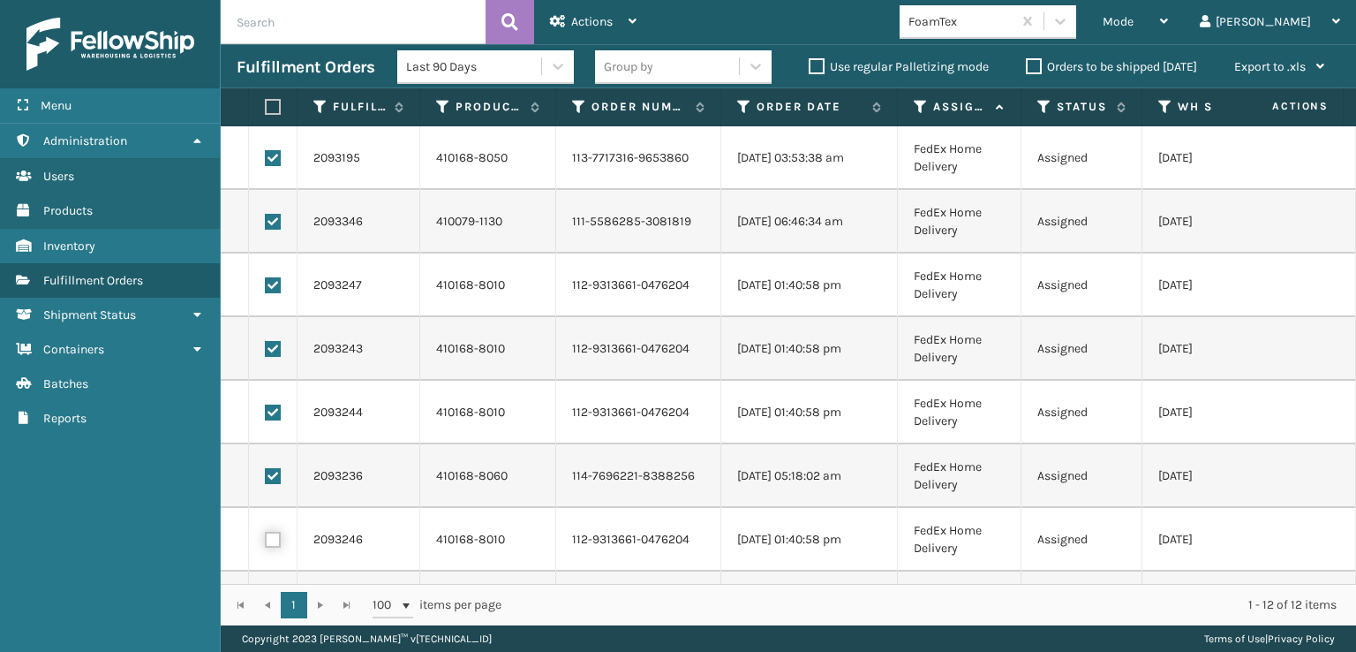
checkbox input "true"
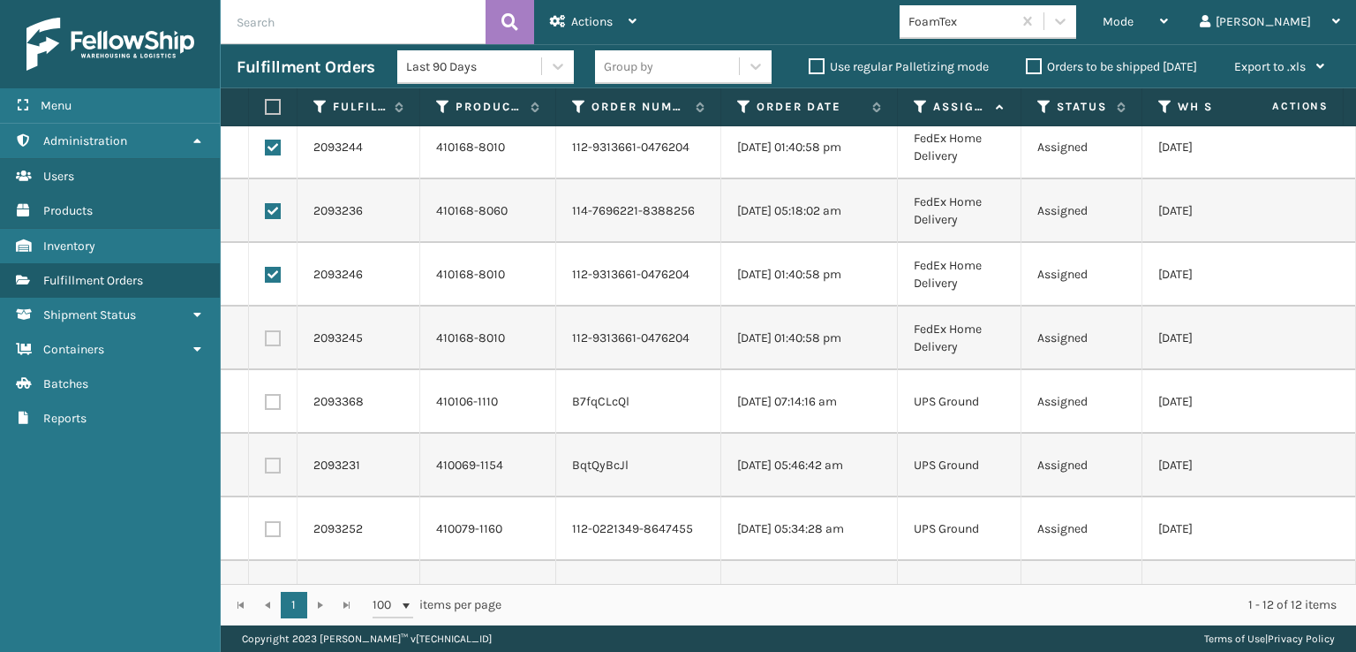
click at [274, 336] on label at bounding box center [273, 338] width 16 height 16
click at [266, 336] on input "checkbox" at bounding box center [265, 335] width 1 height 11
checkbox input "true"
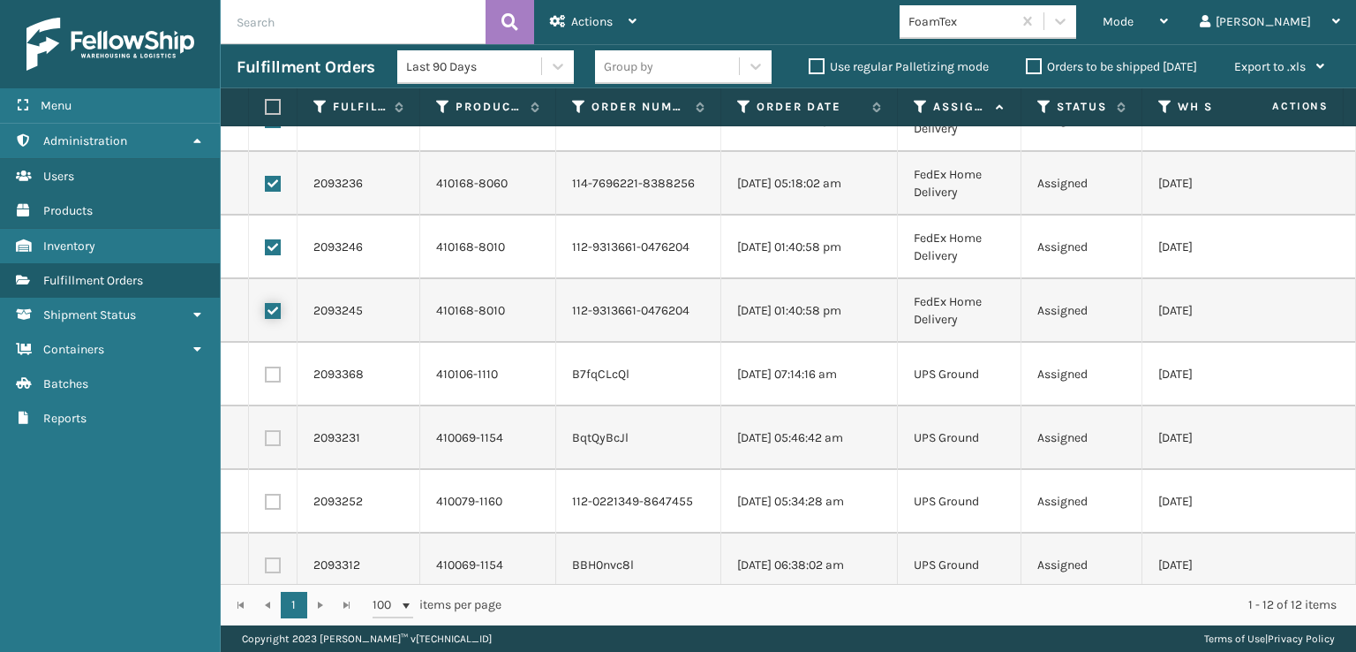
scroll to position [318, 0]
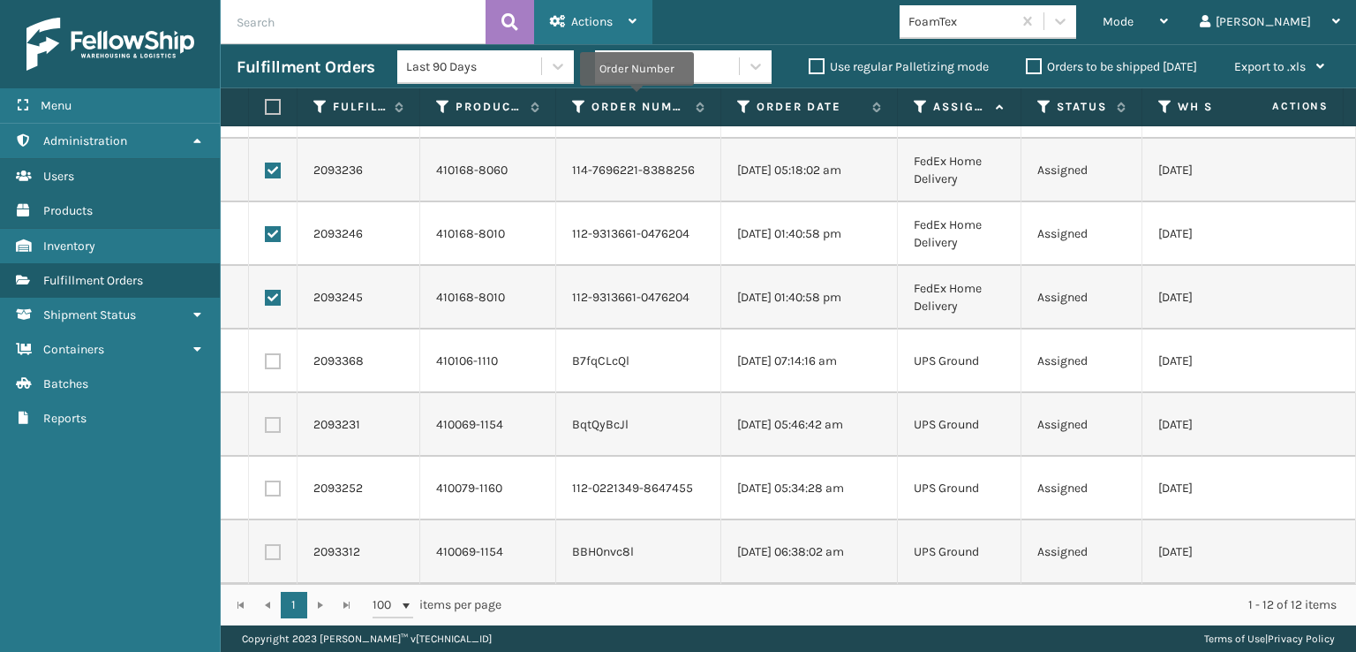
click at [607, 10] on div "Actions" at bounding box center [593, 22] width 87 height 44
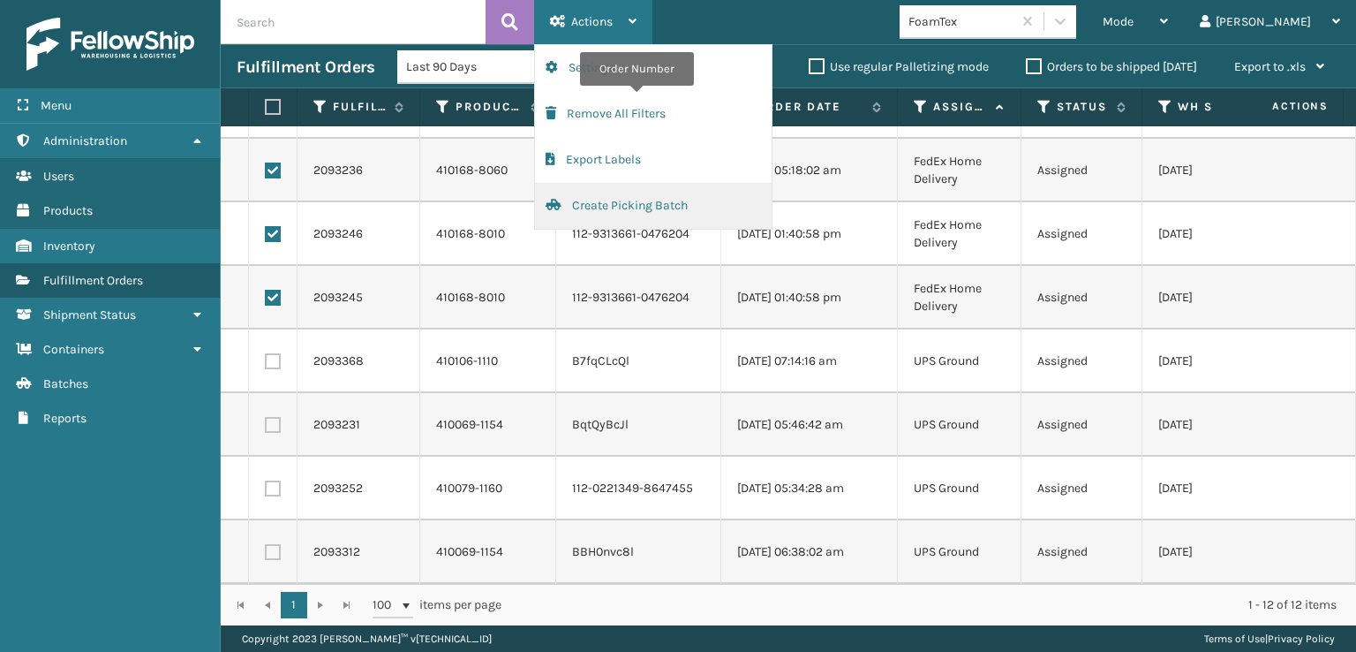
click at [611, 202] on button "Create Picking Batch" at bounding box center [653, 206] width 237 height 46
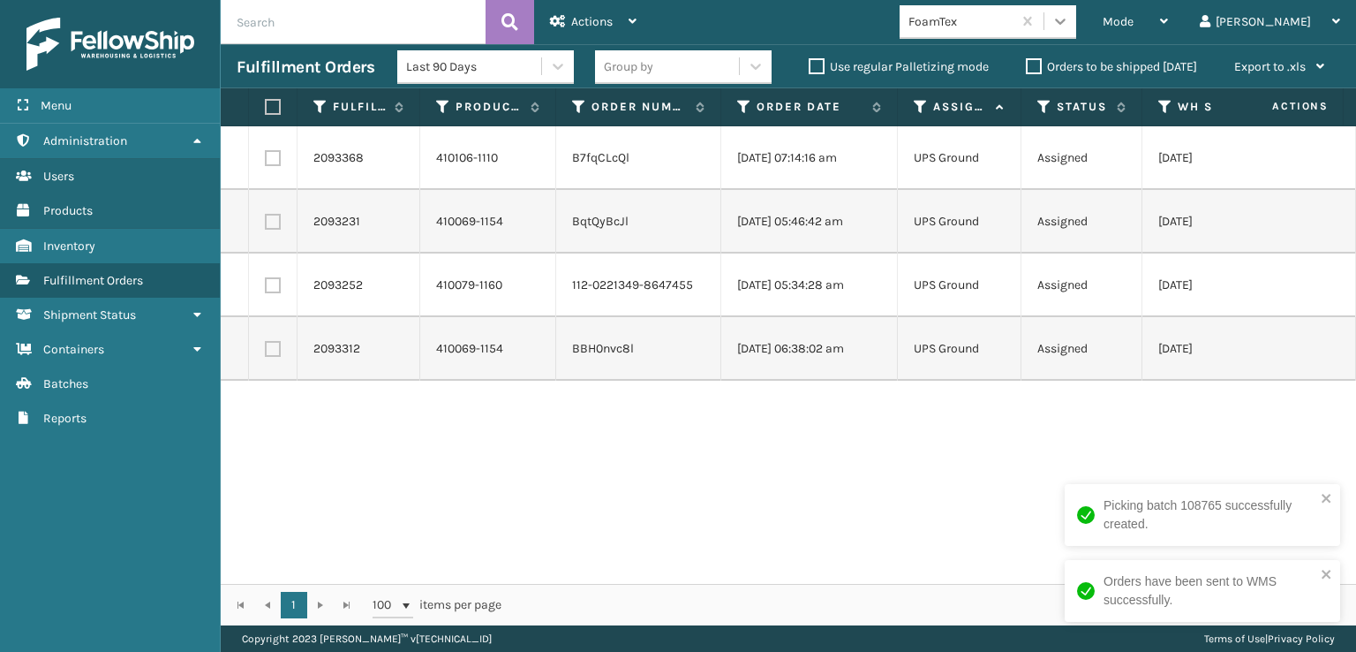
click at [1069, 16] on icon at bounding box center [1061, 21] width 18 height 18
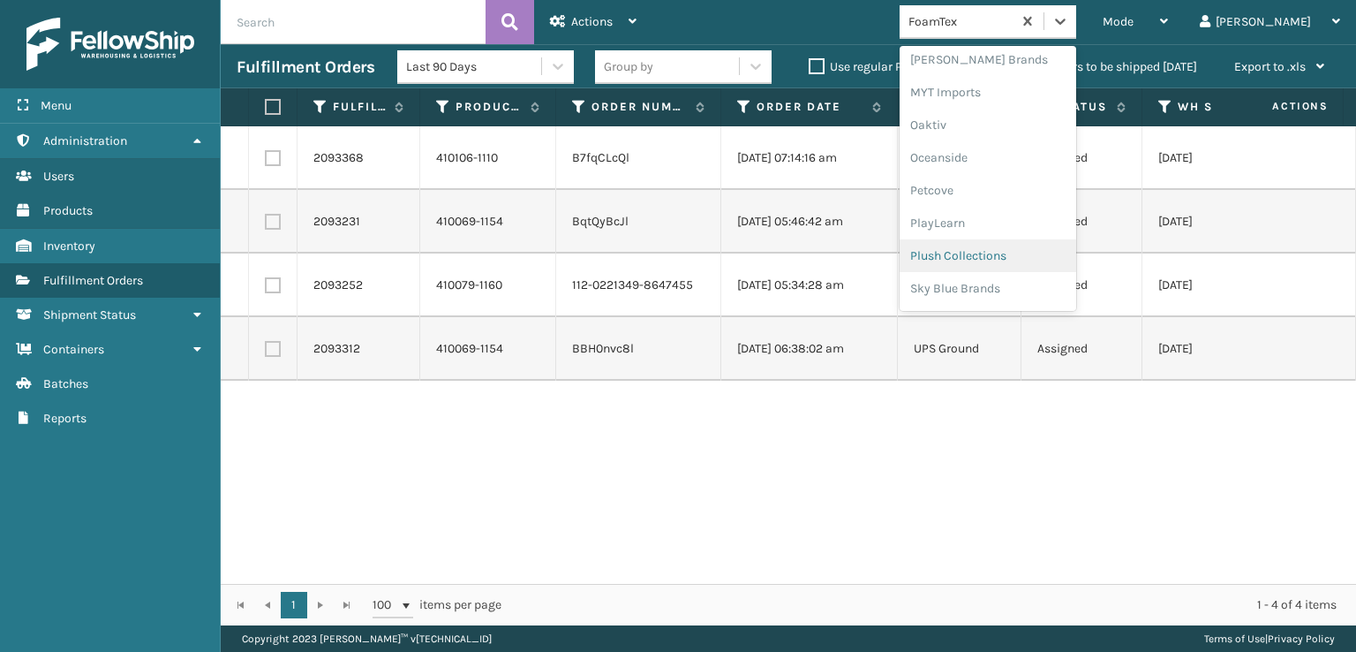
scroll to position [886, 0]
click at [1023, 262] on div "SleepGeekz" at bounding box center [988, 258] width 177 height 33
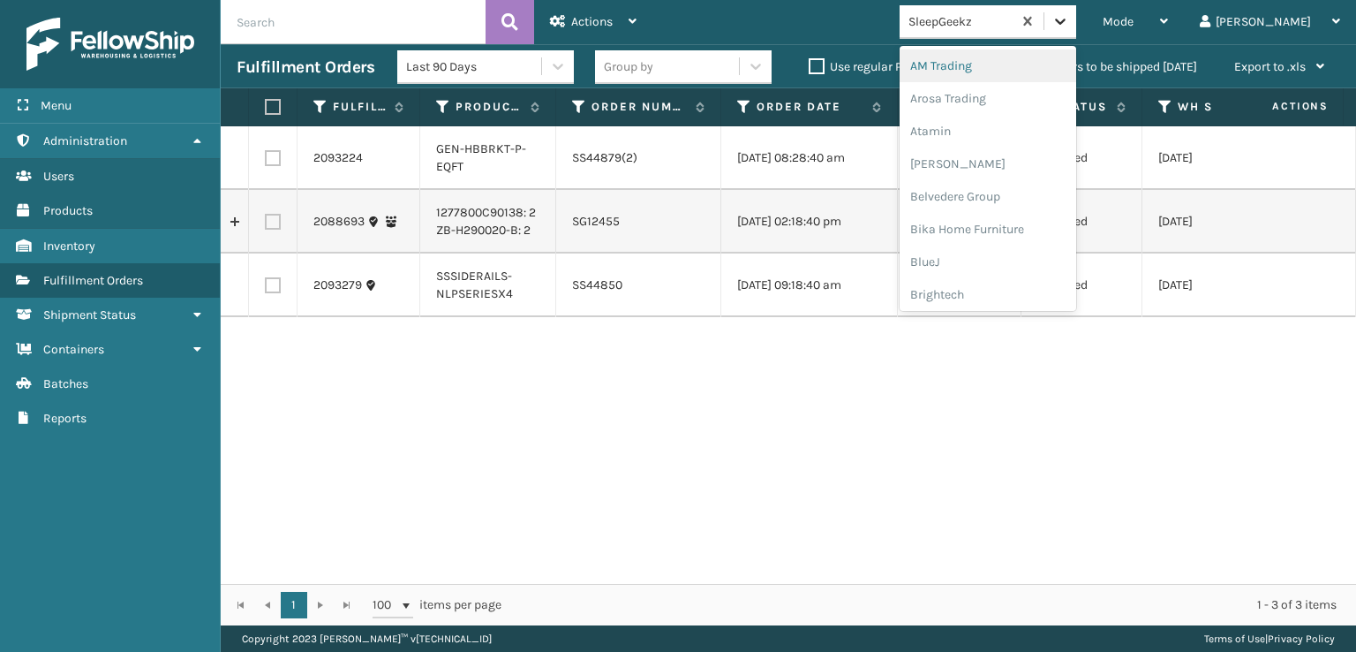
click at [1076, 27] on div at bounding box center [1061, 21] width 32 height 32
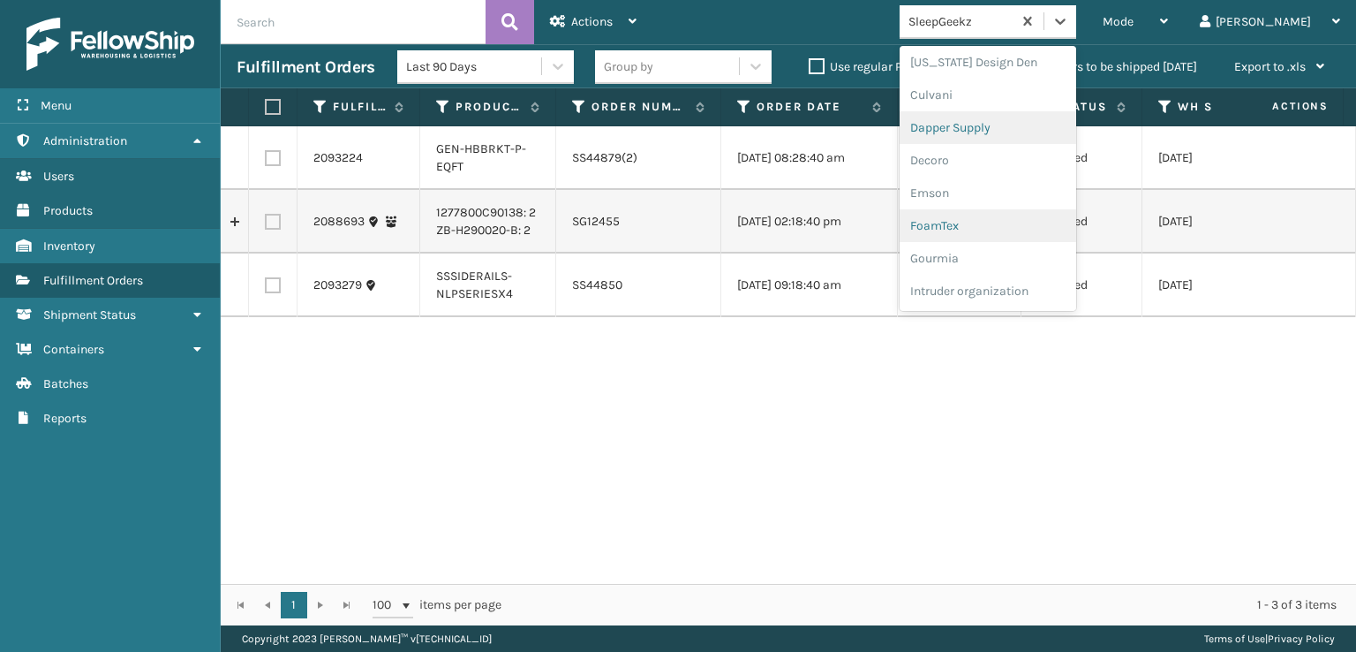
click at [1008, 230] on div "FoamTex" at bounding box center [988, 225] width 177 height 33
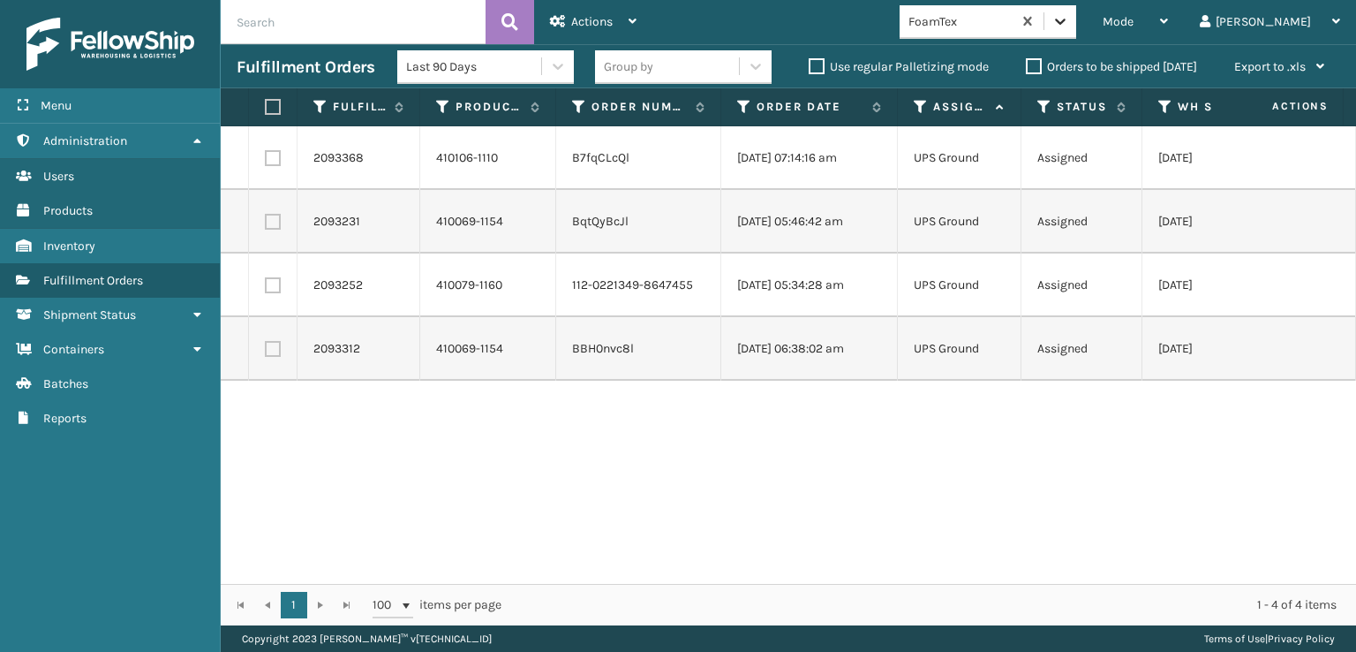
click at [1069, 19] on icon at bounding box center [1061, 21] width 18 height 18
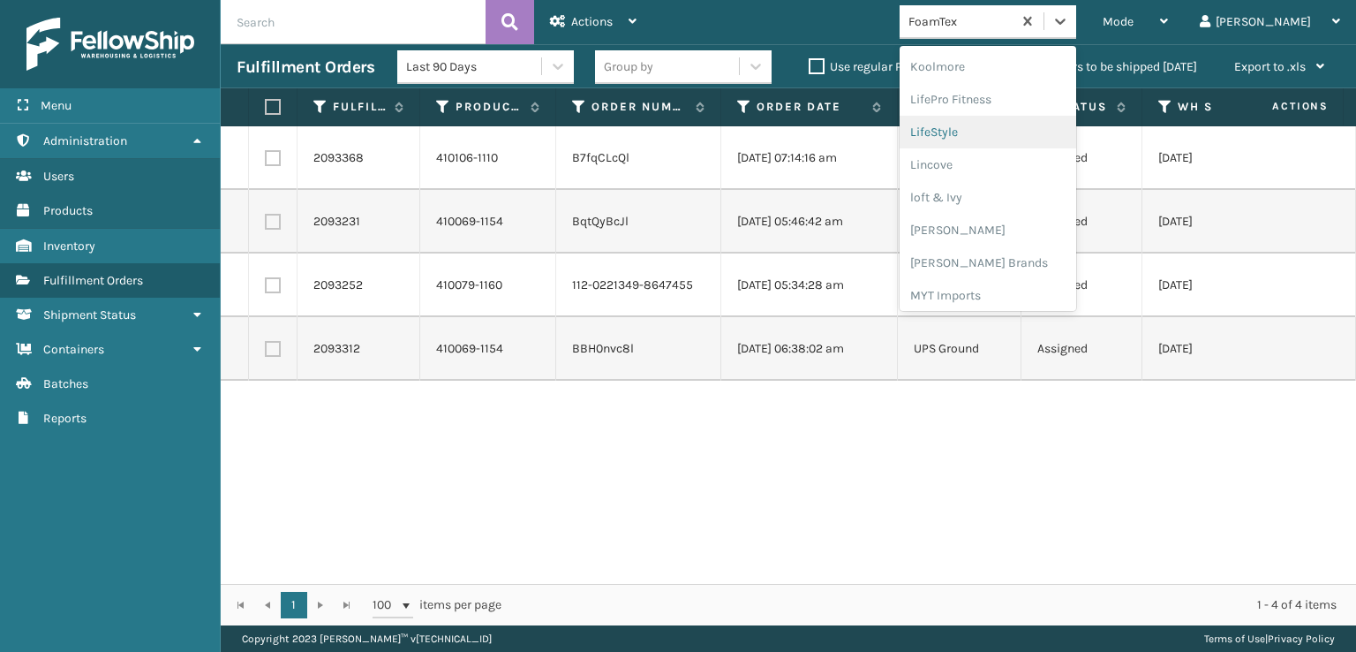
scroll to position [646, 0]
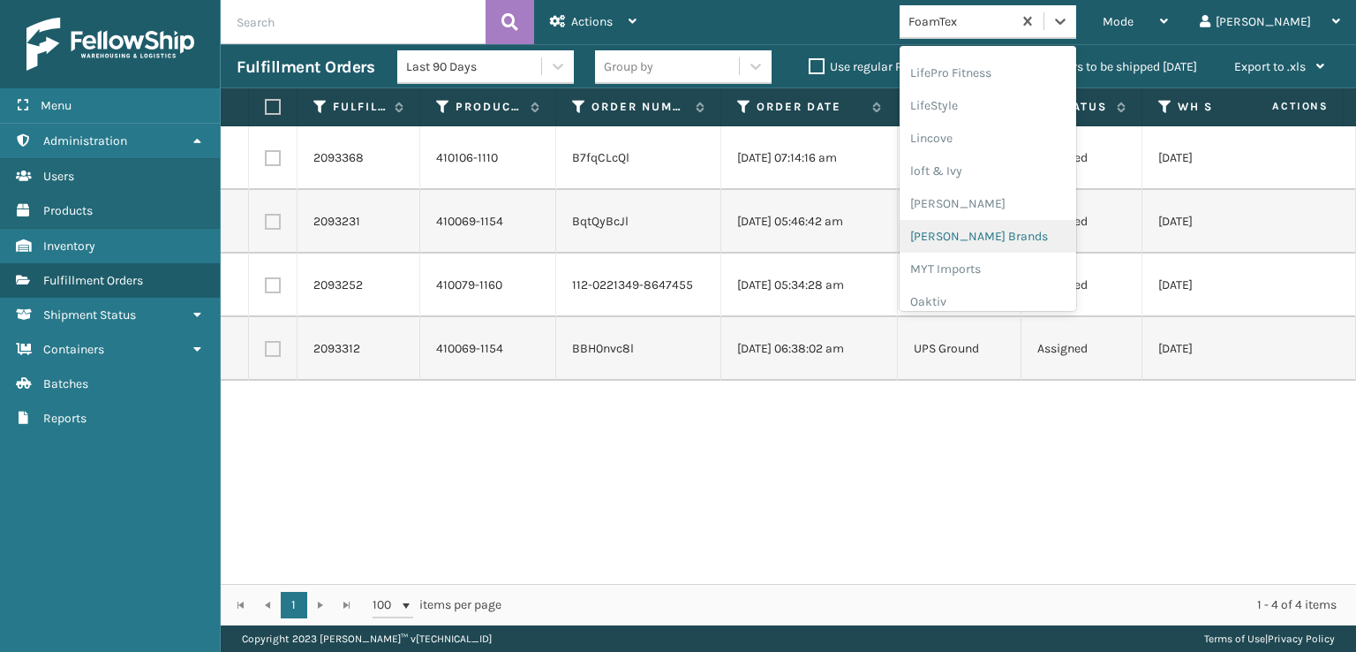
click at [1016, 234] on div "[PERSON_NAME] Brands" at bounding box center [988, 236] width 177 height 33
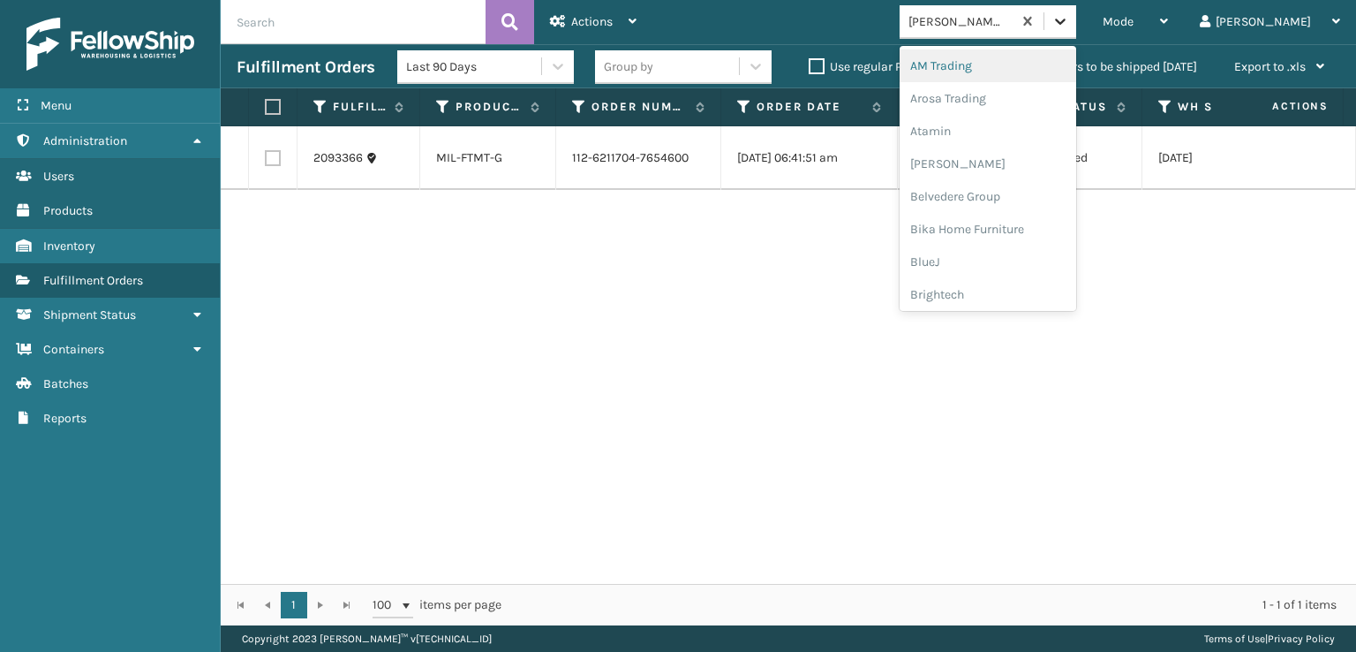
click at [1076, 34] on div at bounding box center [1061, 21] width 32 height 32
click at [1021, 191] on div "Plush Collections" at bounding box center [988, 193] width 177 height 33
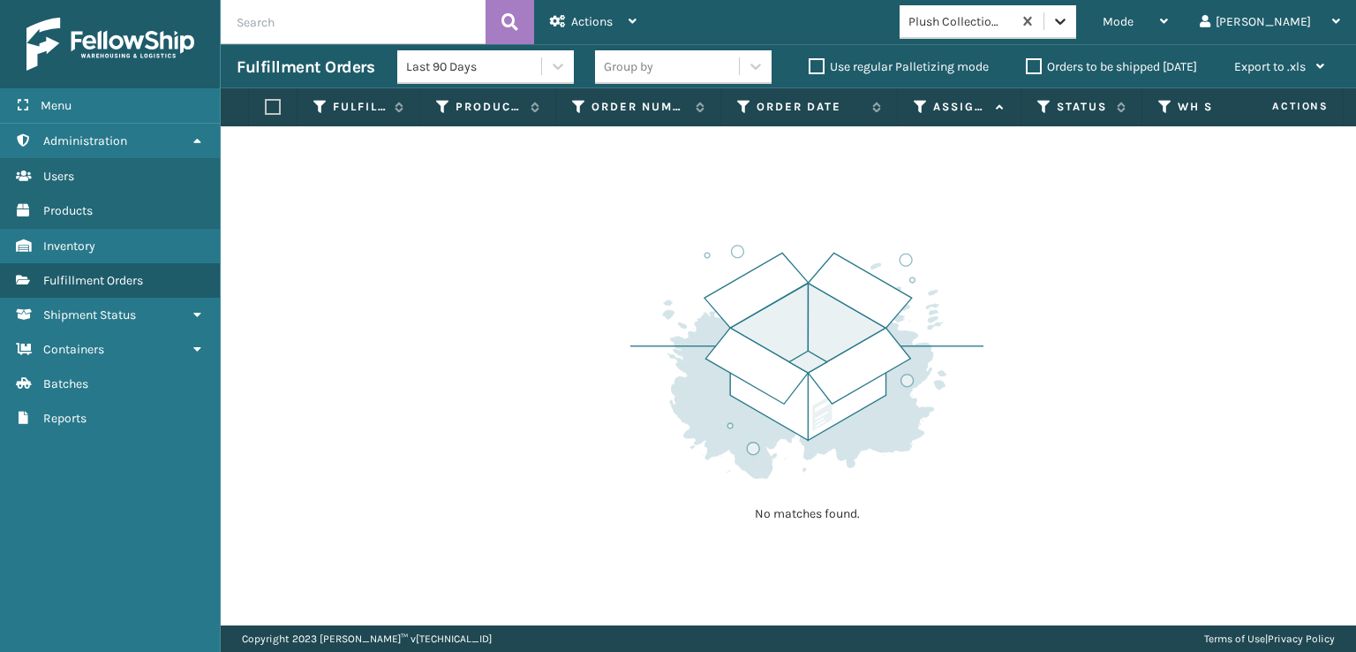
click at [1069, 21] on icon at bounding box center [1061, 21] width 18 height 18
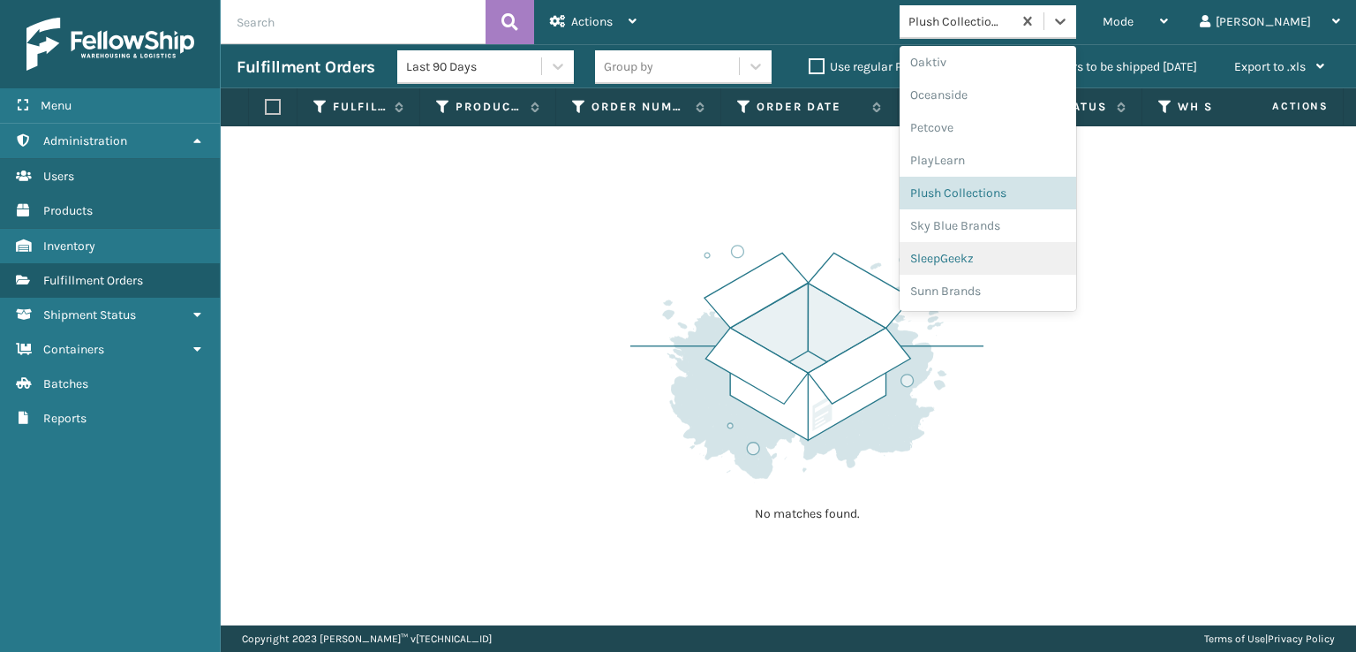
click at [997, 253] on div "SleepGeekz" at bounding box center [988, 258] width 177 height 33
